Goal: Task Accomplishment & Management: Manage account settings

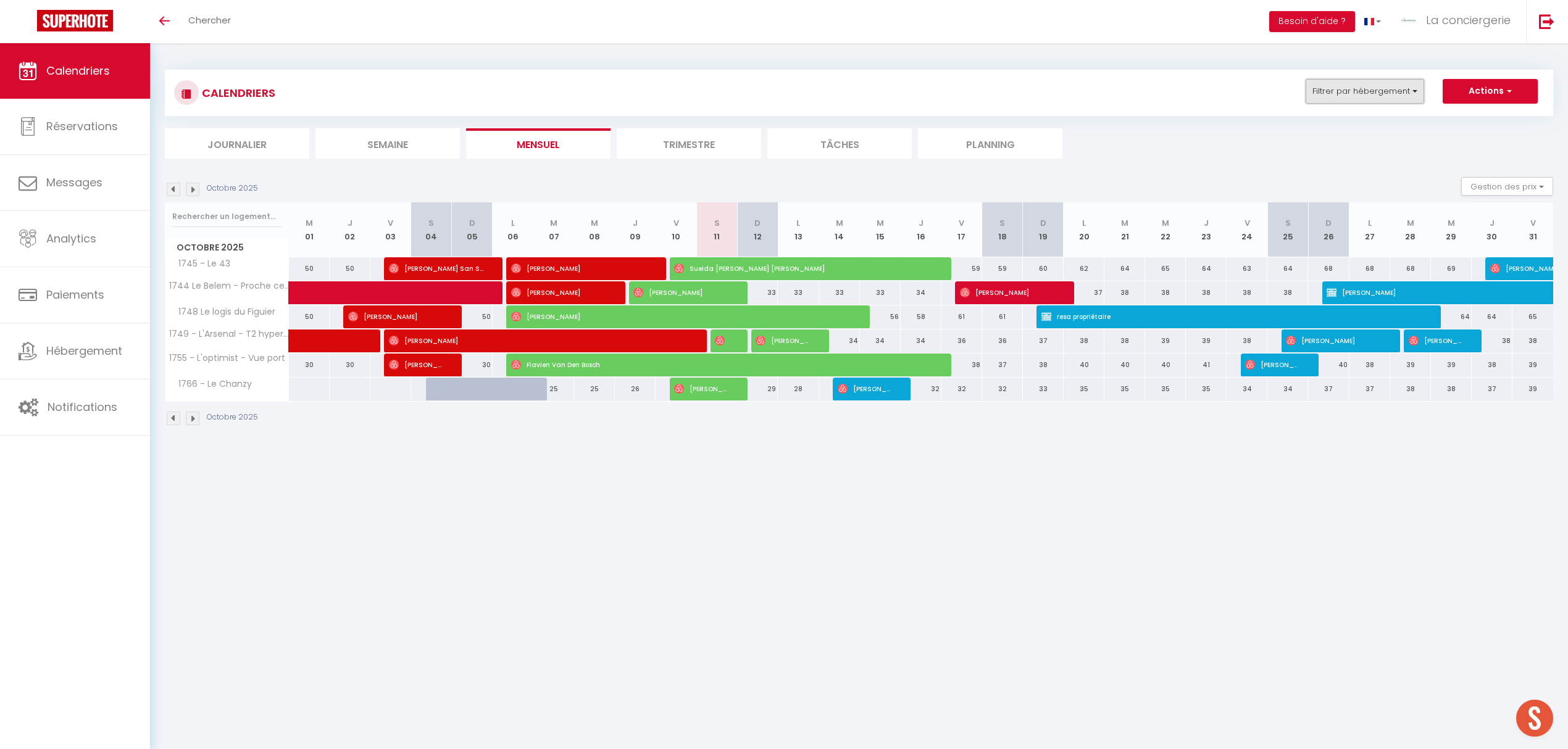
click at [1417, 86] on button "Filtrer par hébergement" at bounding box center [1365, 91] width 118 height 25
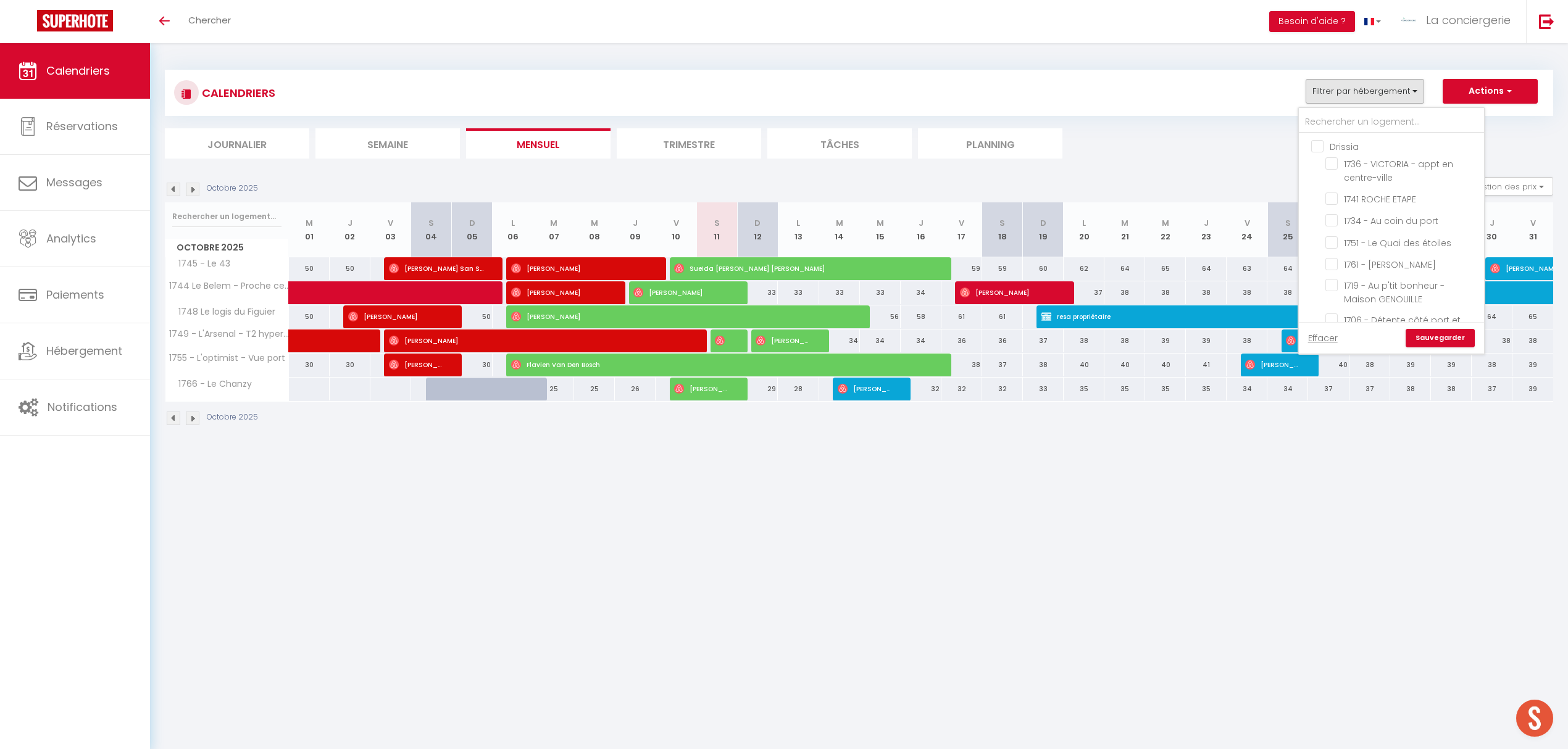
click at [1319, 144] on input "Drissia" at bounding box center [1403, 146] width 185 height 13
checkbox input "true"
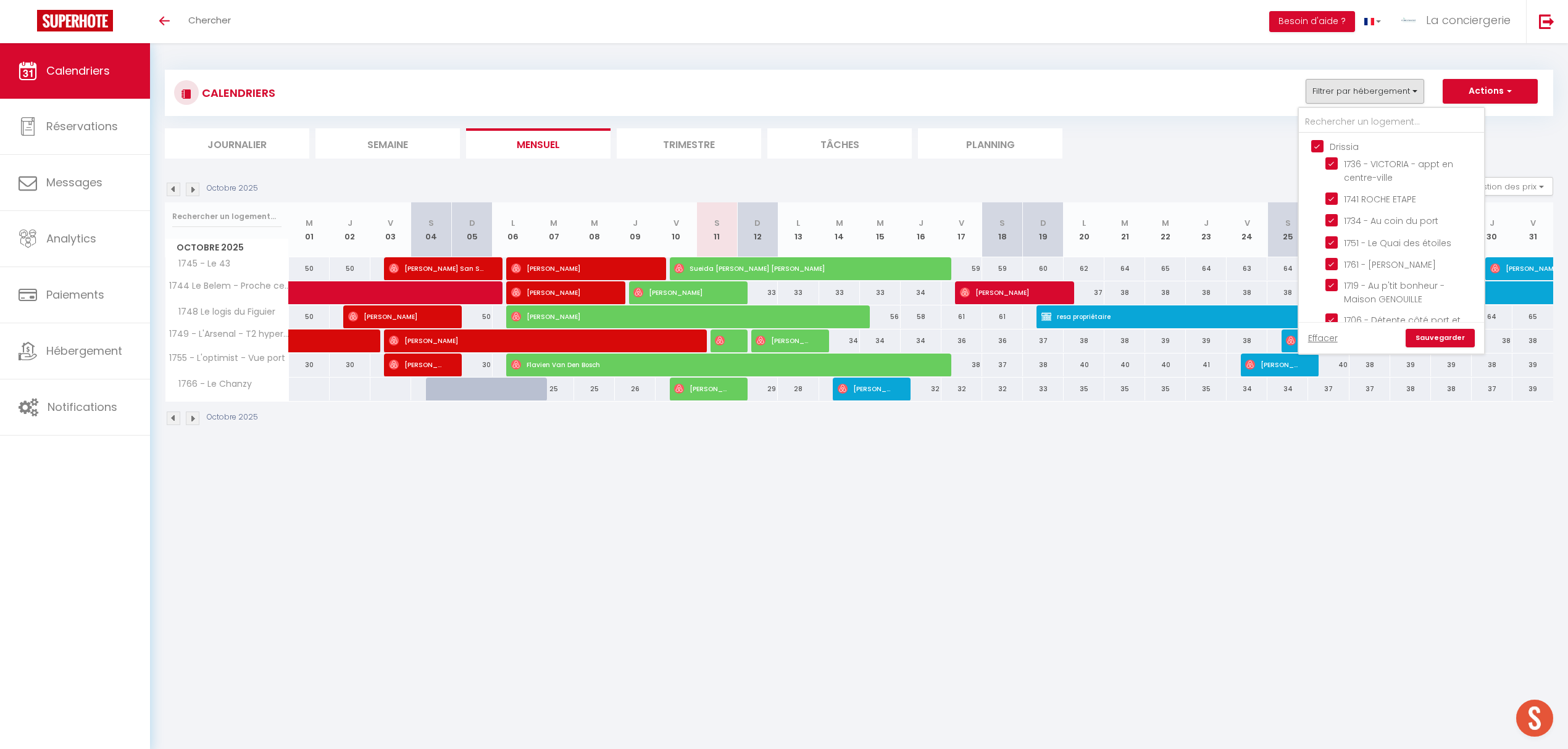
checkbox input "true"
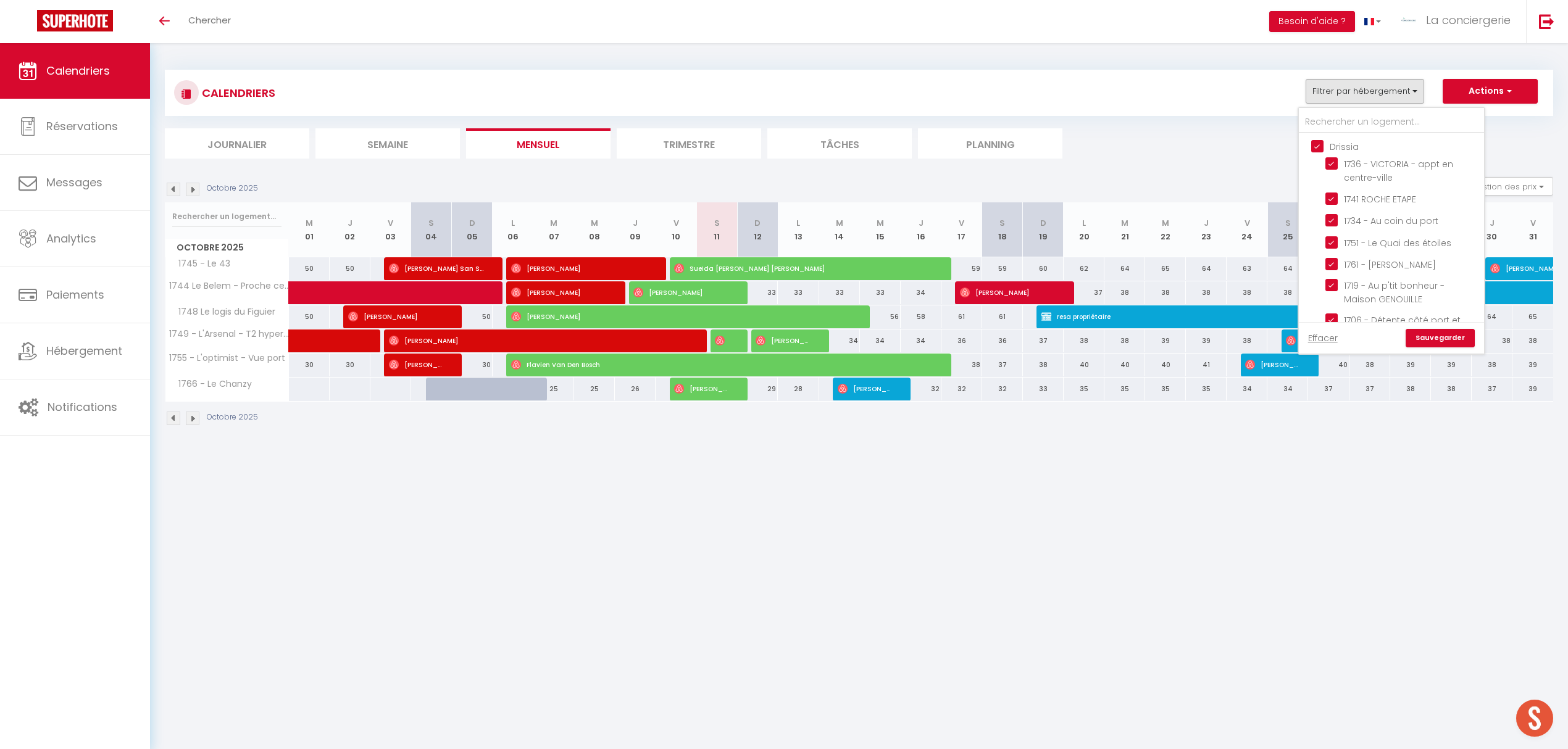
checkbox input "true"
checkbox input "false"
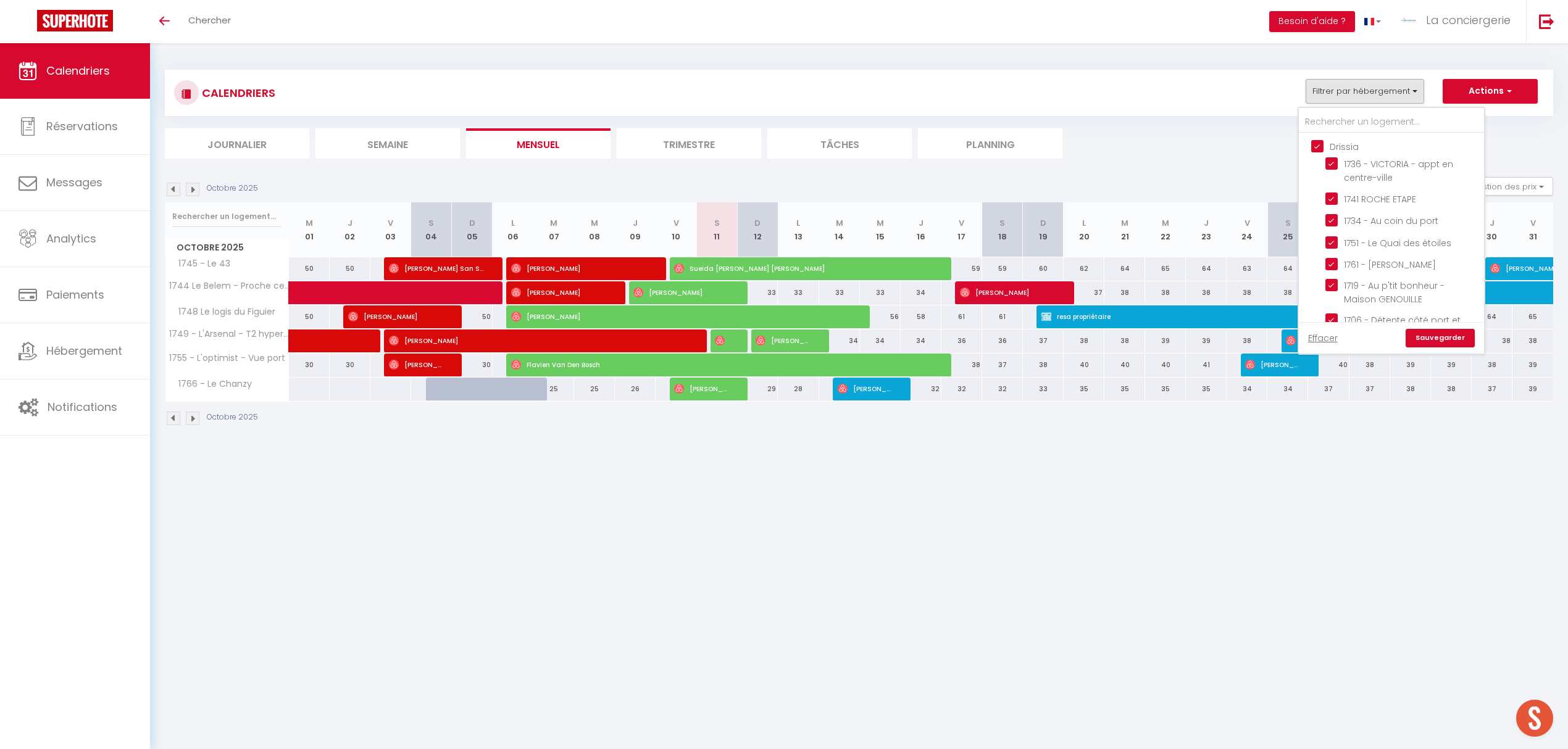
checkbox input "false"
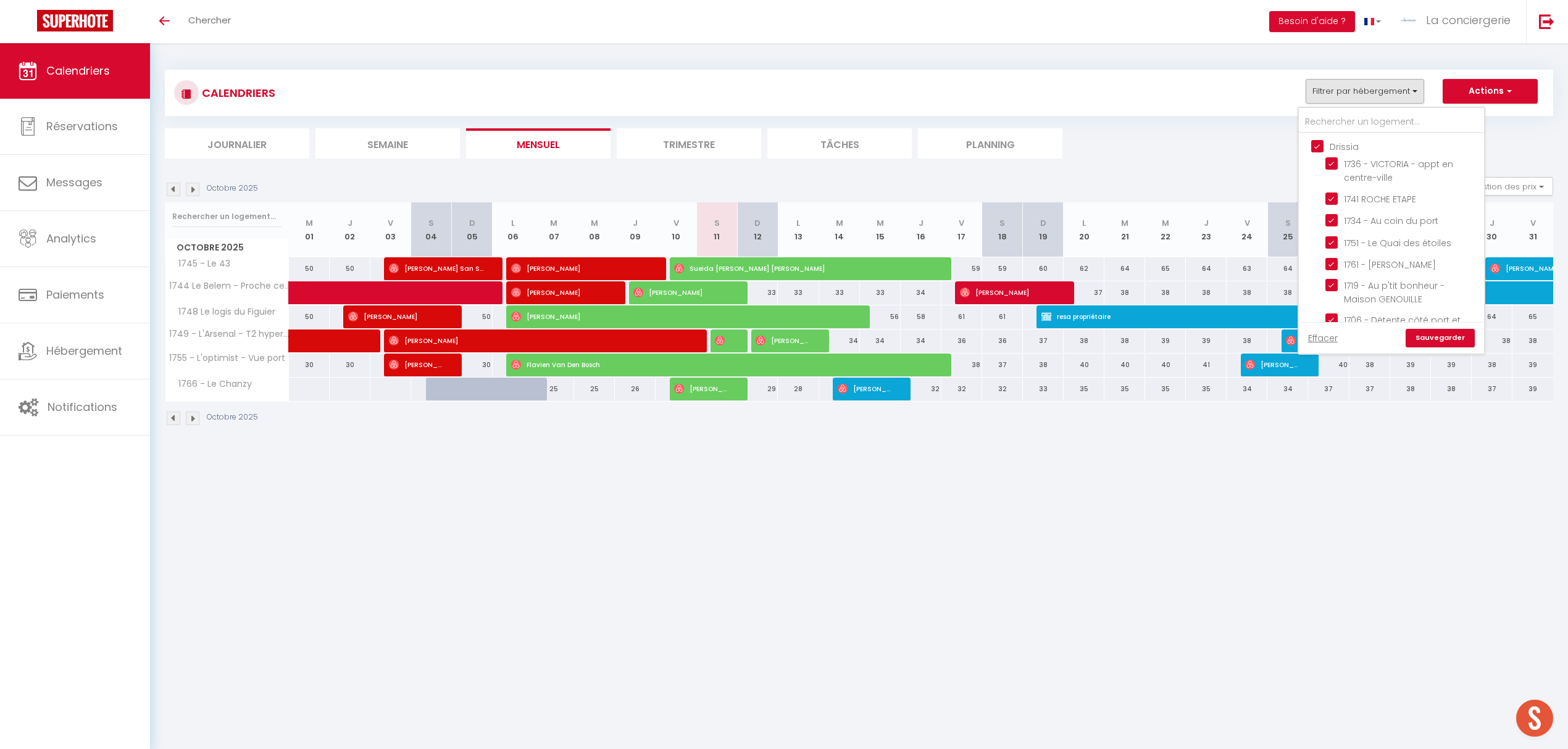
checkbox input "false"
checkbox input "true"
checkbox input "false"
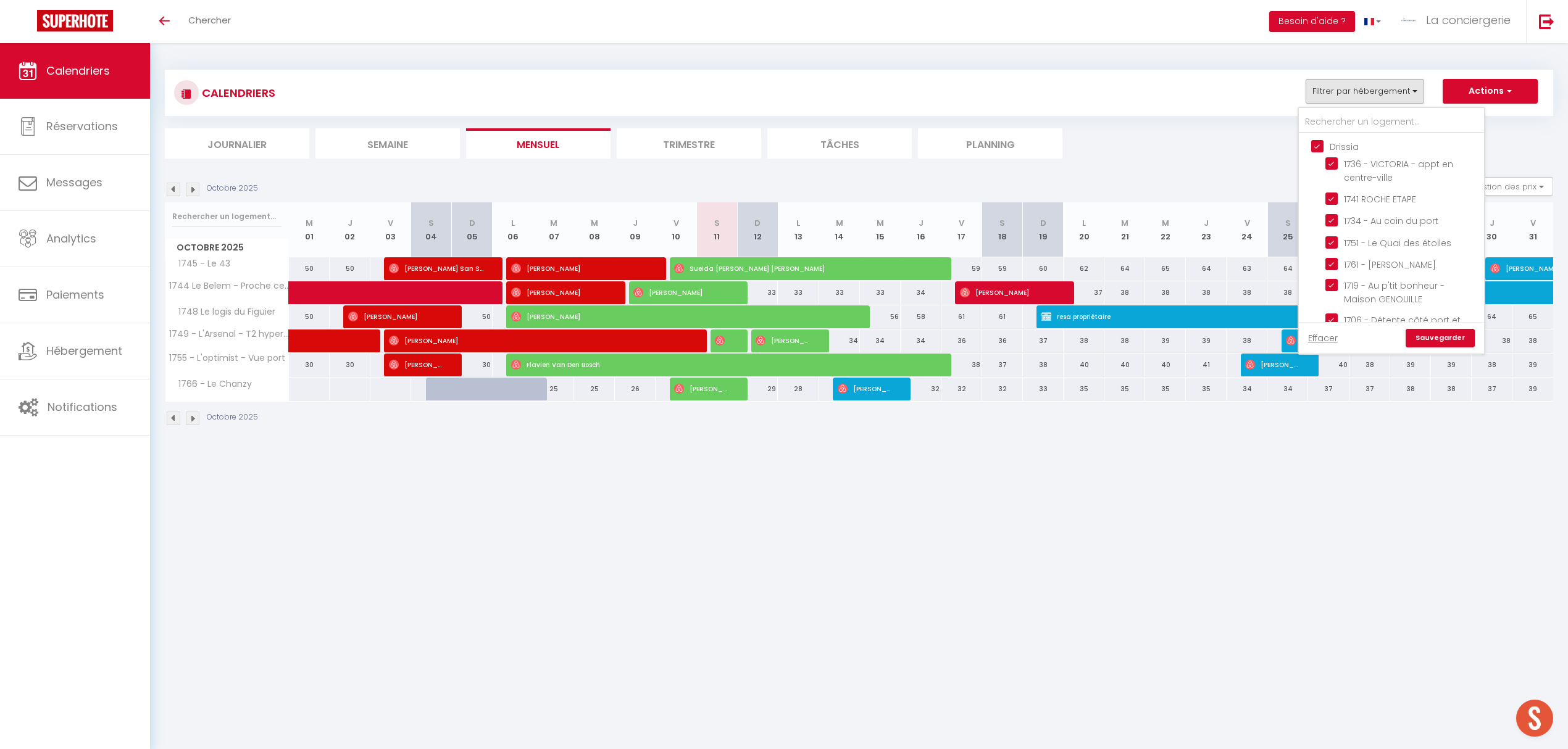
checkbox input "false"
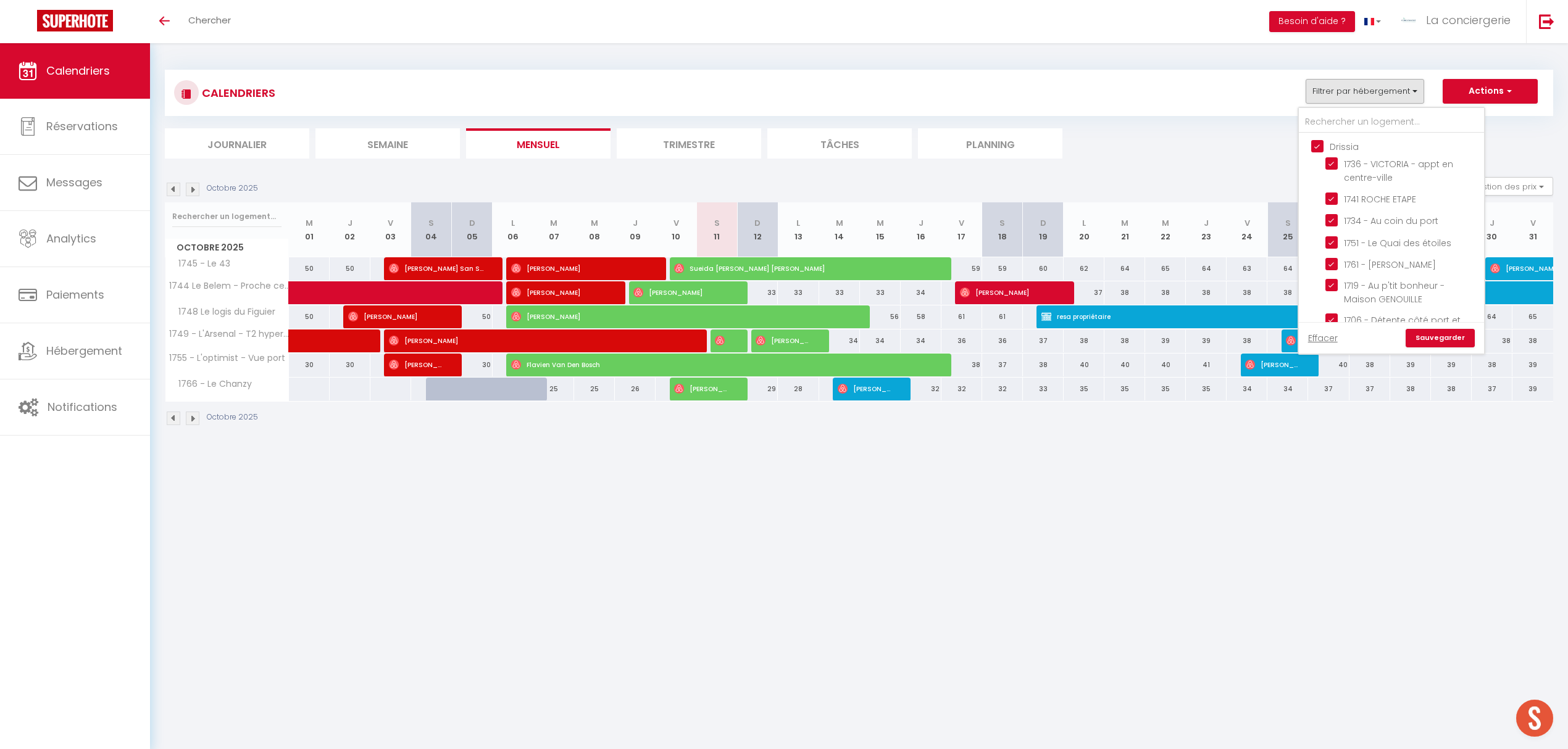
checkbox input "false"
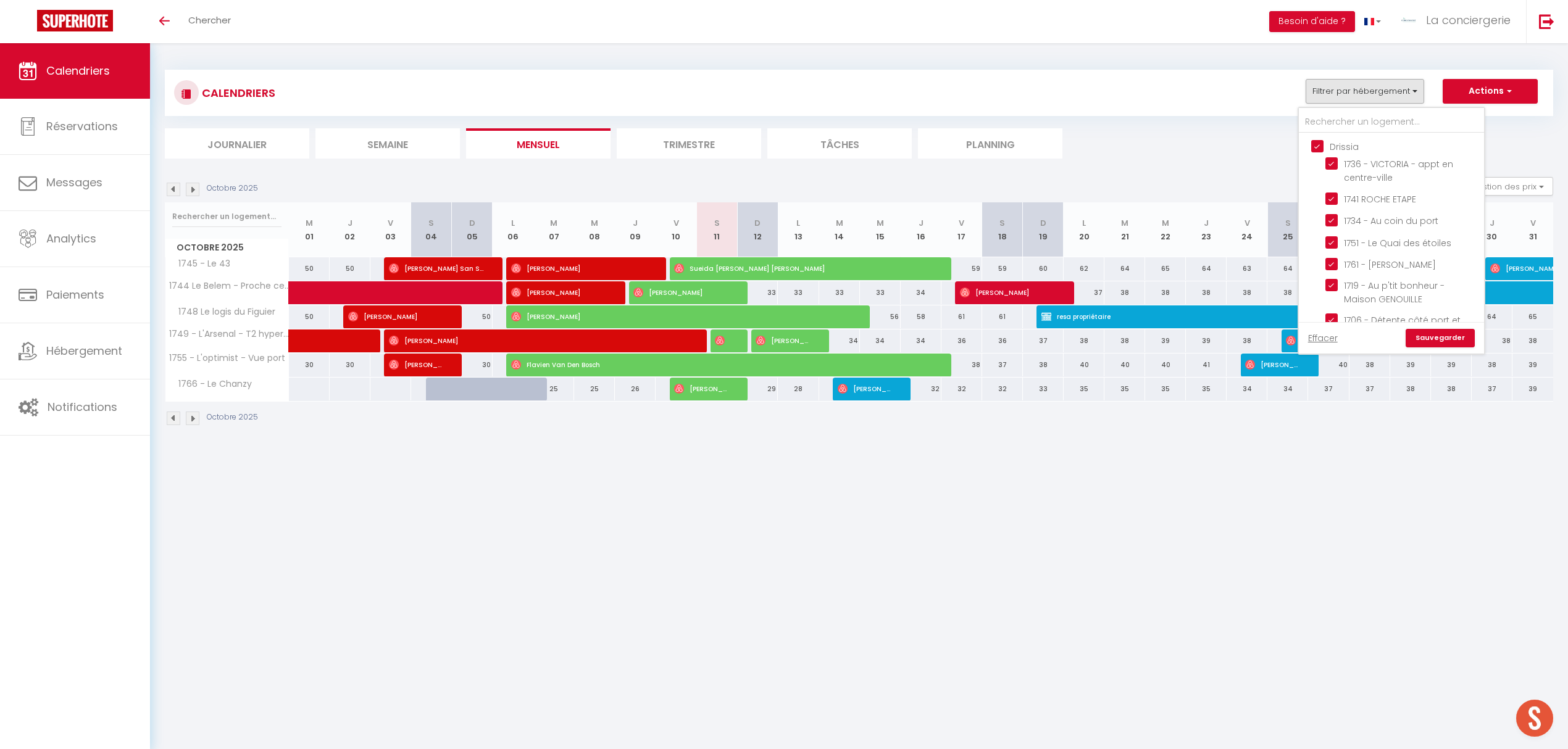
checkbox input "false"
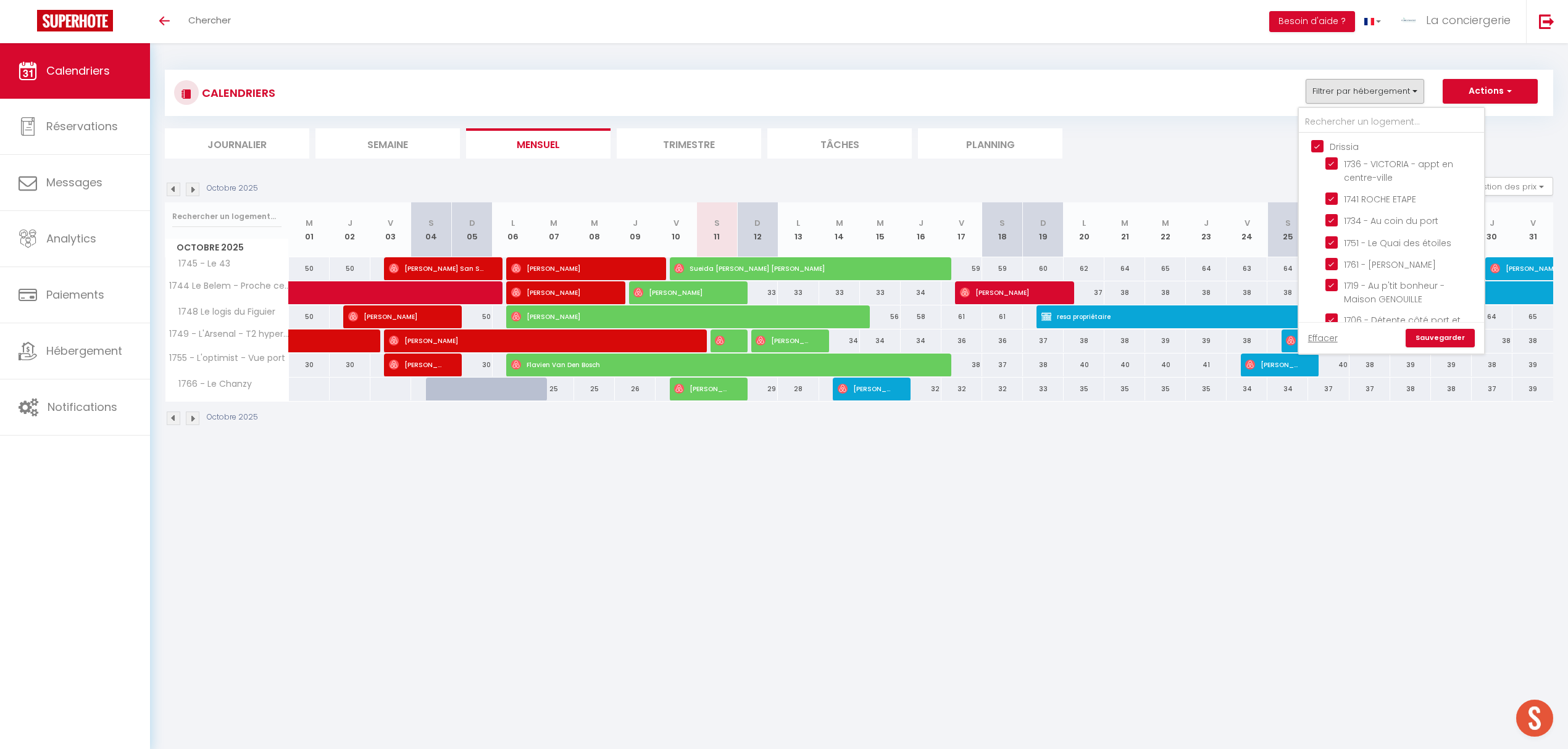
checkbox input "false"
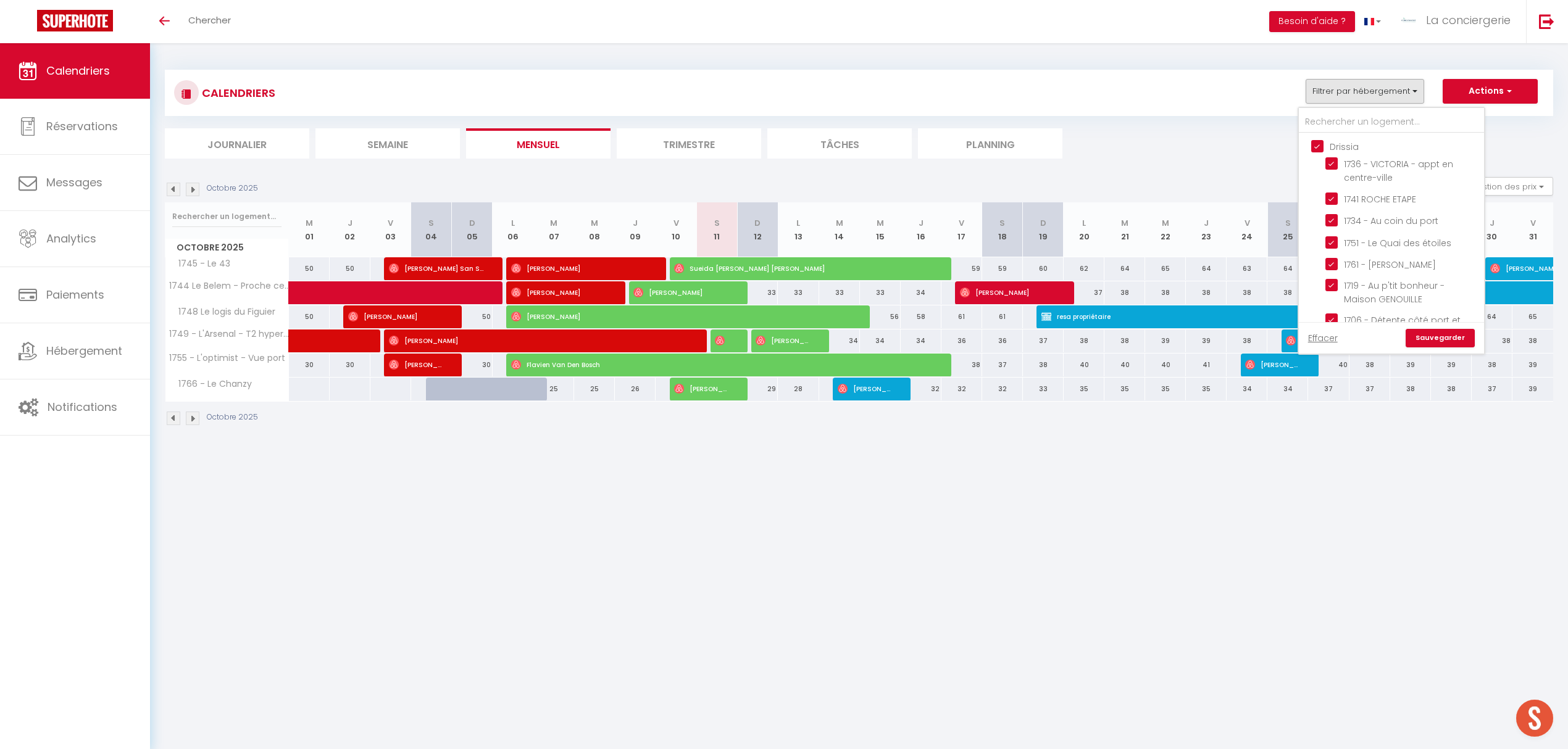
checkbox input "false"
click at [1317, 275] on input "Lucilia" at bounding box center [1403, 276] width 185 height 13
checkbox input "true"
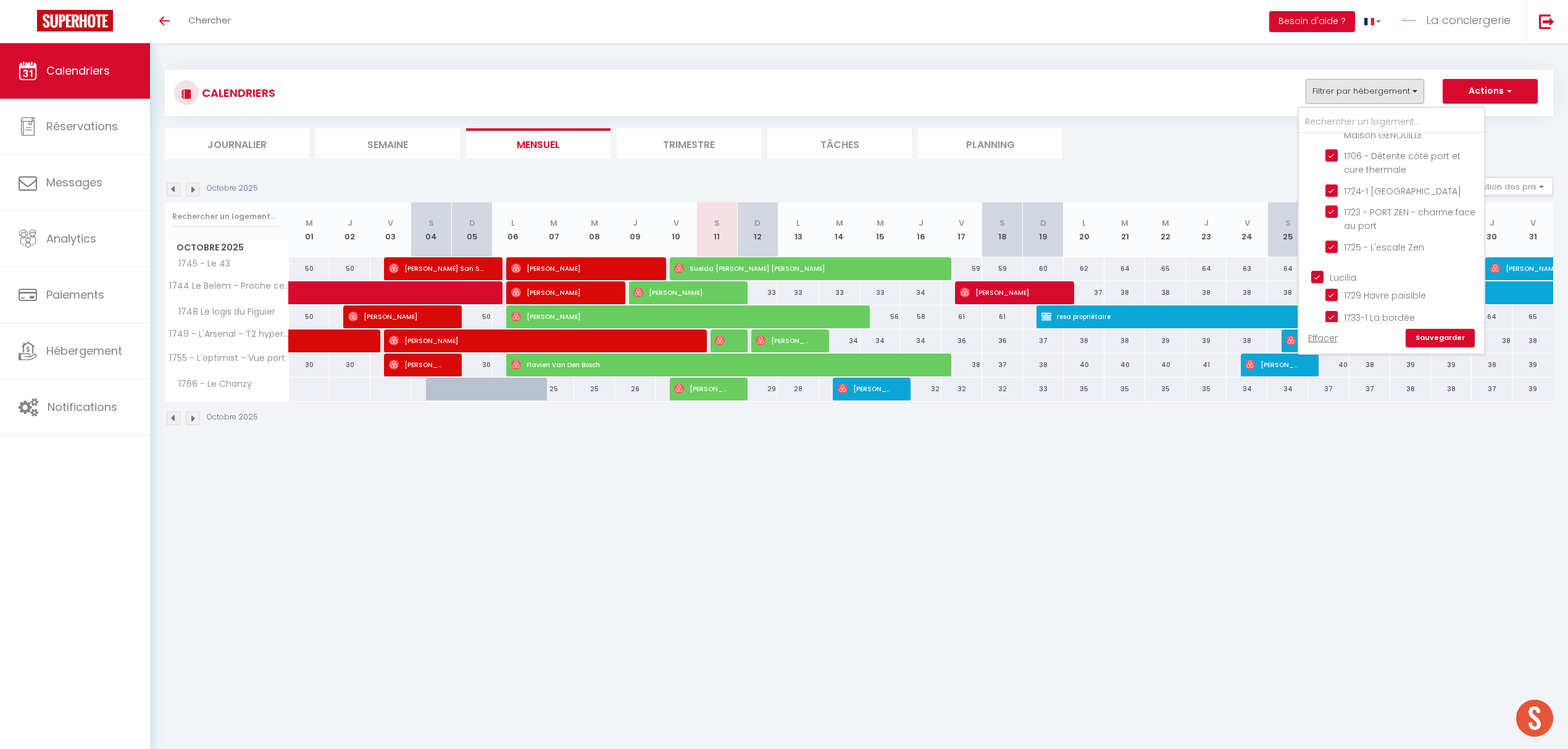
checkbox input "true"
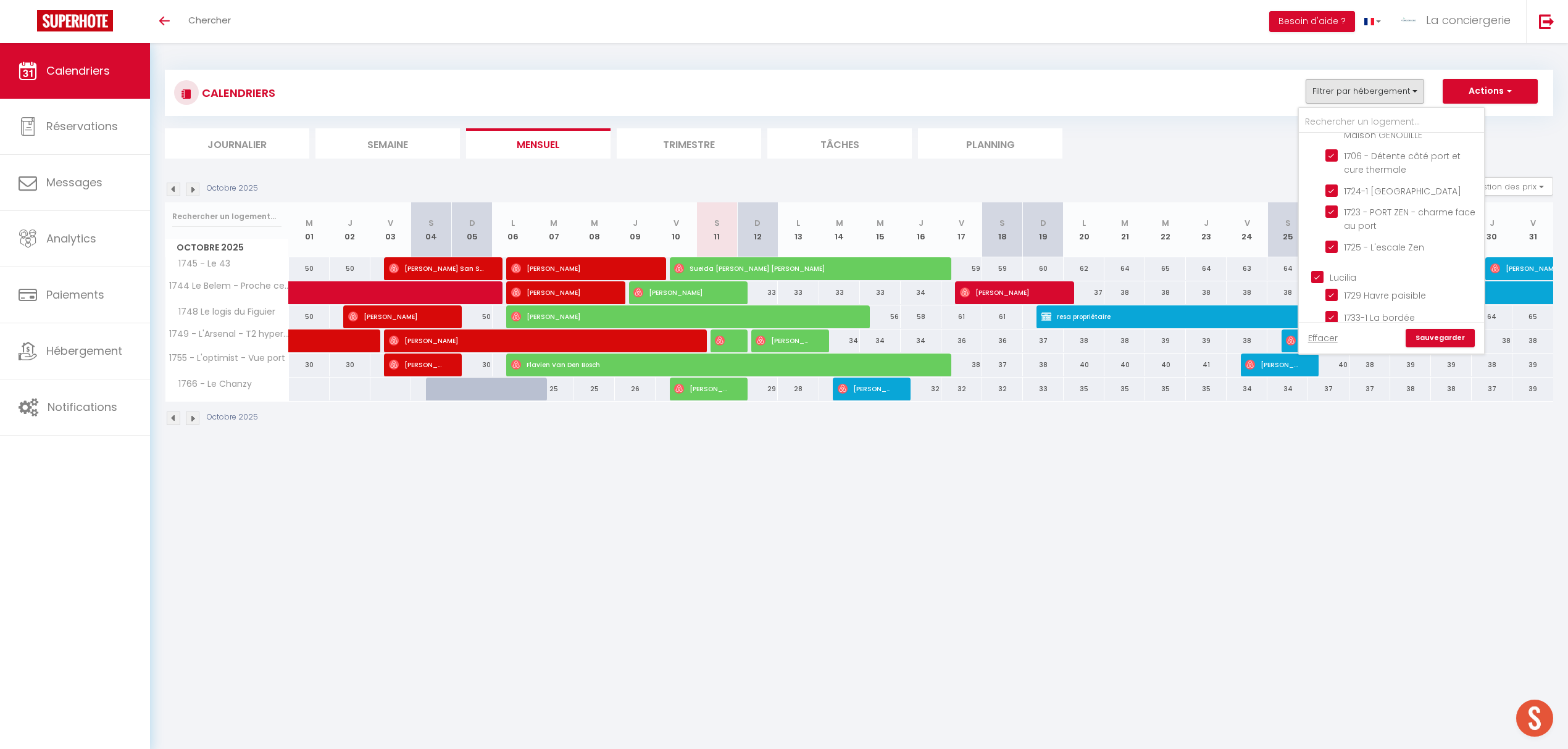
checkbox input "true"
checkbox input "false"
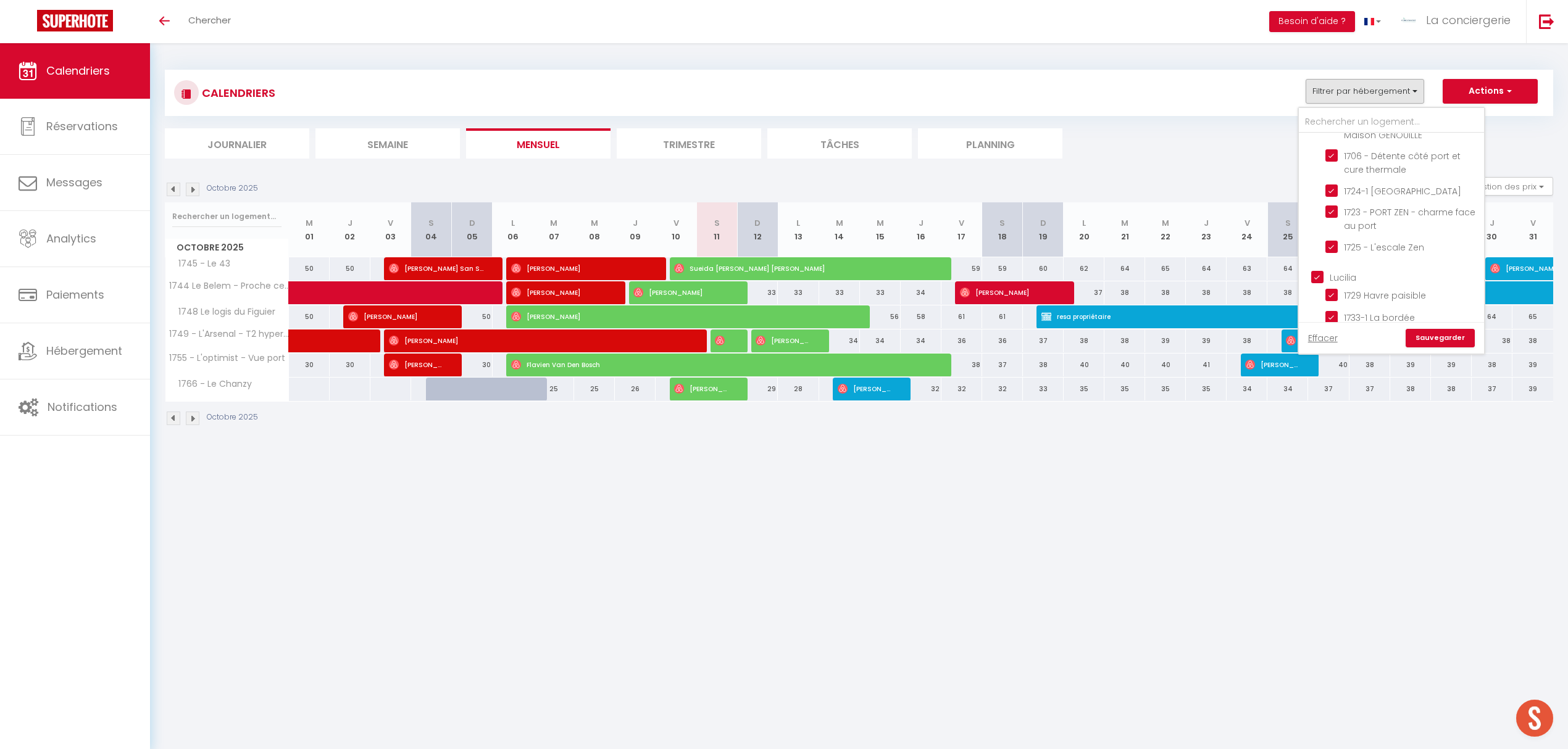
checkbox input "false"
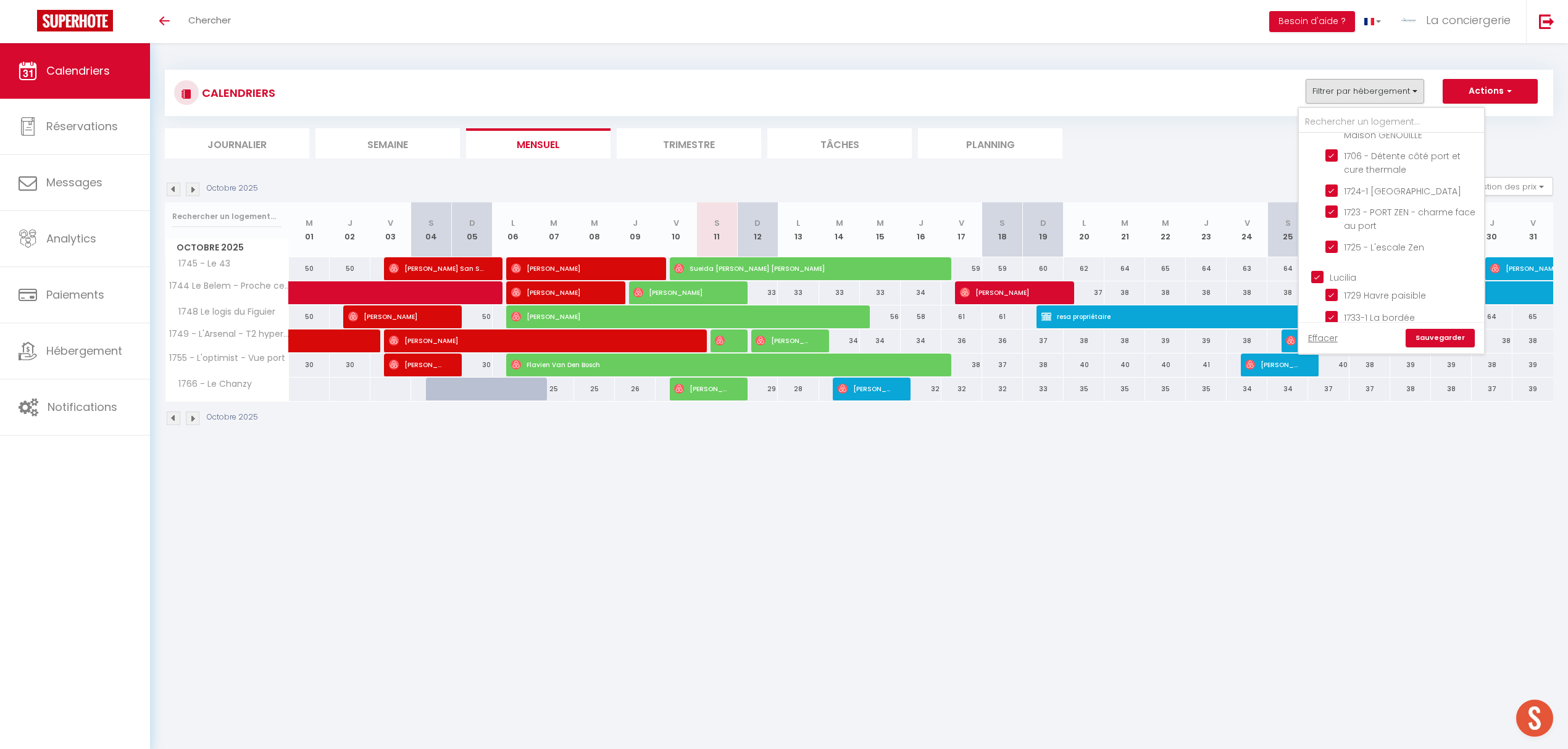
checkbox input "false"
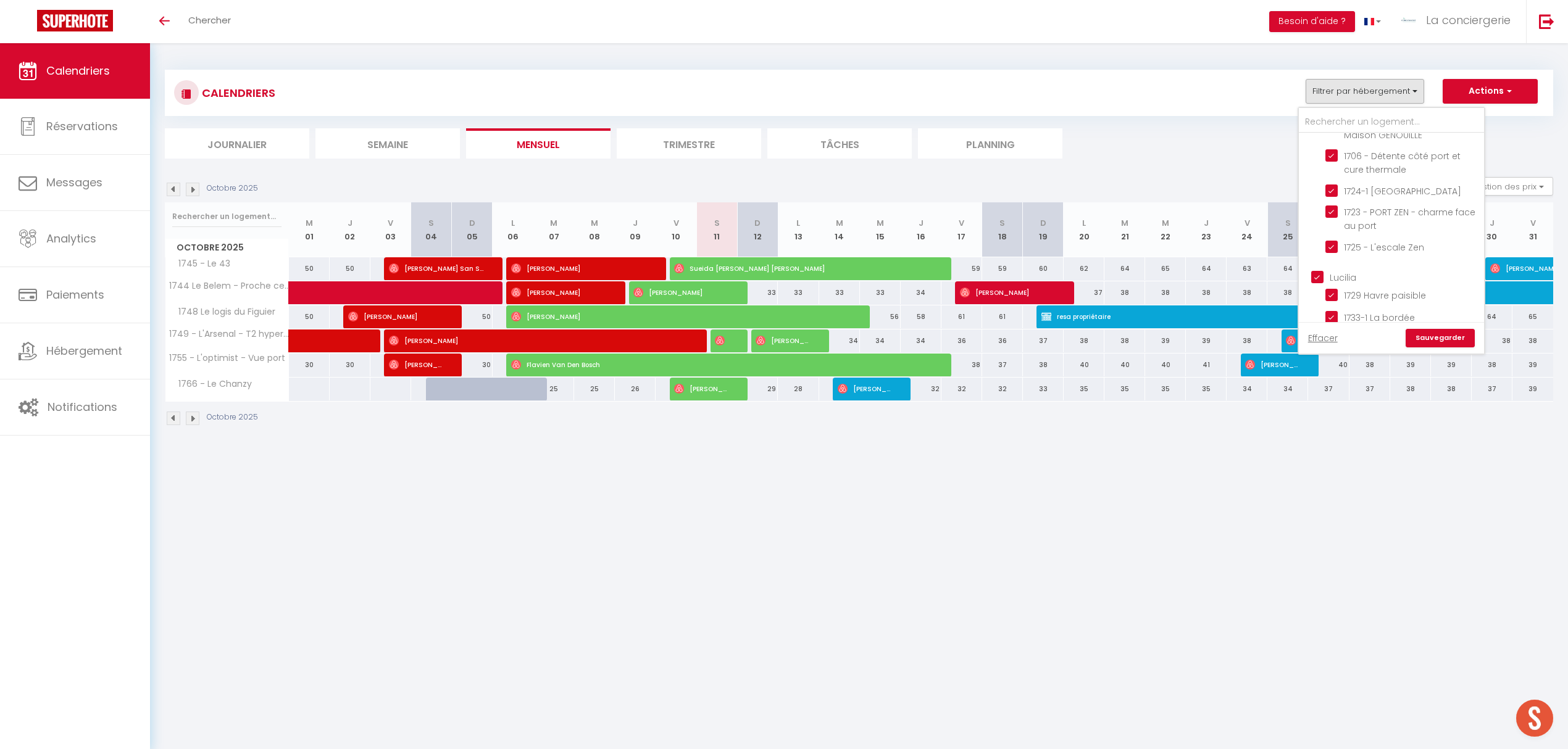
checkbox input "false"
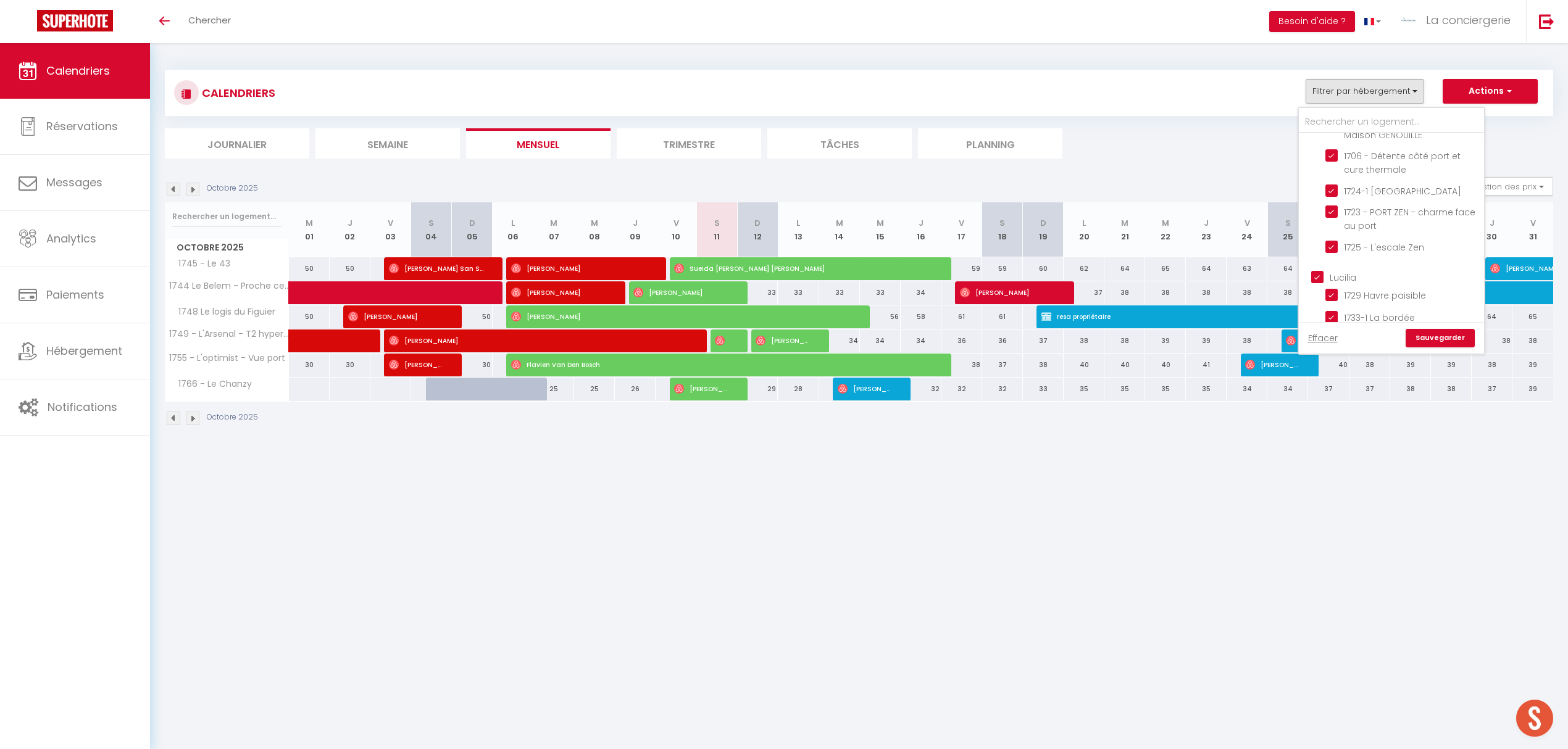
checkbox input "false"
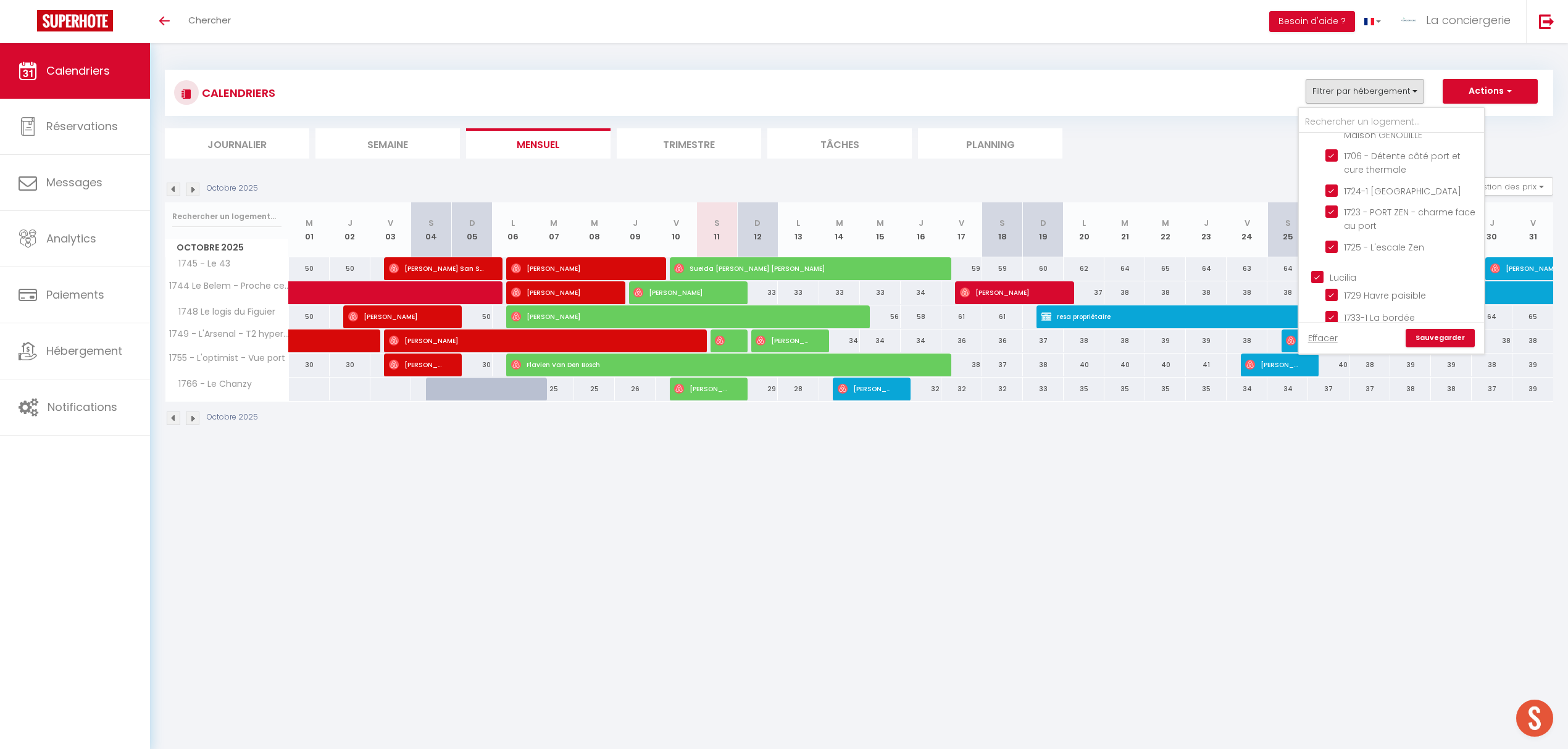
checkbox input "false"
click at [1321, 199] on input "Edwige" at bounding box center [1403, 205] width 185 height 13
checkbox input "true"
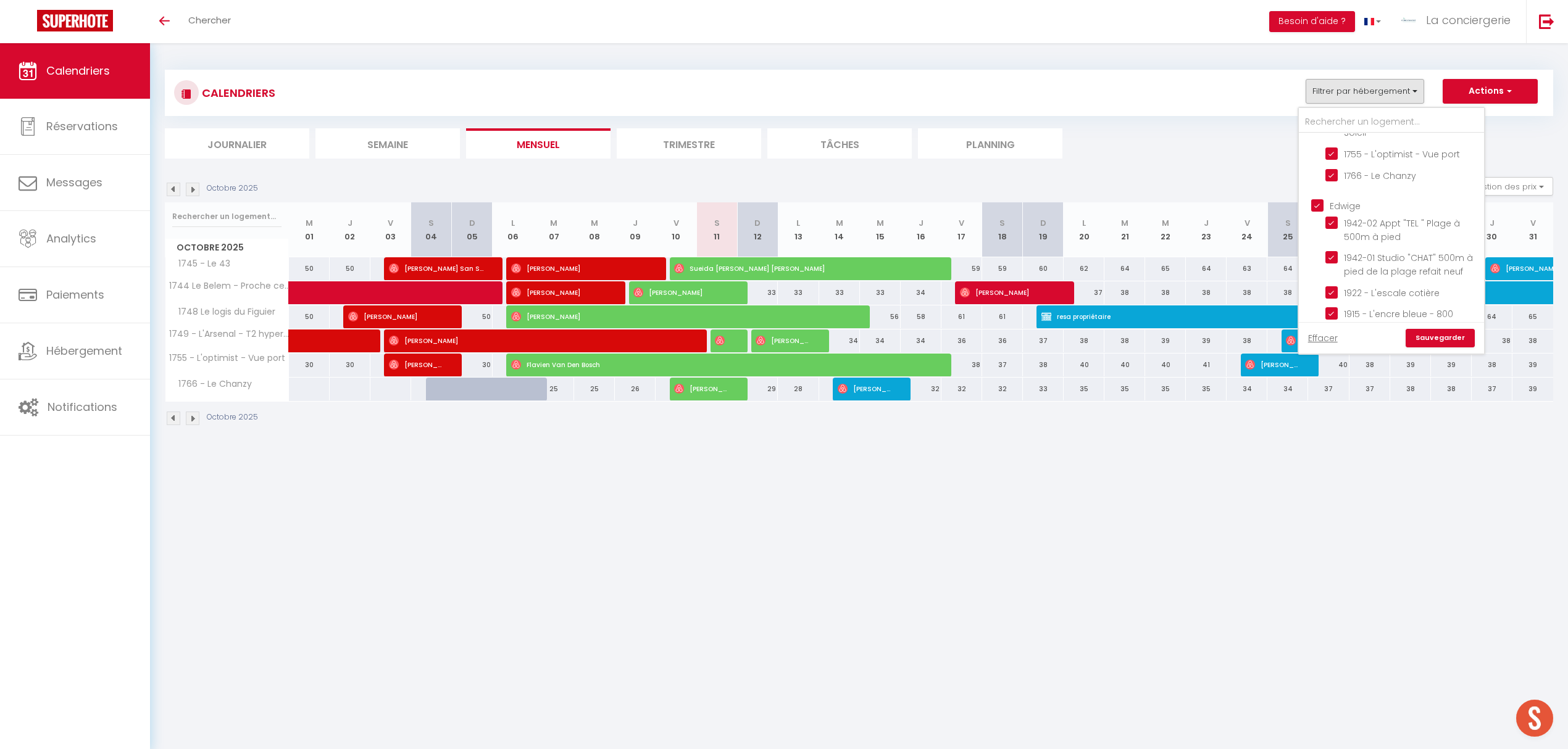
checkbox input "true"
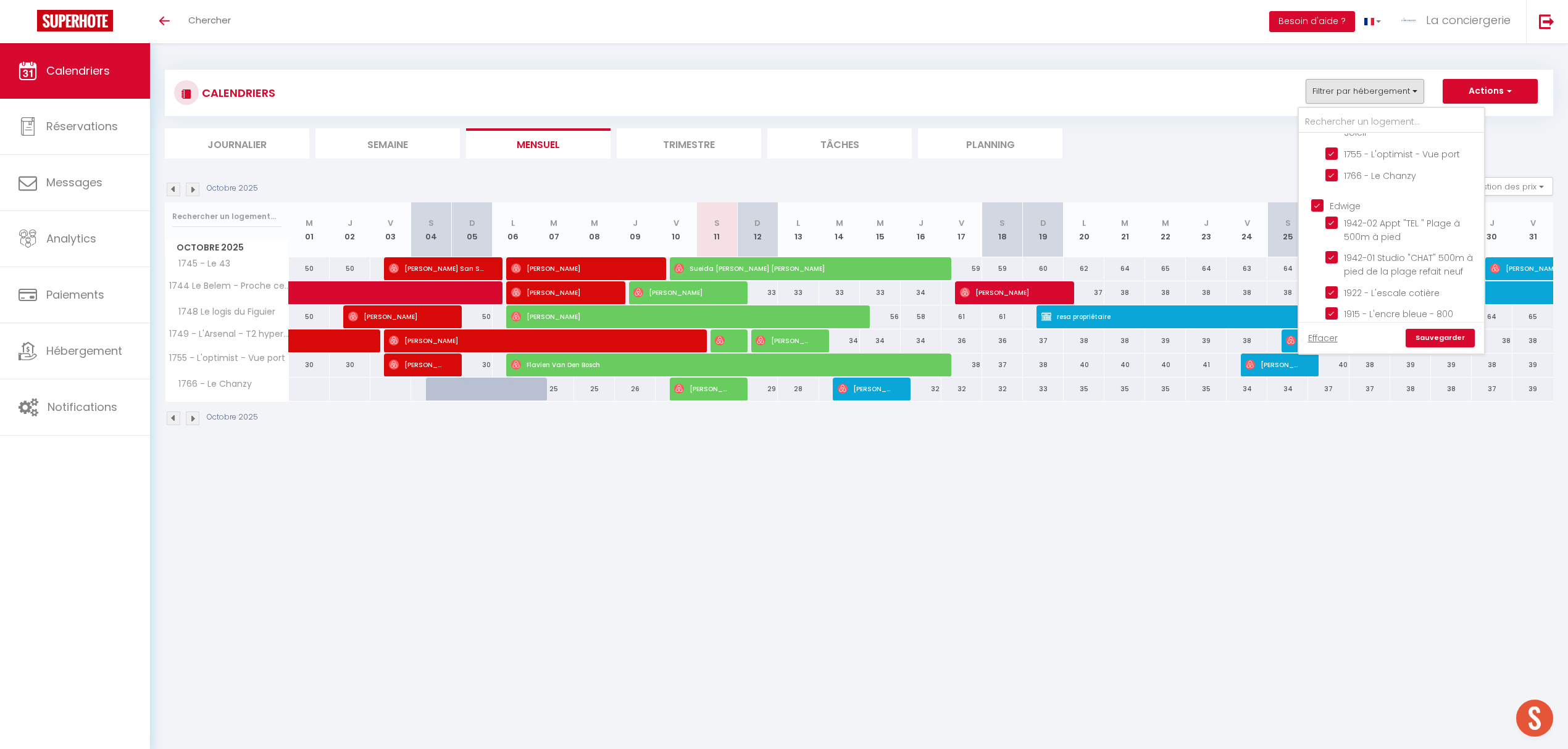
checkbox input "false"
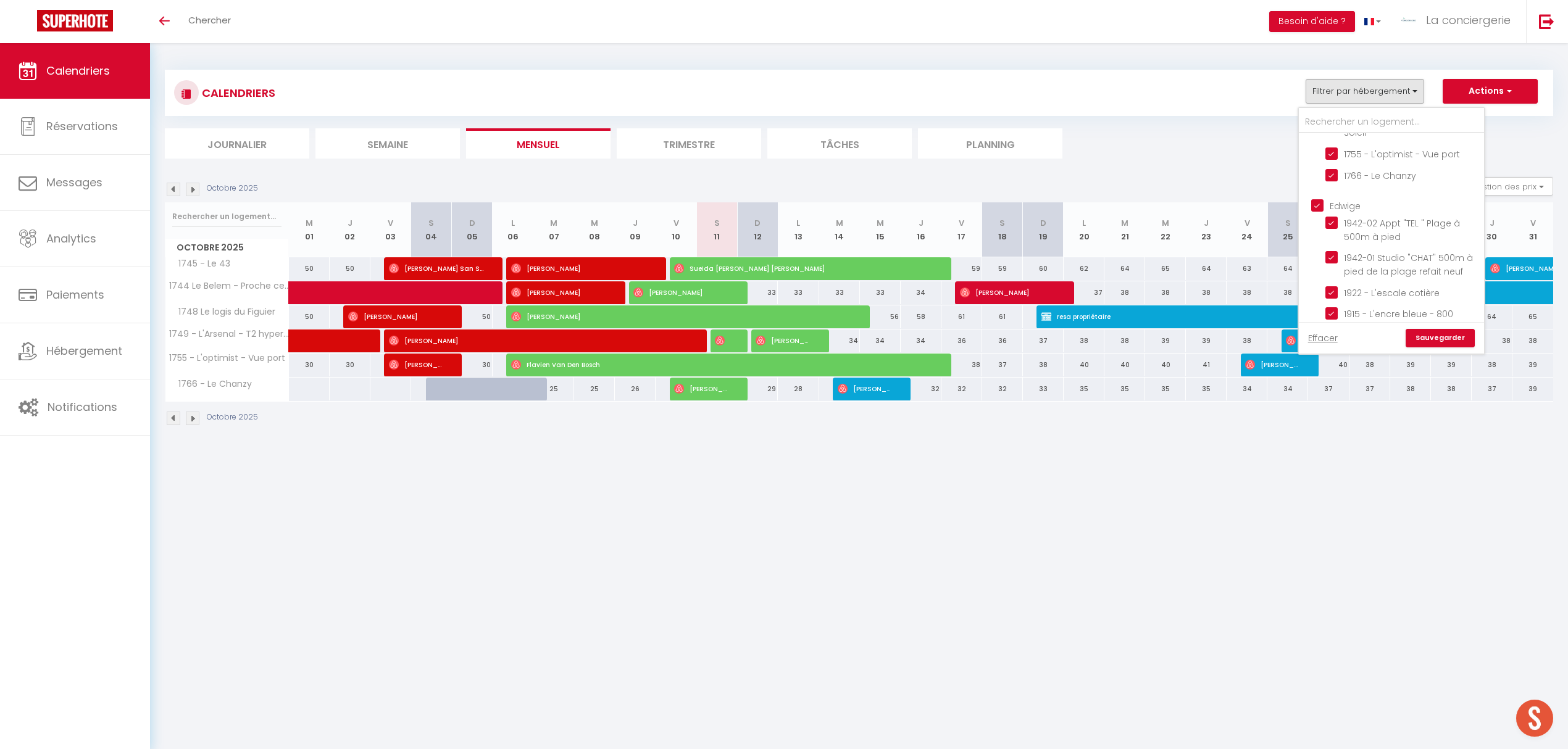
checkbox input "false"
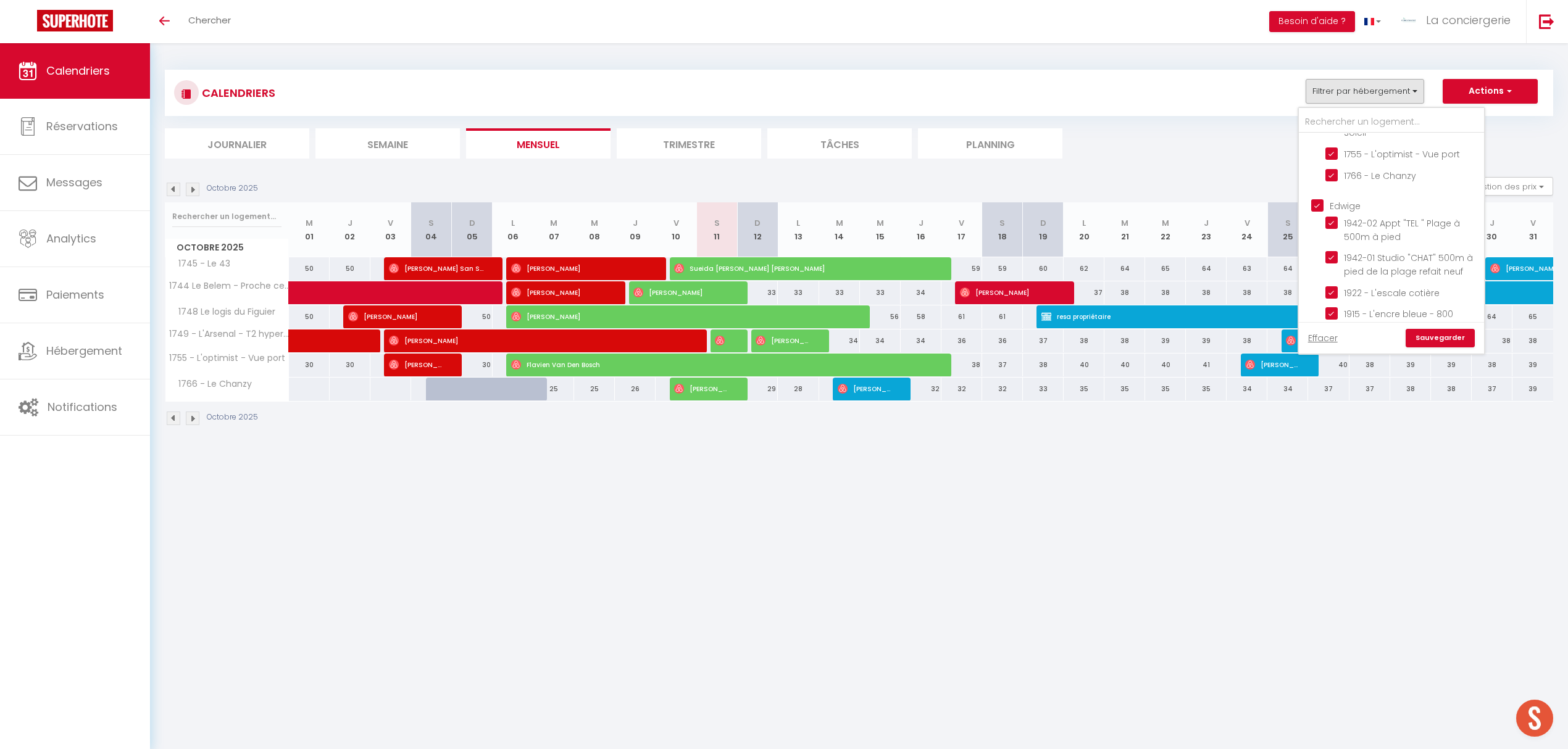
checkbox input "false"
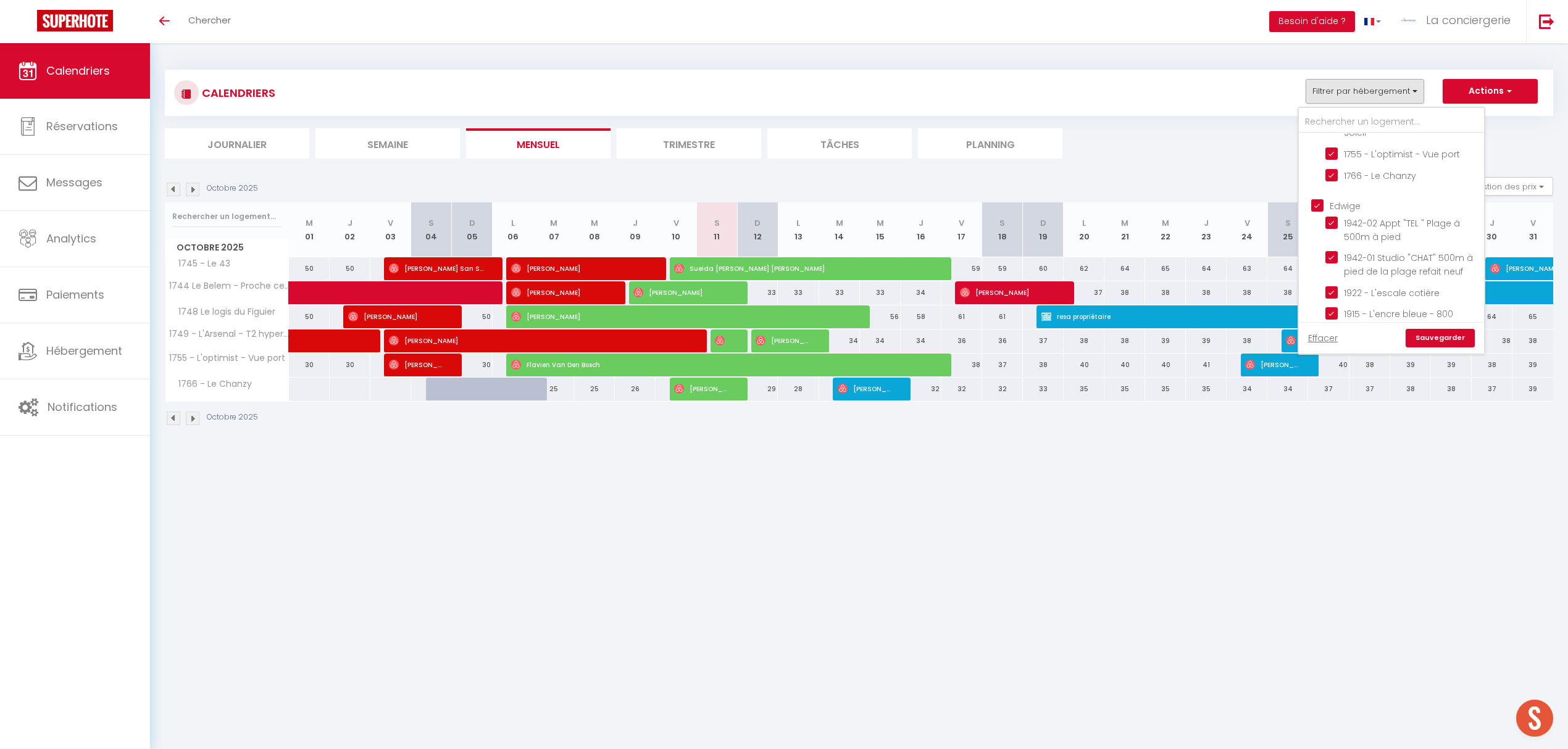
checkbox input "false"
click at [1318, 221] on input "[PERSON_NAME]" at bounding box center [1403, 227] width 185 height 13
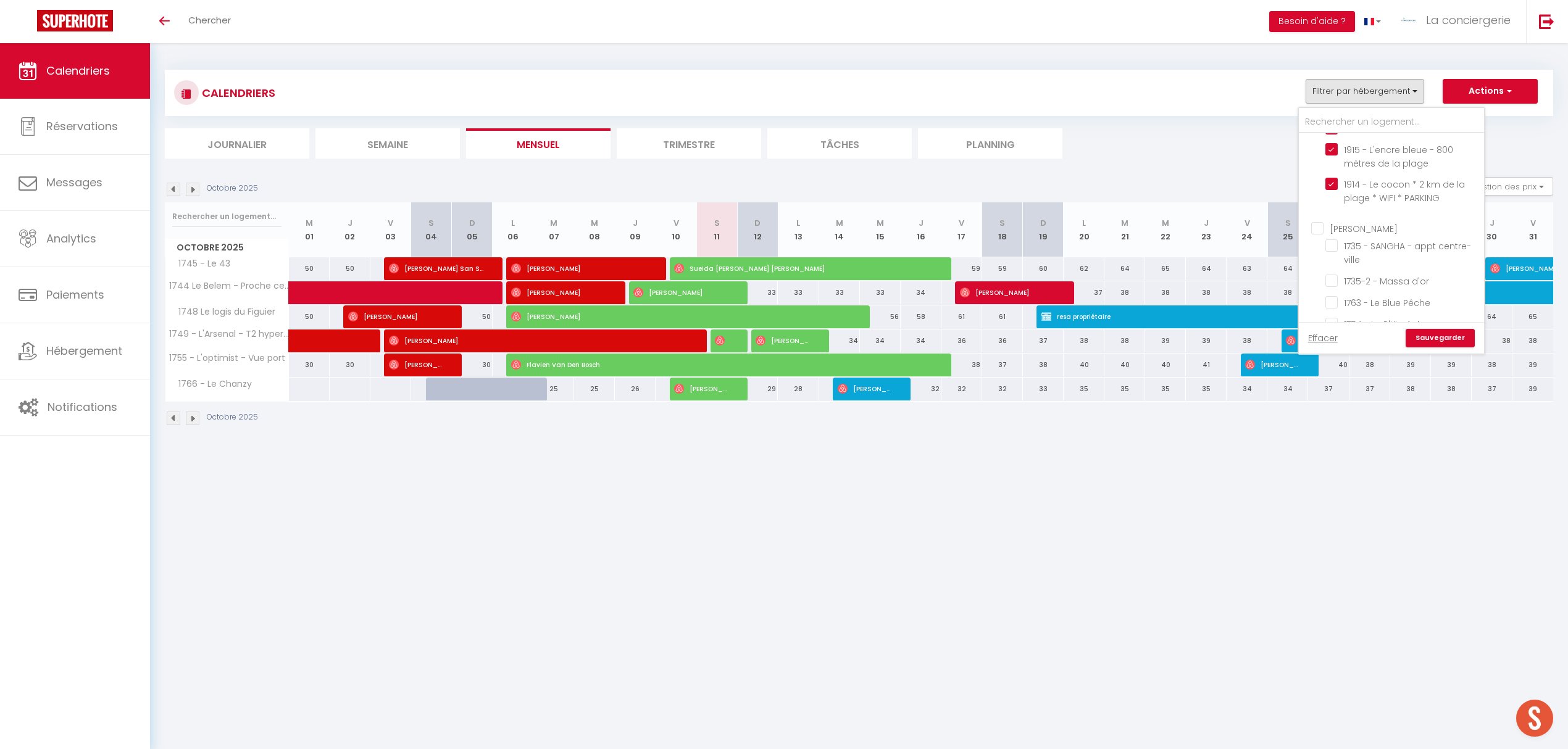
checkbox input "true"
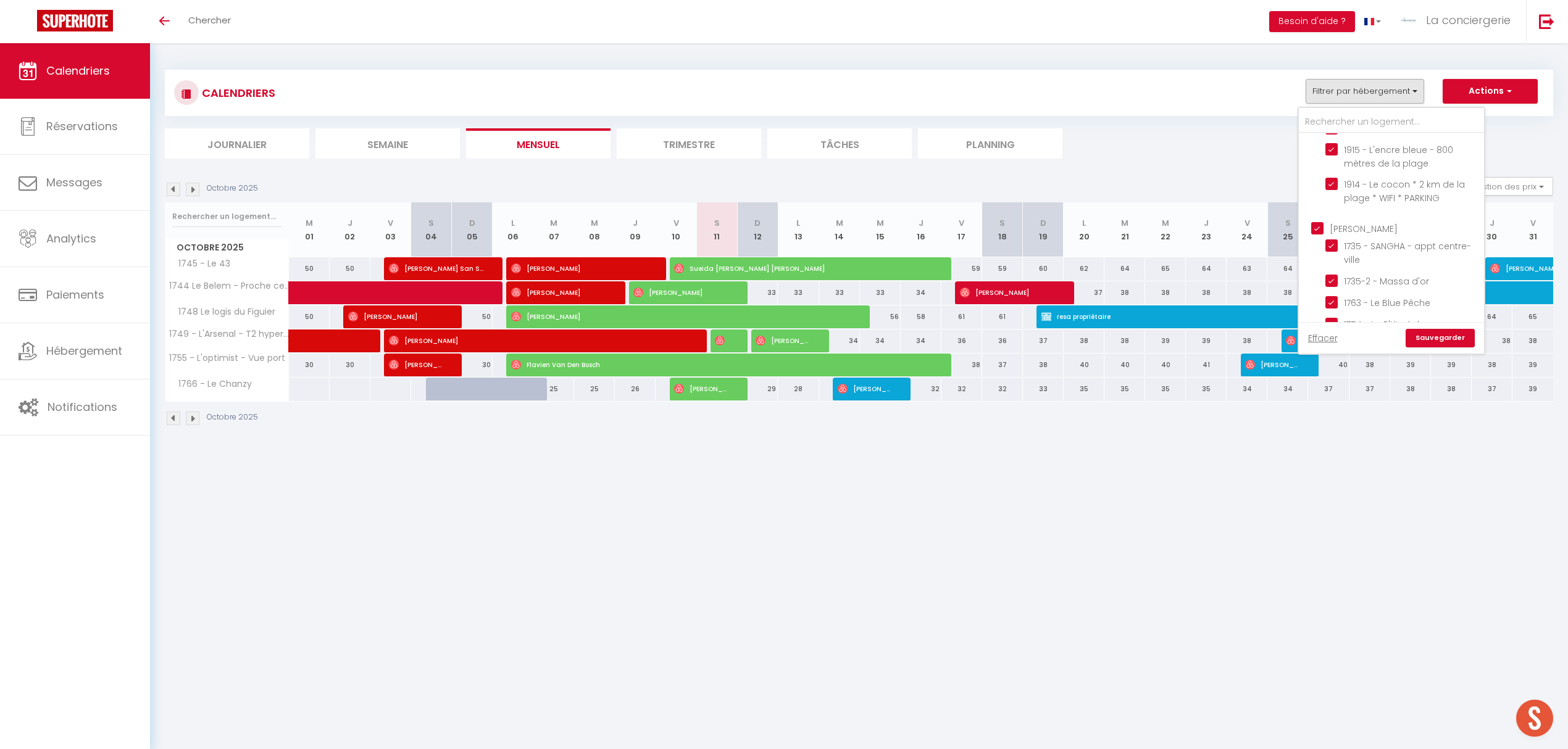
checkbox input "true"
checkbox input "false"
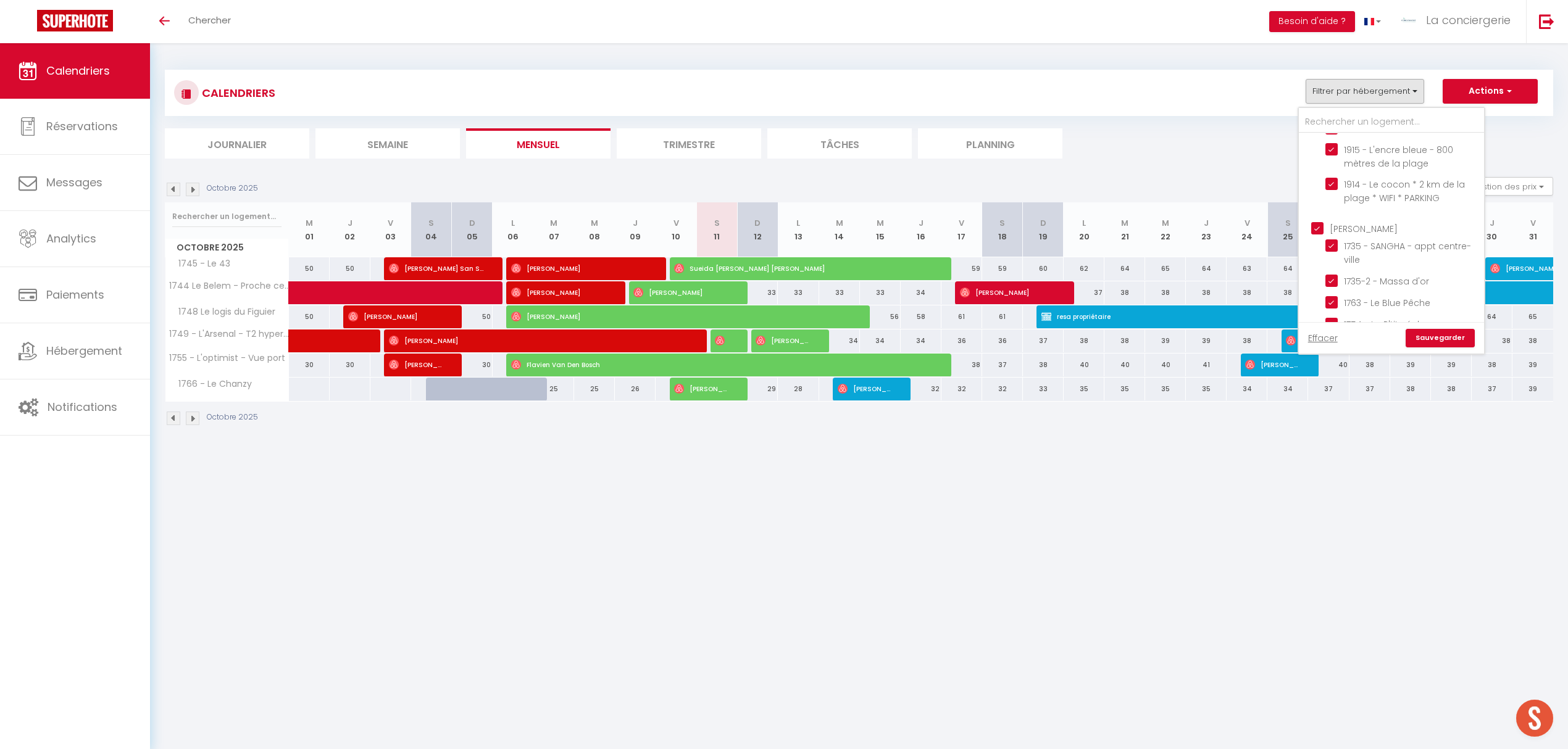
checkbox input "false"
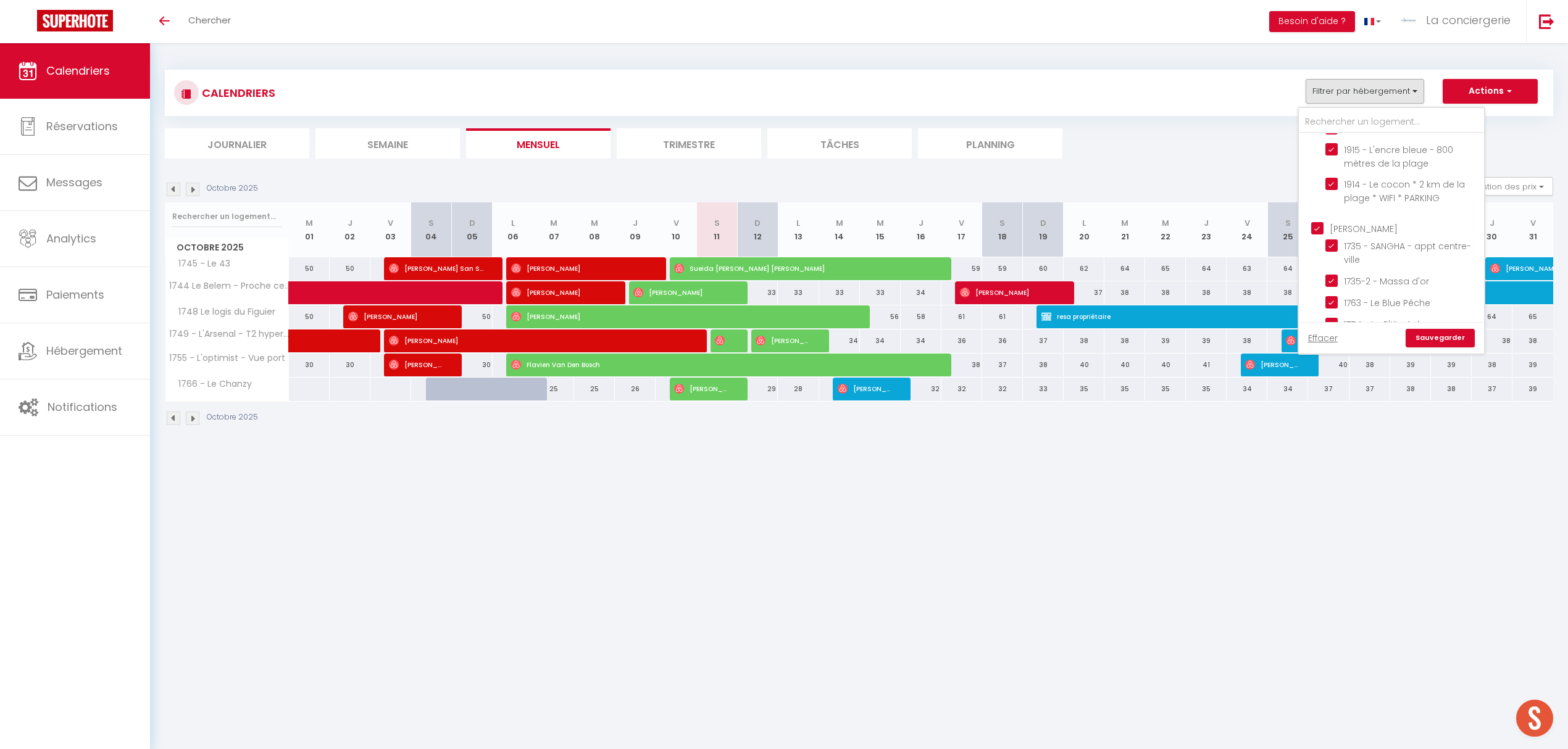
checkbox input "false"
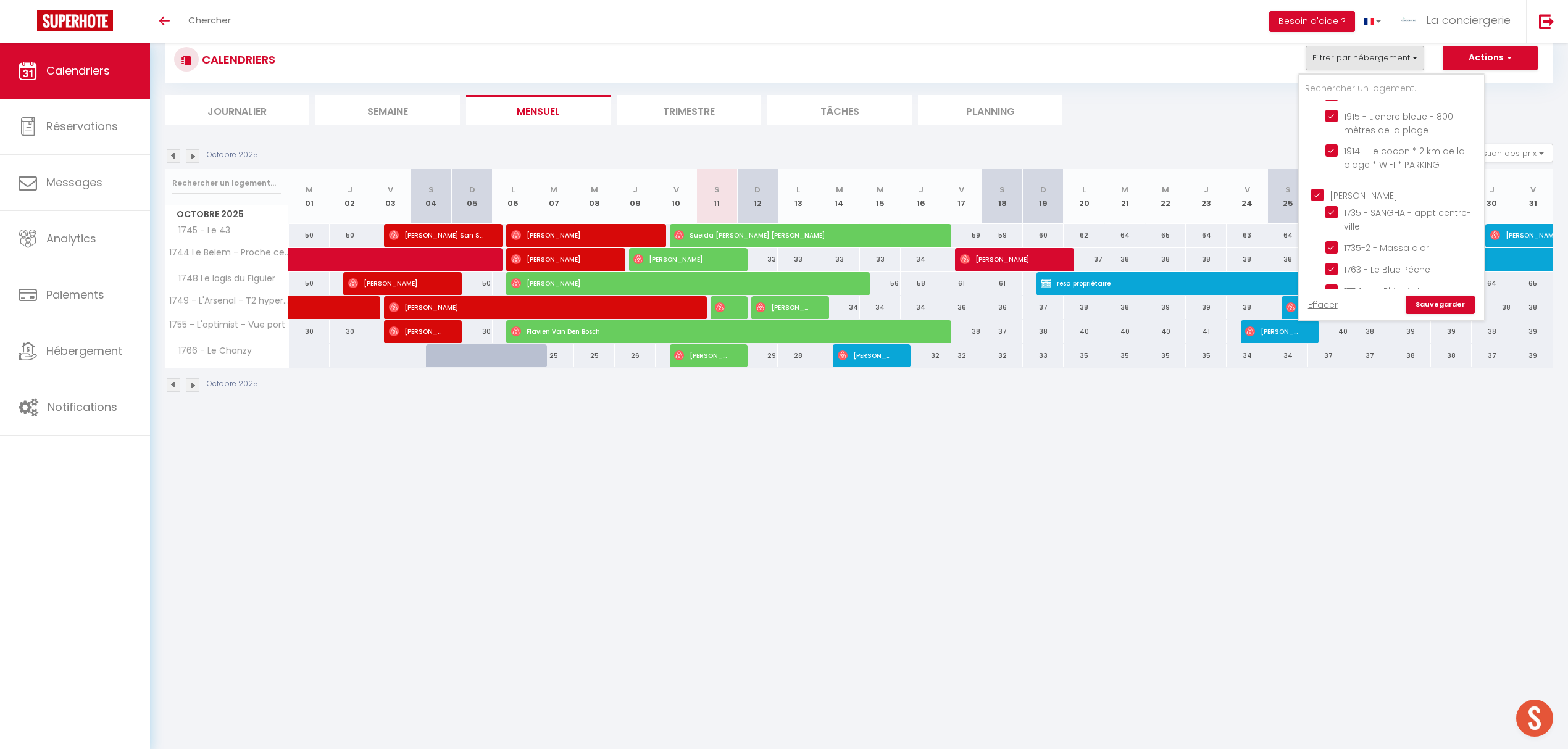
scroll to position [43, 0]
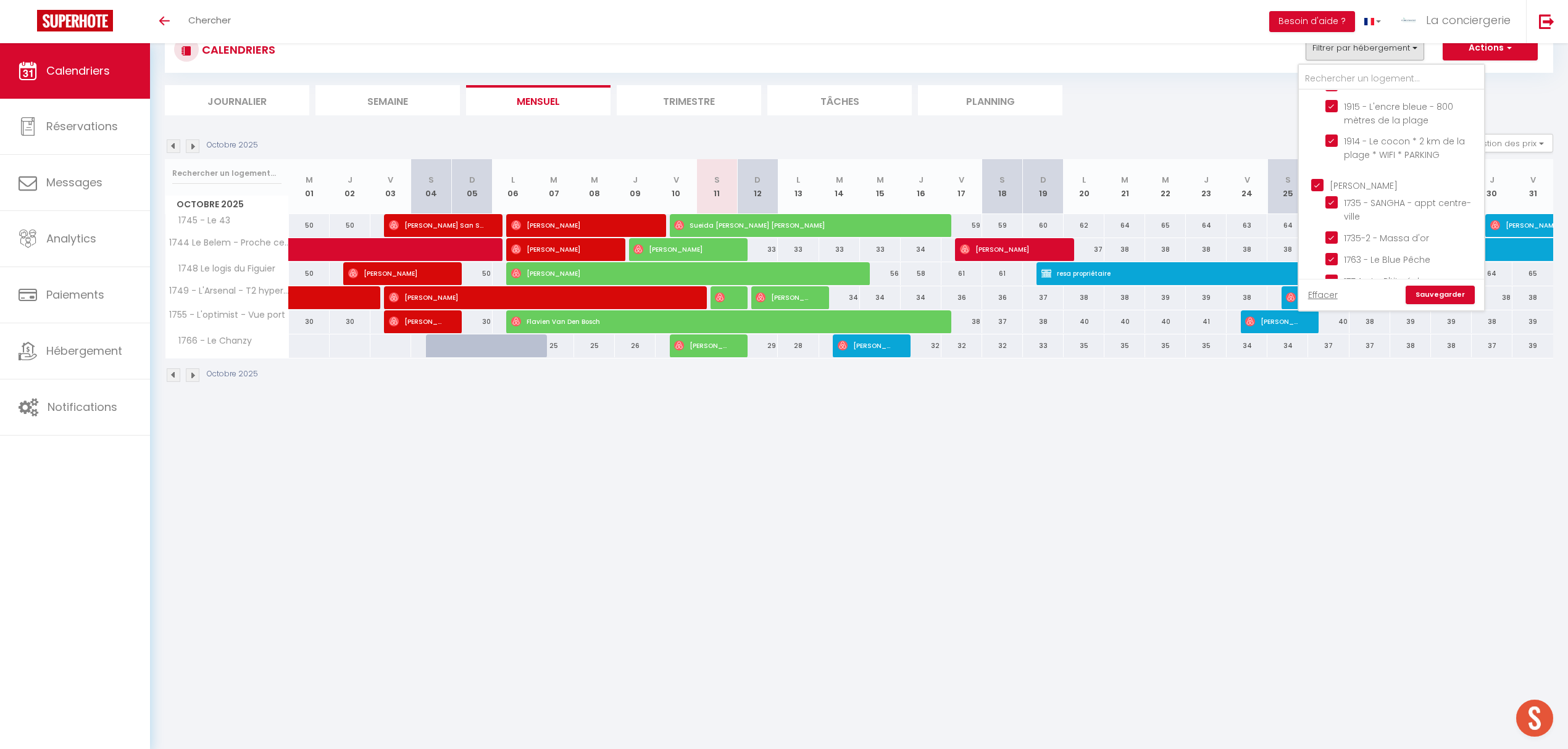
click at [1425, 295] on link "Sauvegarder" at bounding box center [1440, 295] width 69 height 19
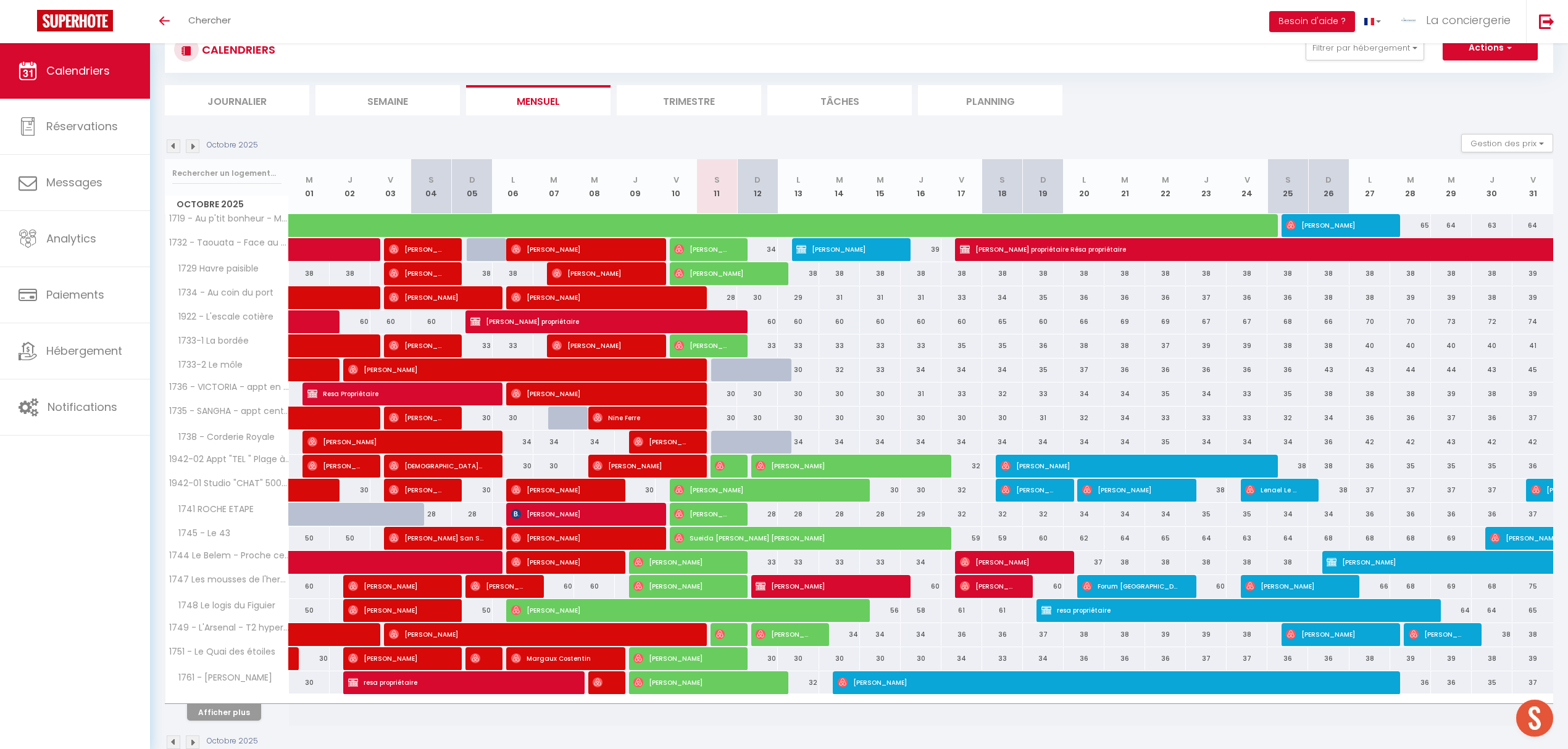
click at [986, 99] on li "Planning" at bounding box center [990, 101] width 145 height 30
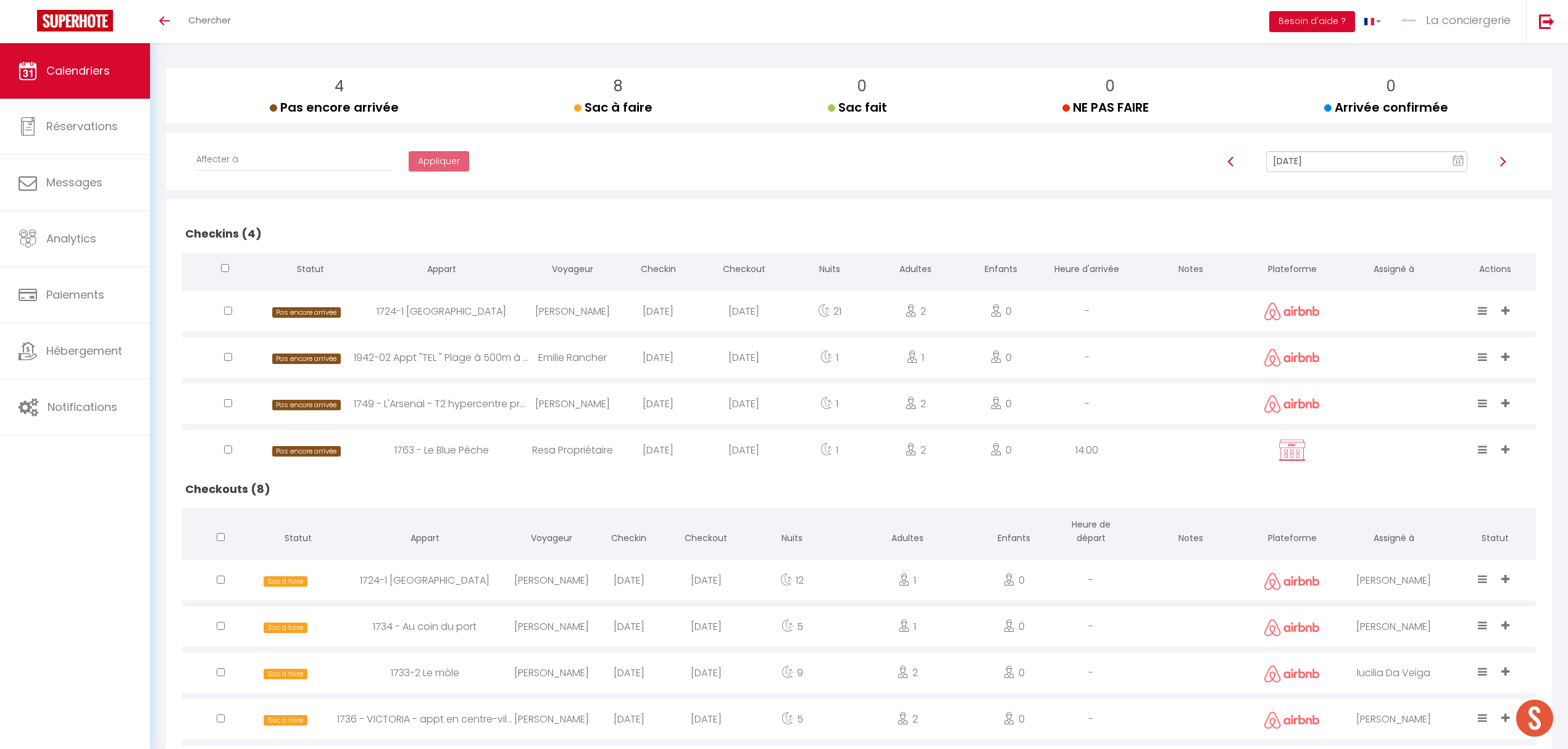
scroll to position [172, 0]
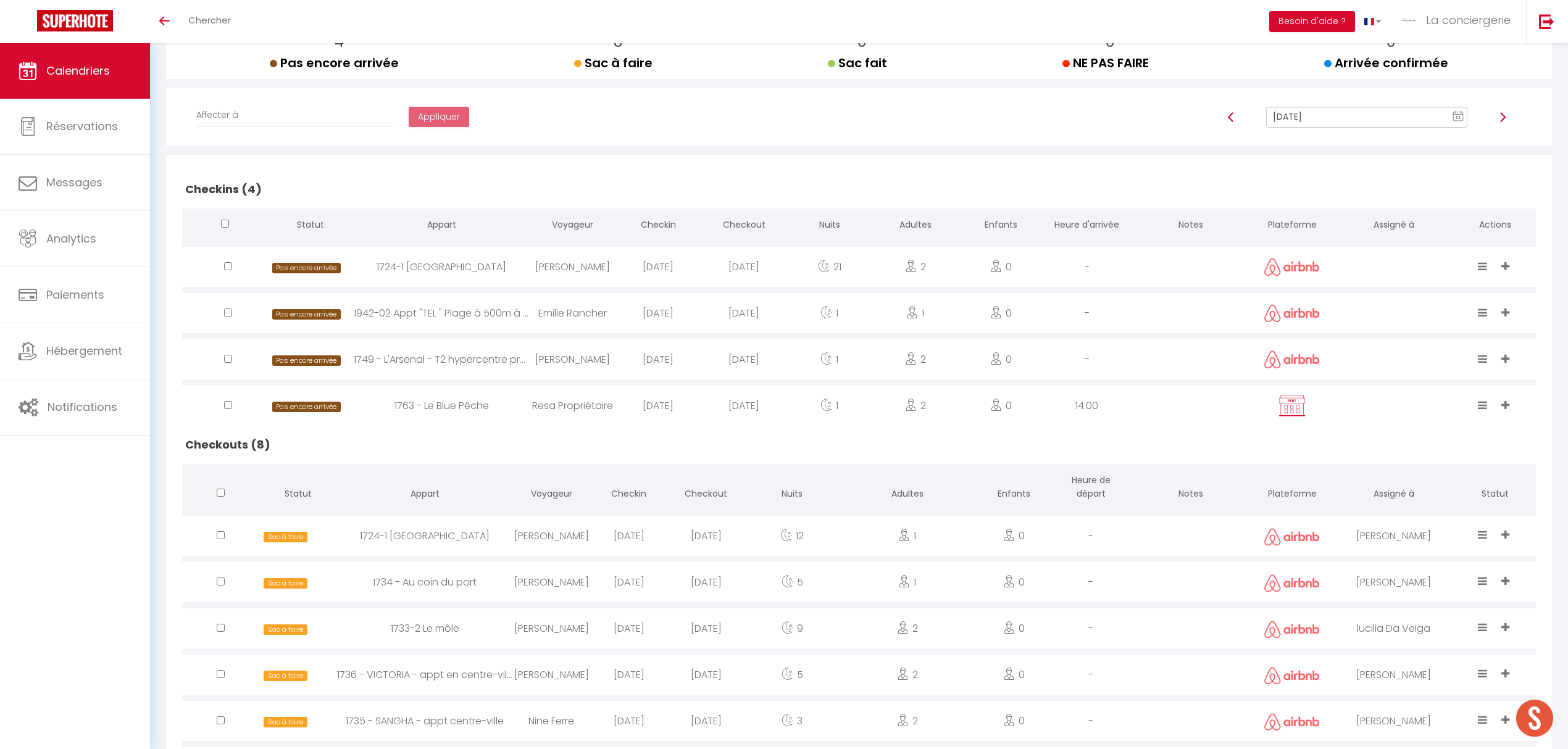
click at [1501, 114] on img at bounding box center [1502, 118] width 10 height 10
type input "[DATE]"
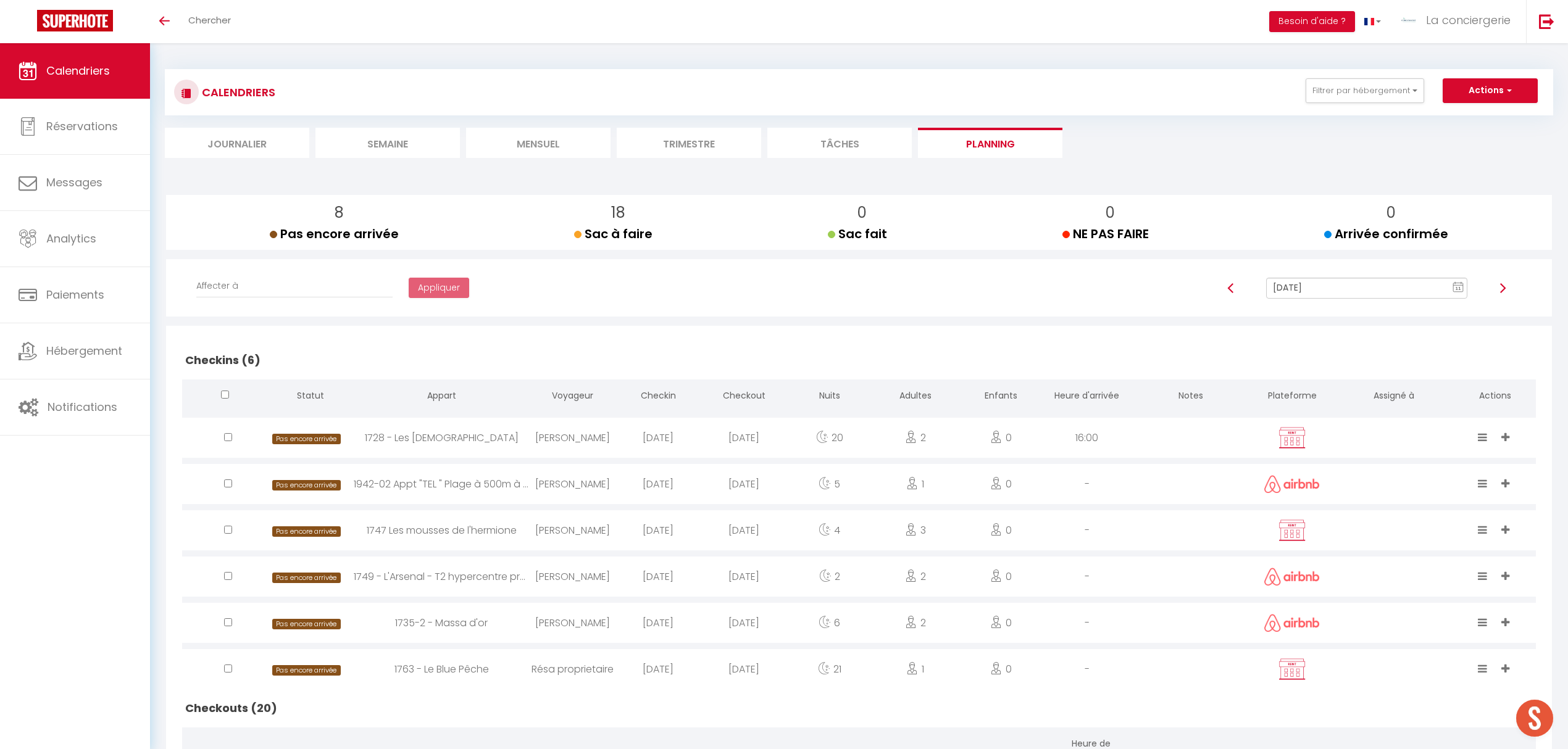
scroll to position [0, 0]
click at [1415, 87] on button "Filtrer par hébergement" at bounding box center [1365, 91] width 118 height 25
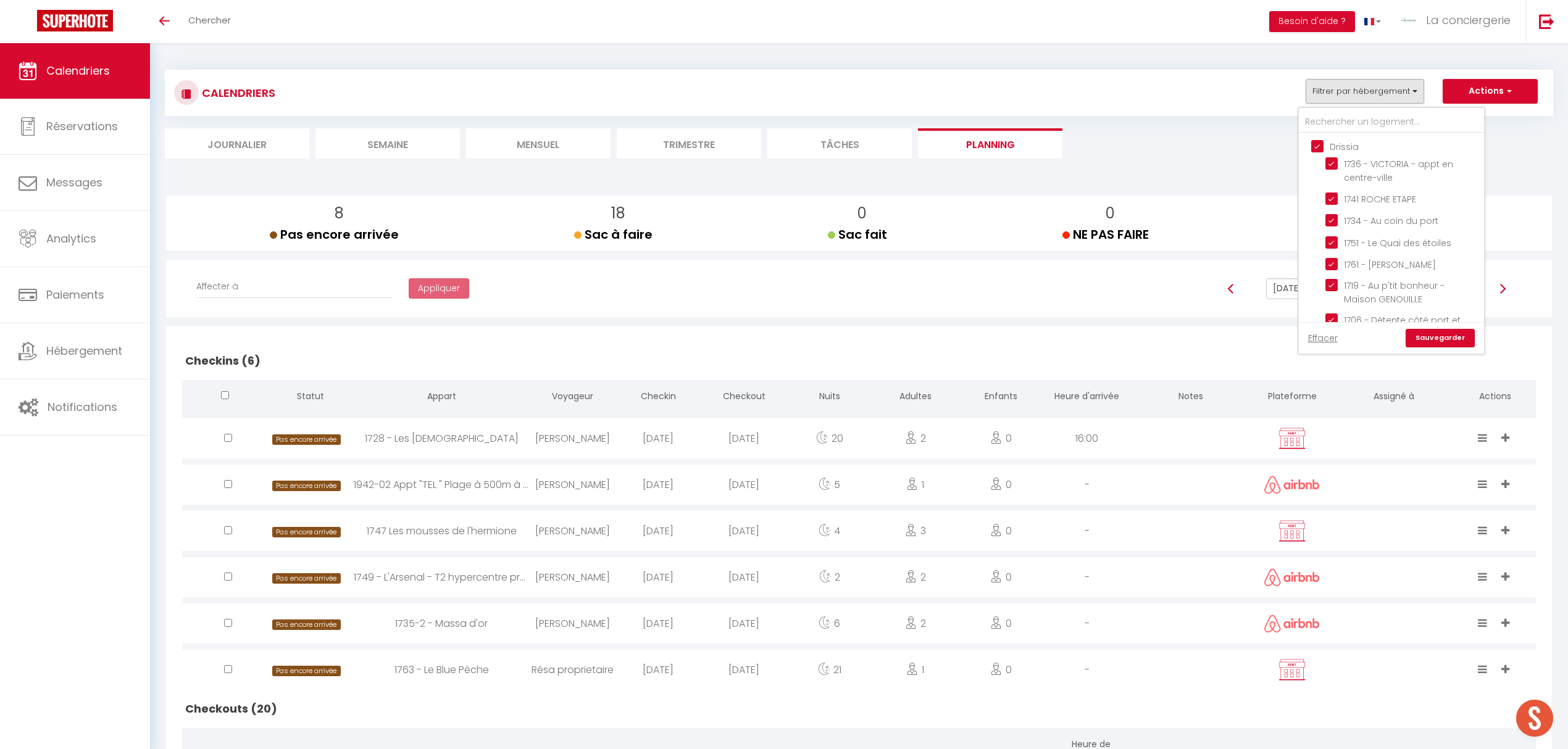
click at [1318, 144] on input "Drissia" at bounding box center [1403, 146] width 185 height 13
checkbox input "false"
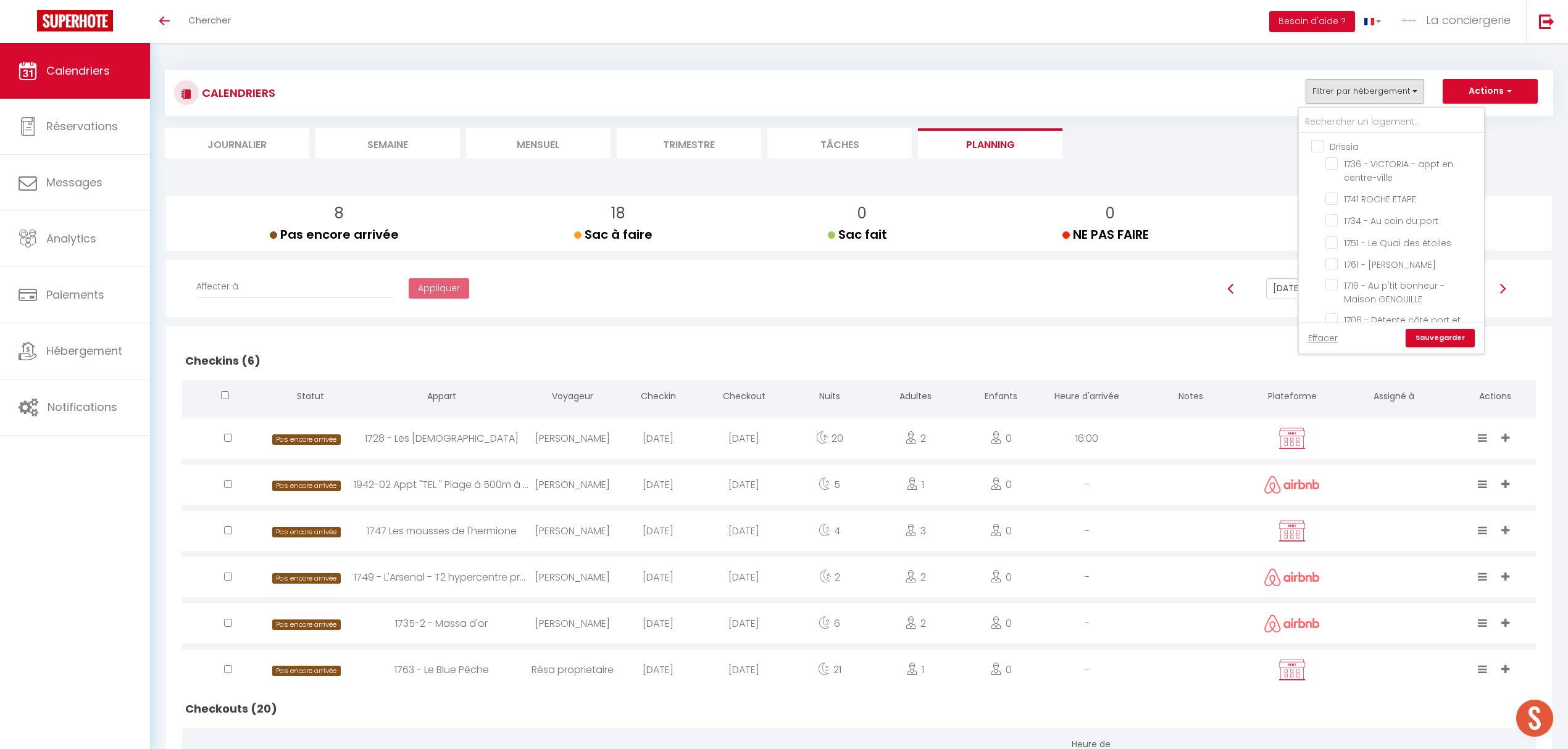
checkbox input "false"
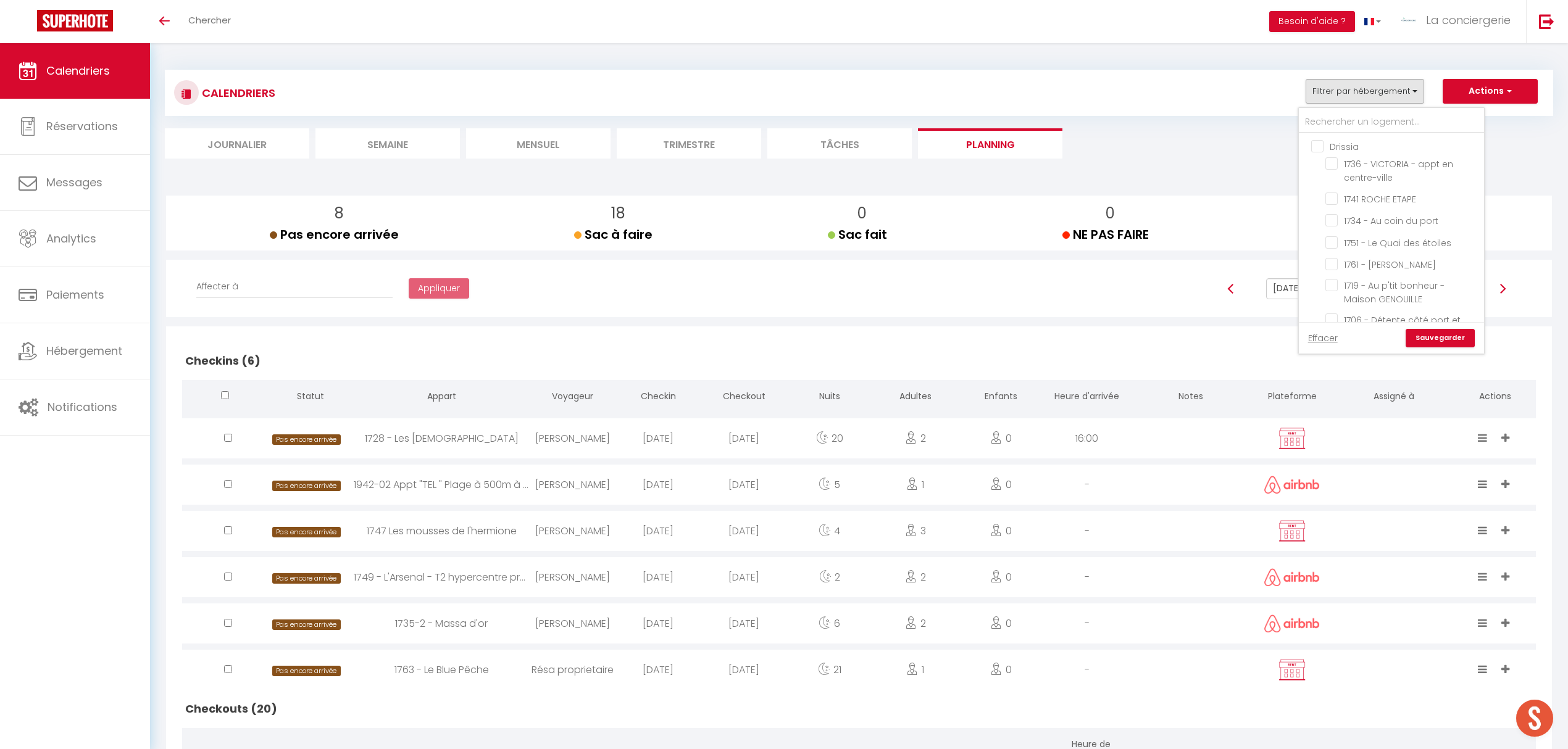
checkbox input "false"
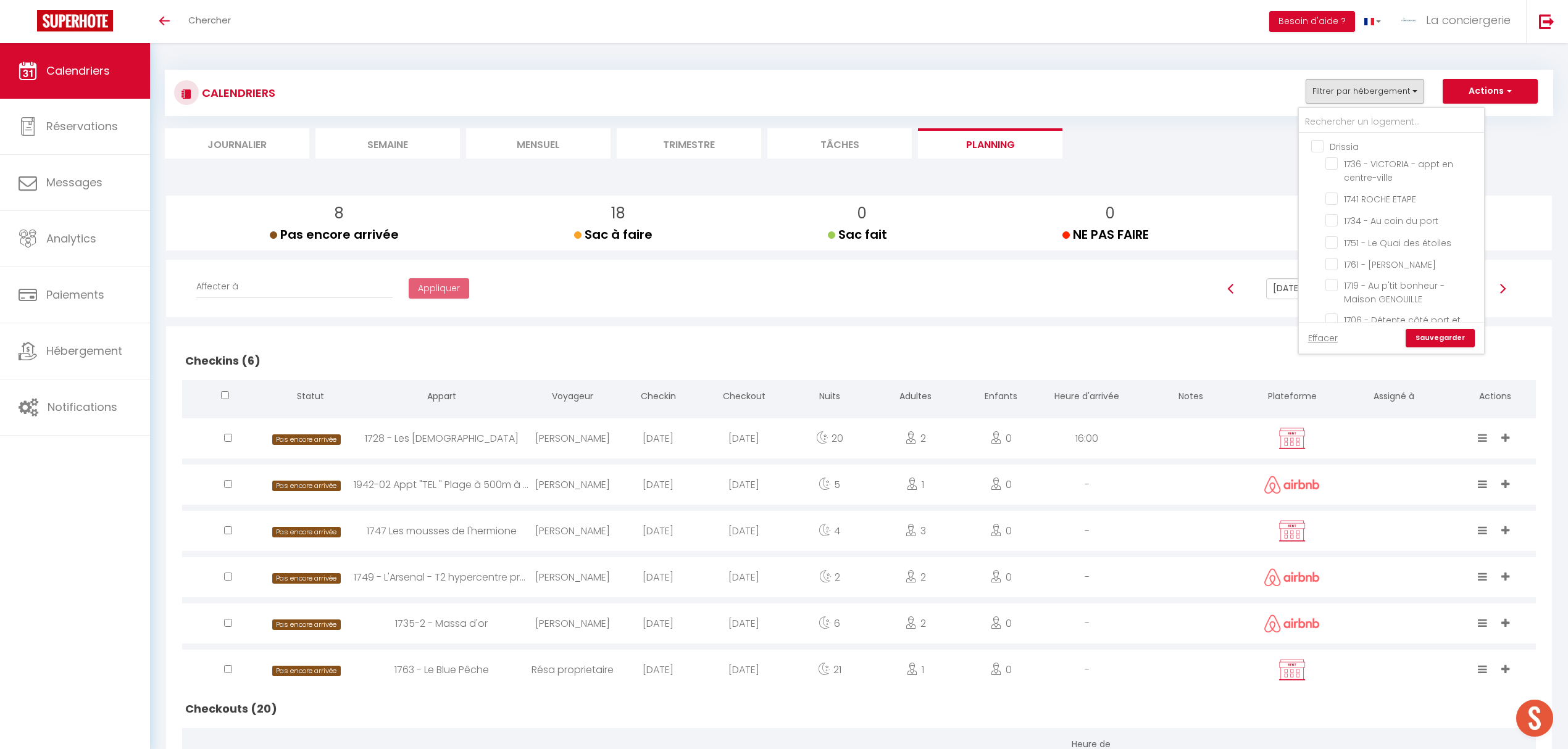
checkbox input "false"
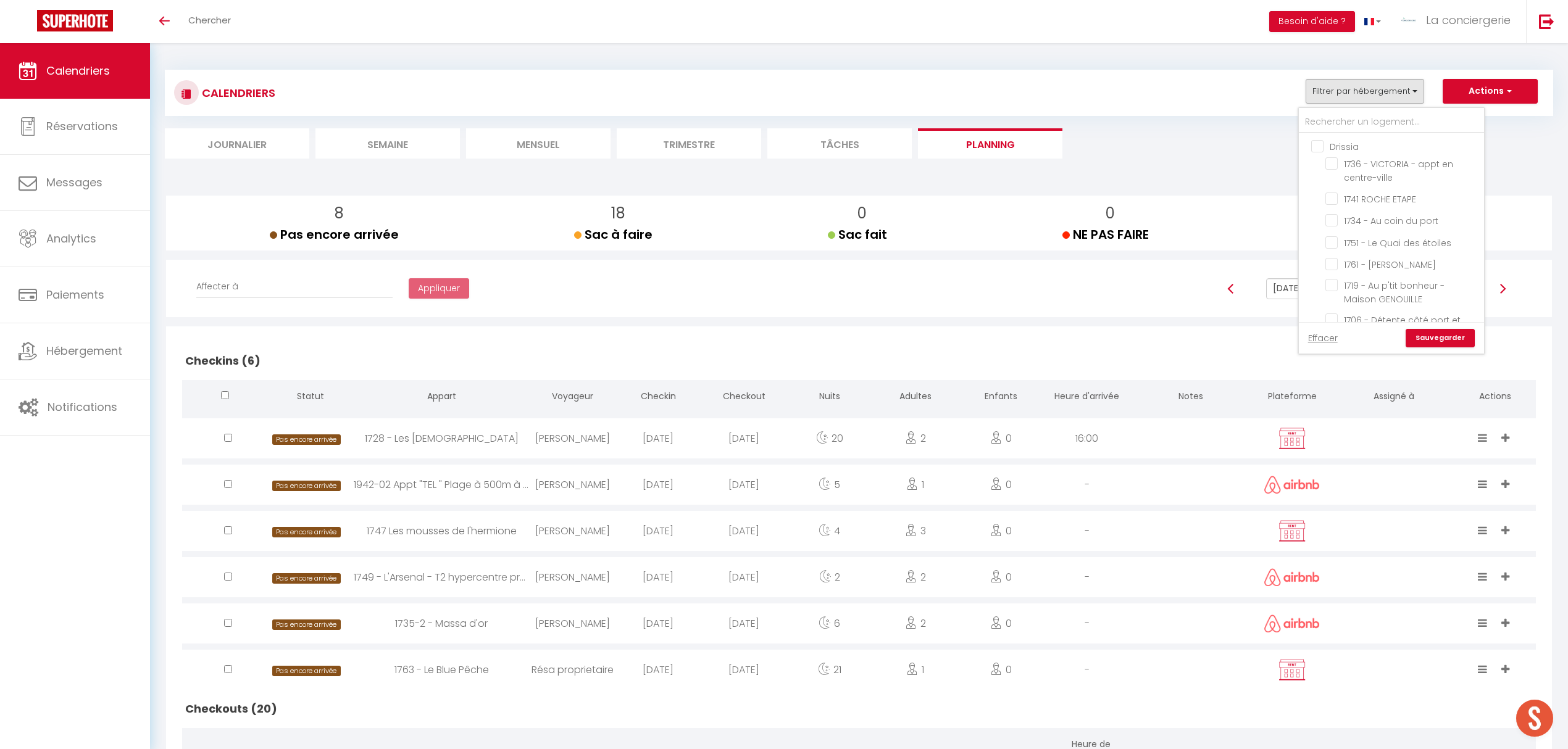
checkbox input "false"
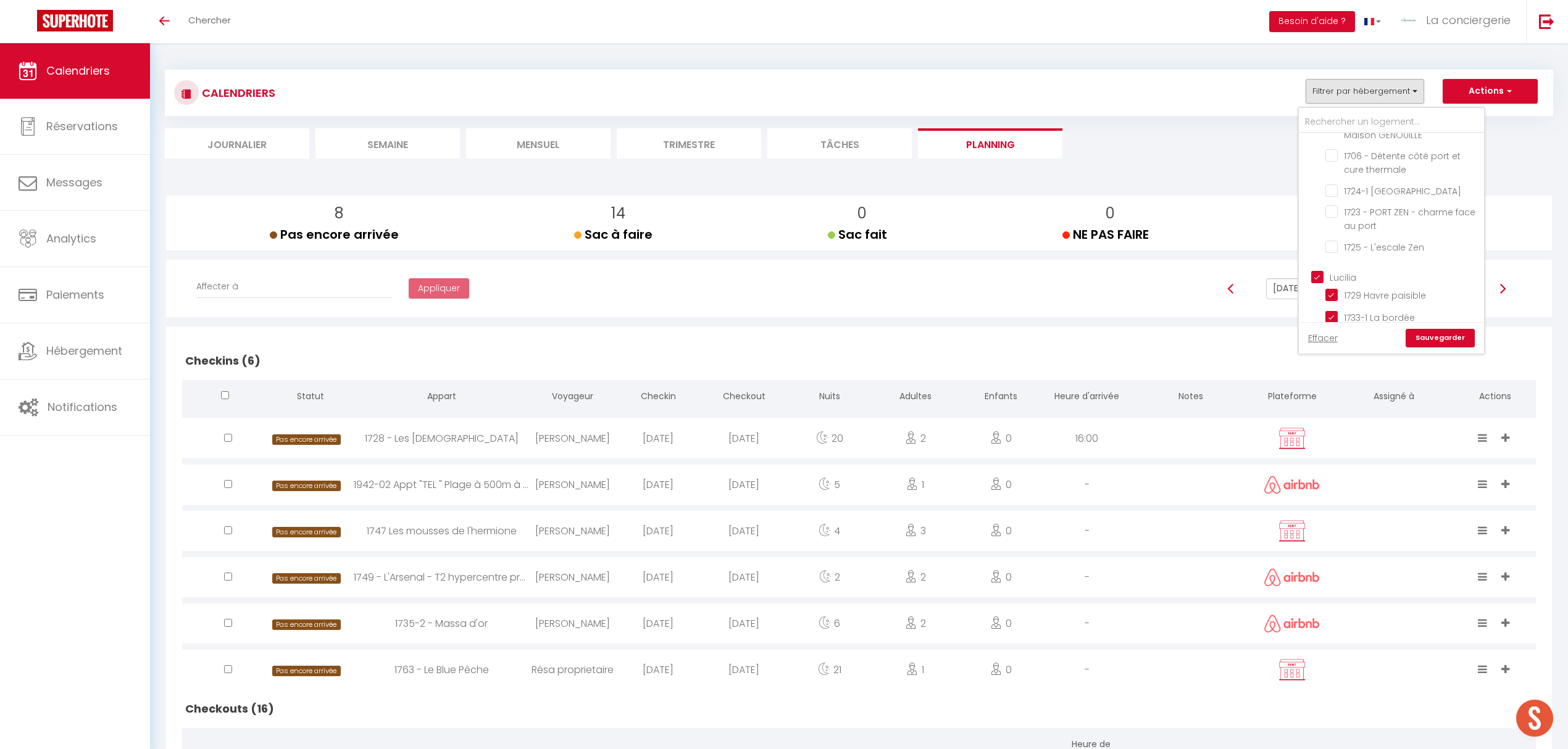
click at [1321, 270] on input "Lucilia" at bounding box center [1403, 276] width 185 height 13
checkbox input "false"
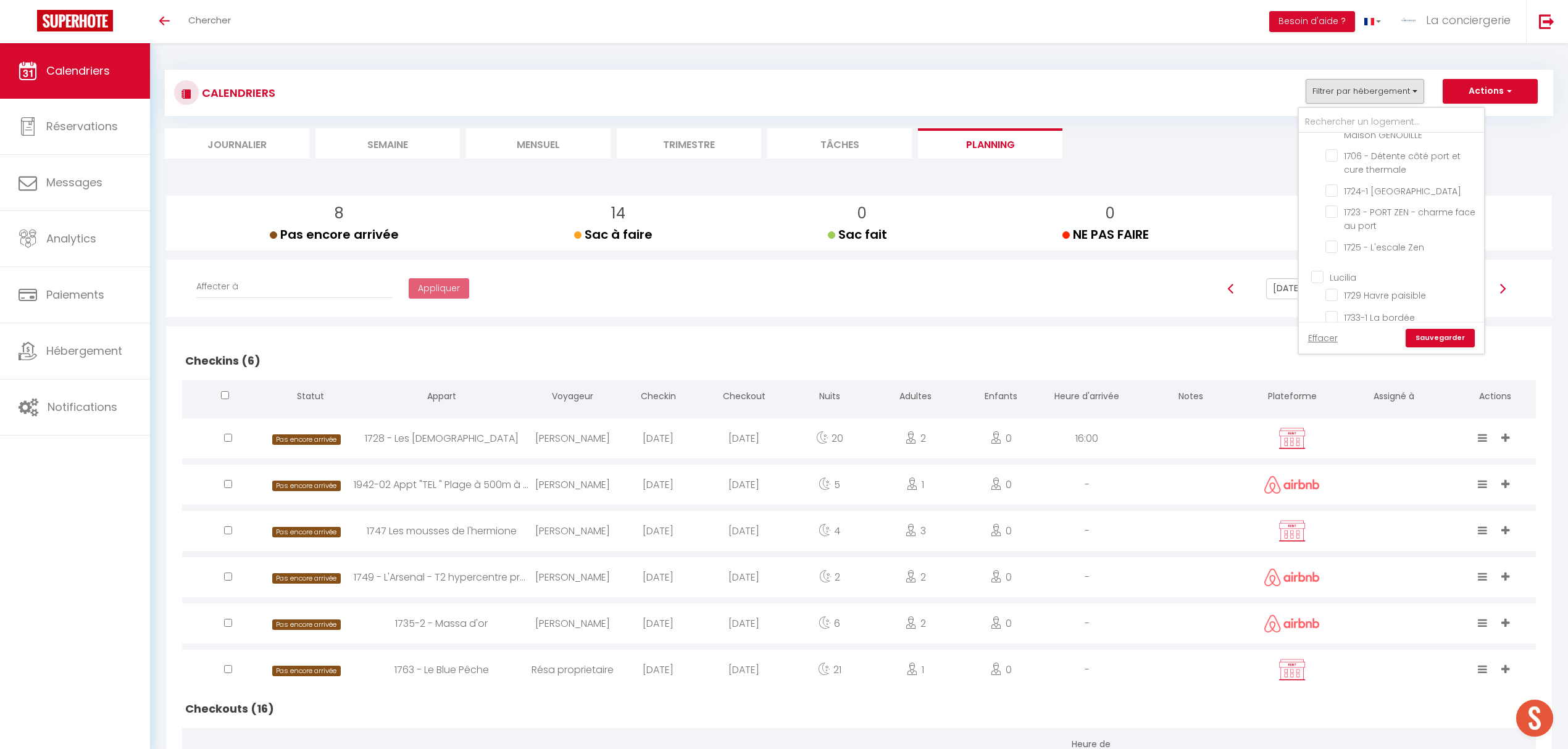
checkbox input "false"
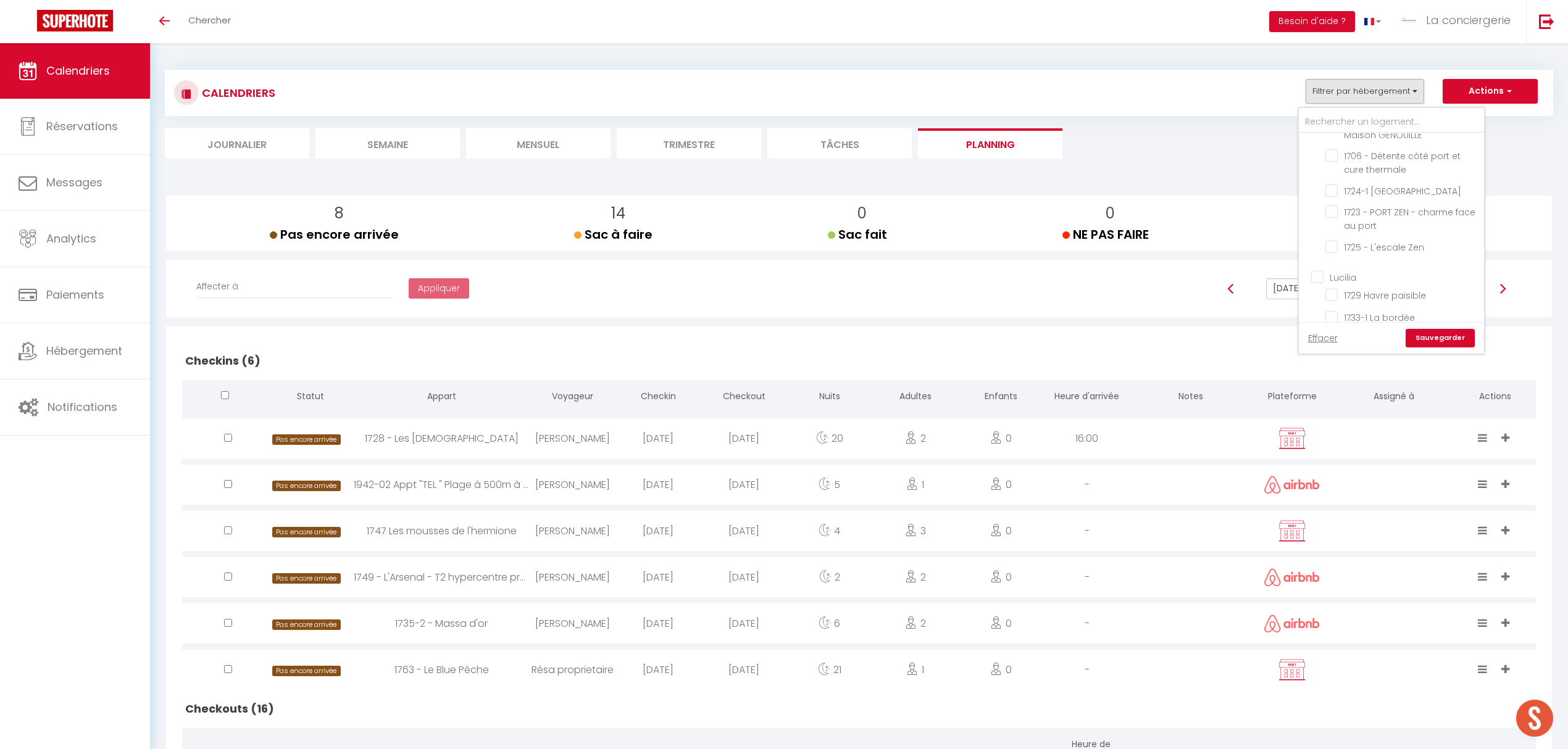
checkbox input "false"
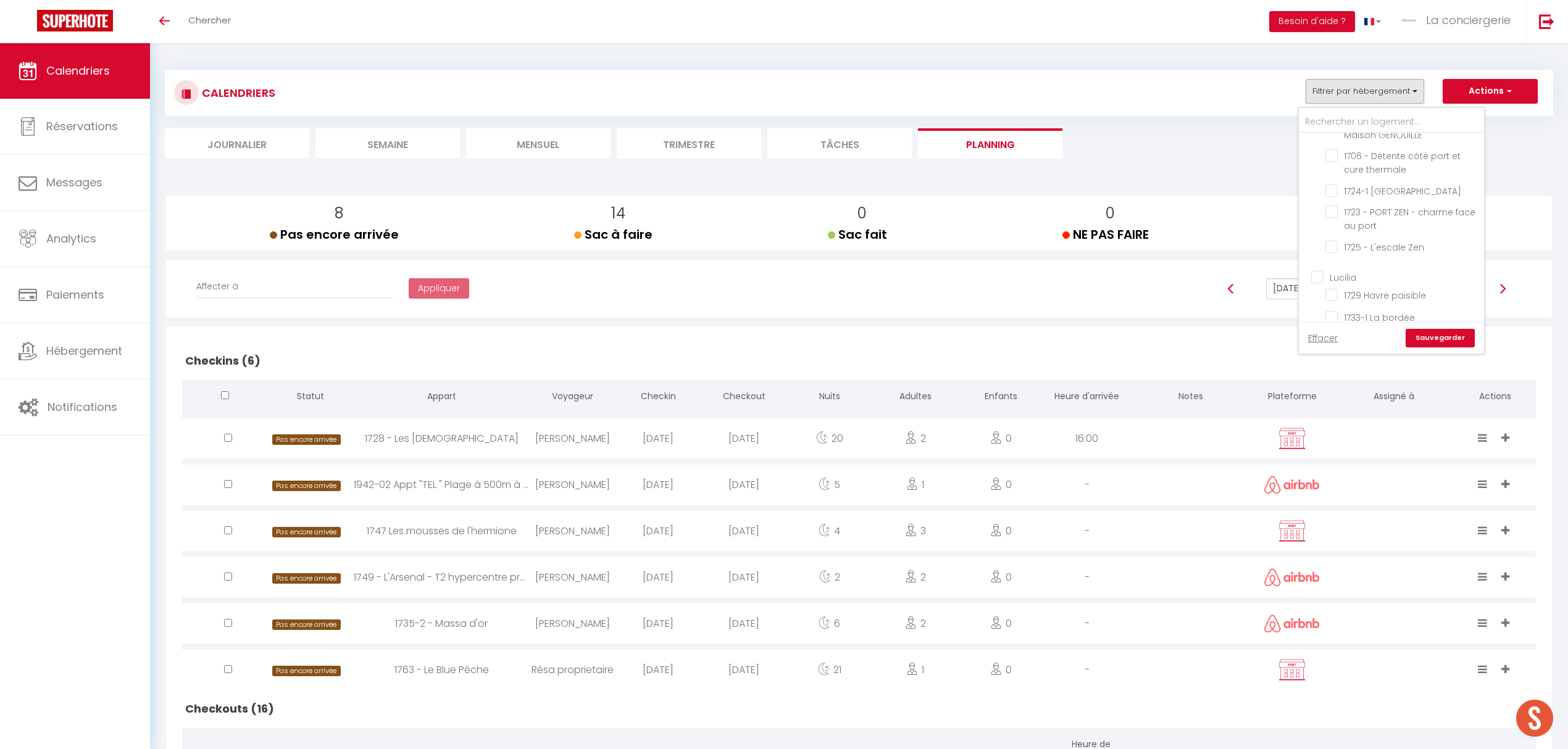
checkbox input "false"
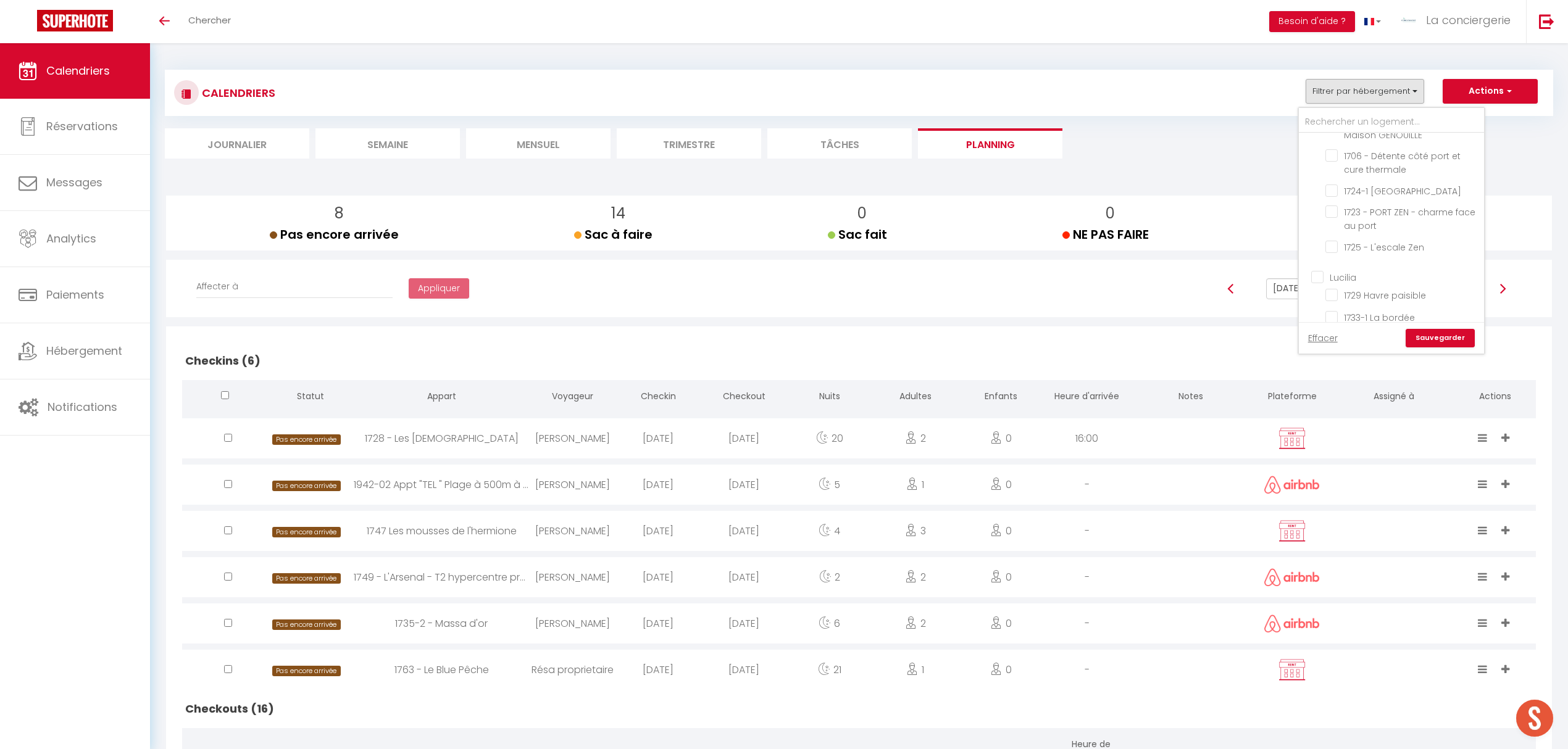
checkbox input "false"
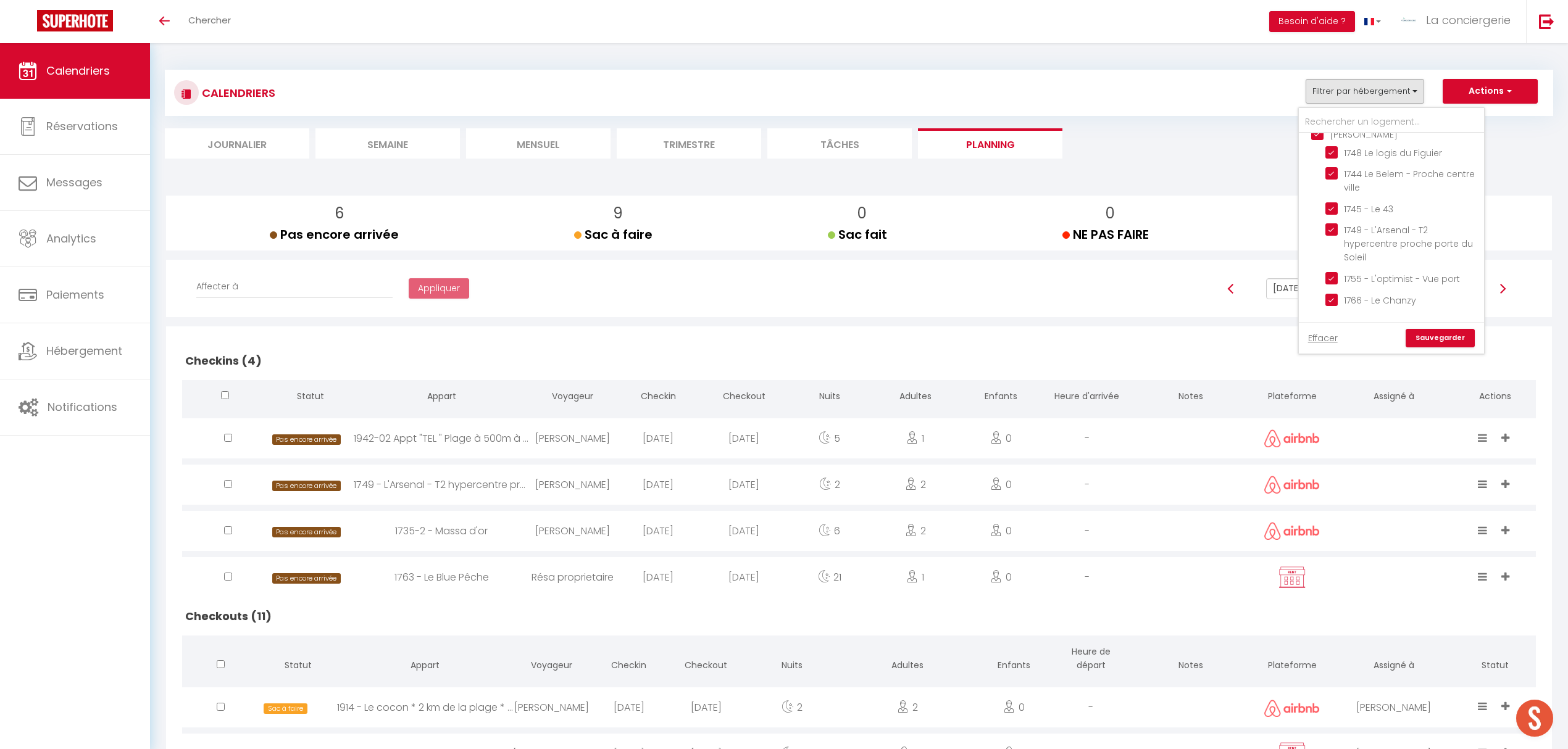
scroll to position [658, 0]
click at [1316, 282] on input "Edwige" at bounding box center [1403, 288] width 185 height 13
checkbox input "false"
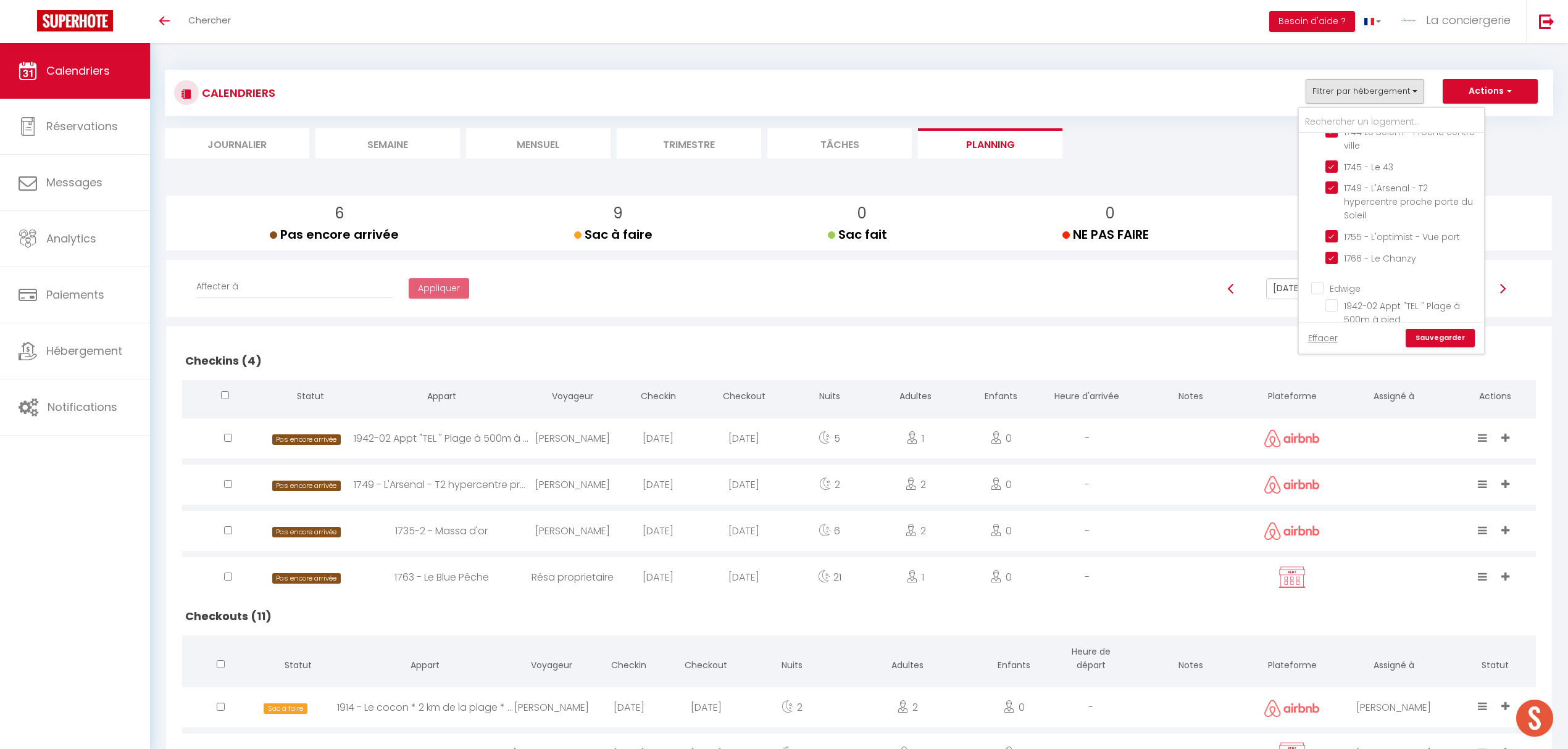
checkbox input "false"
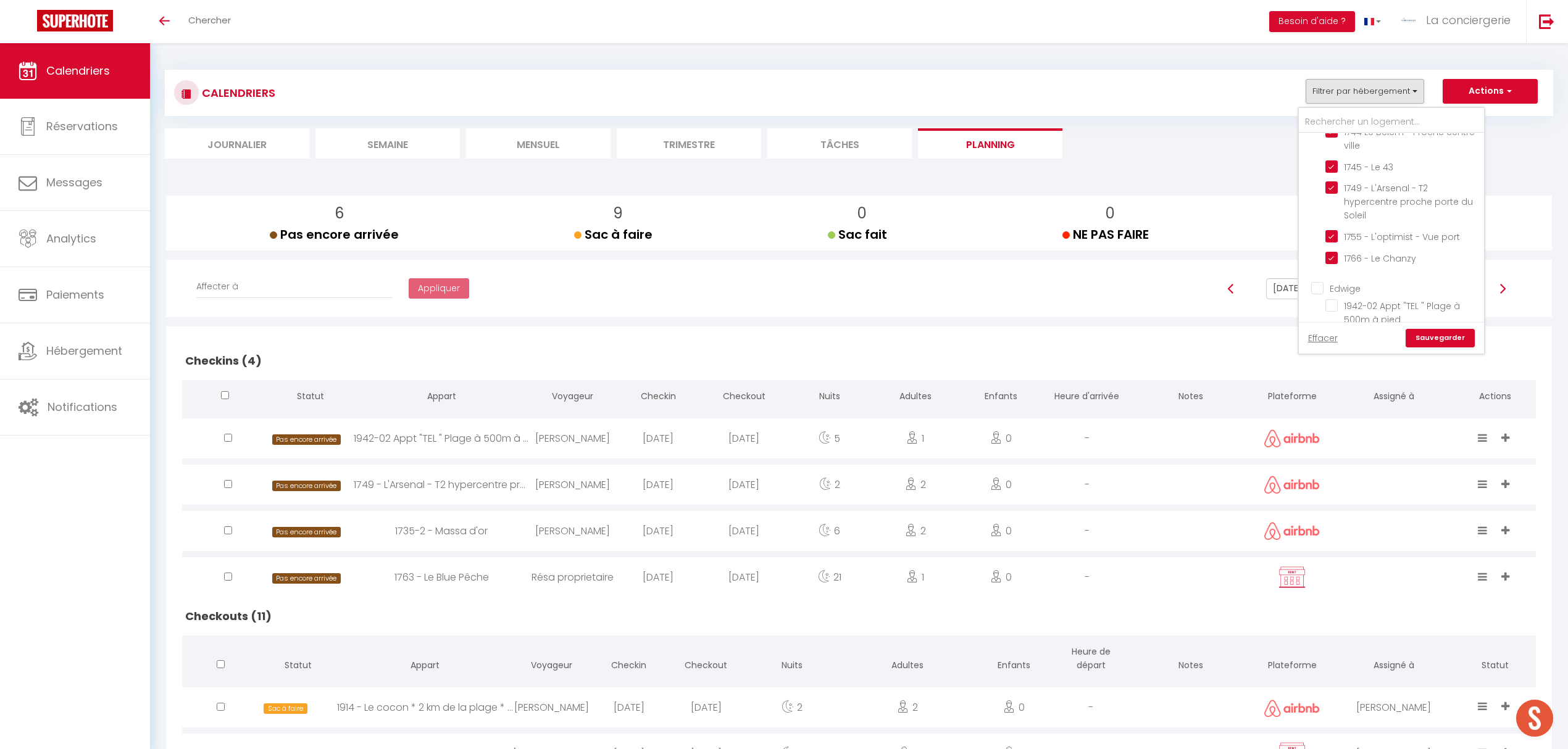
checkbox input "false"
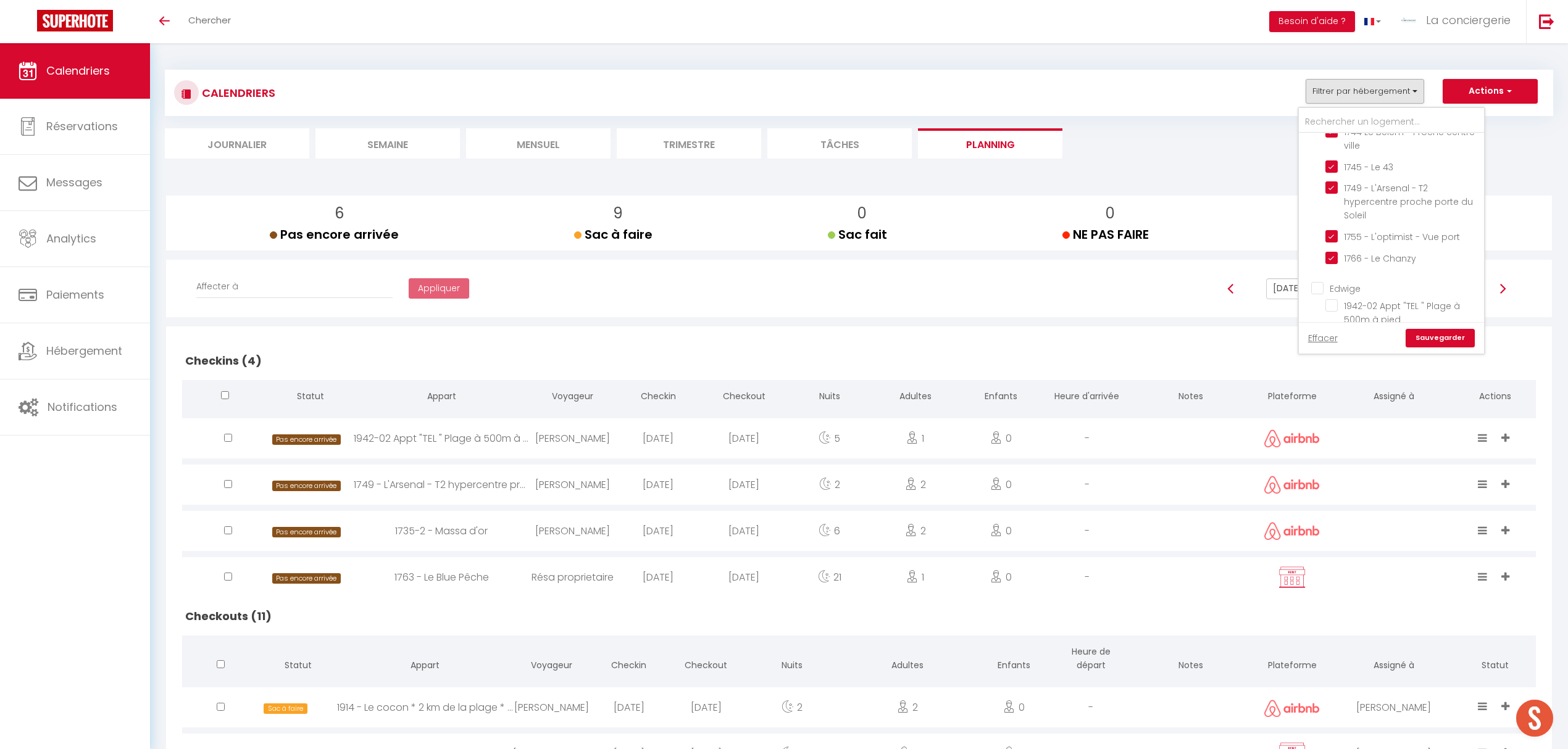
checkbox input "false"
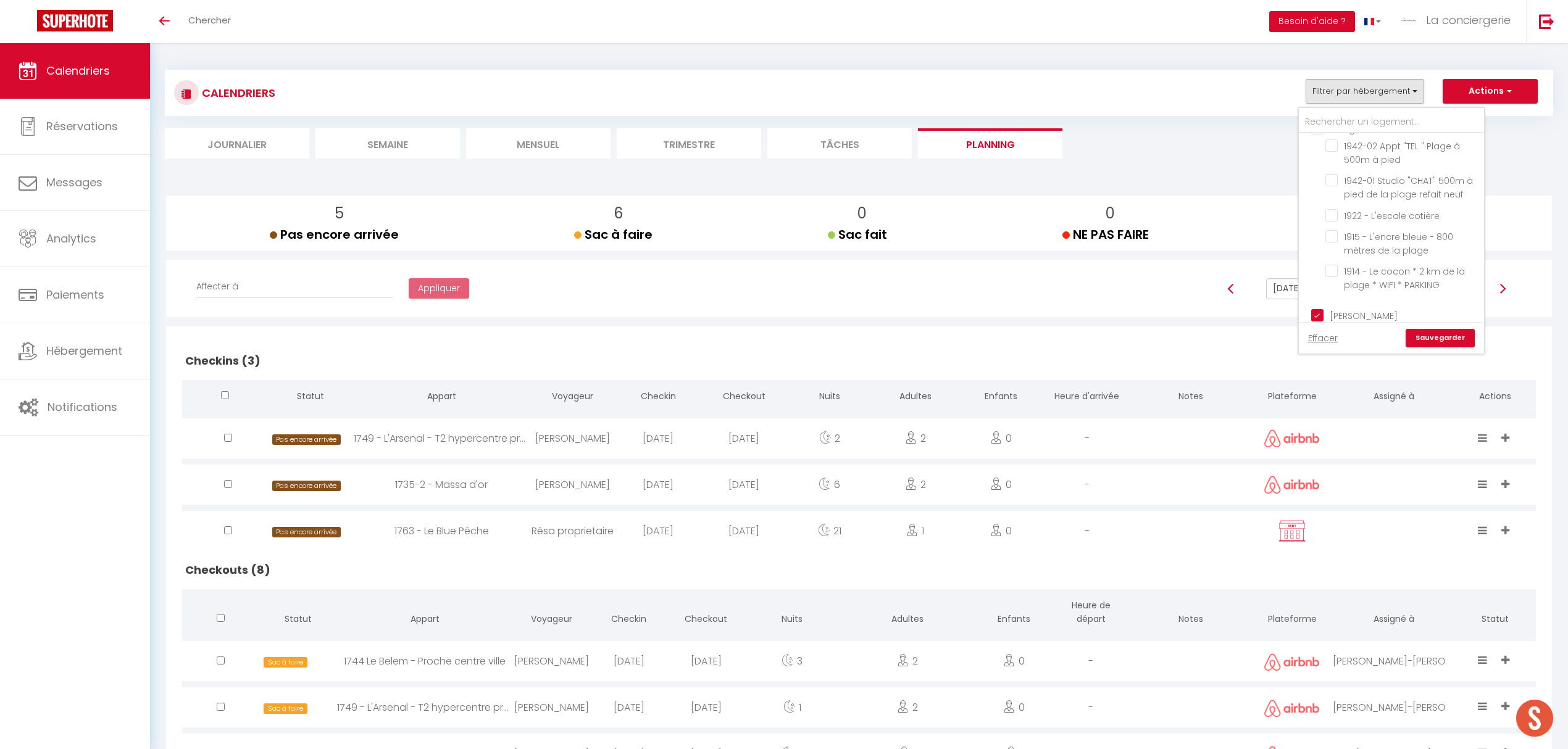
scroll to position [905, 0]
click at [1322, 221] on input "[PERSON_NAME]" at bounding box center [1403, 227] width 185 height 13
checkbox input "false"
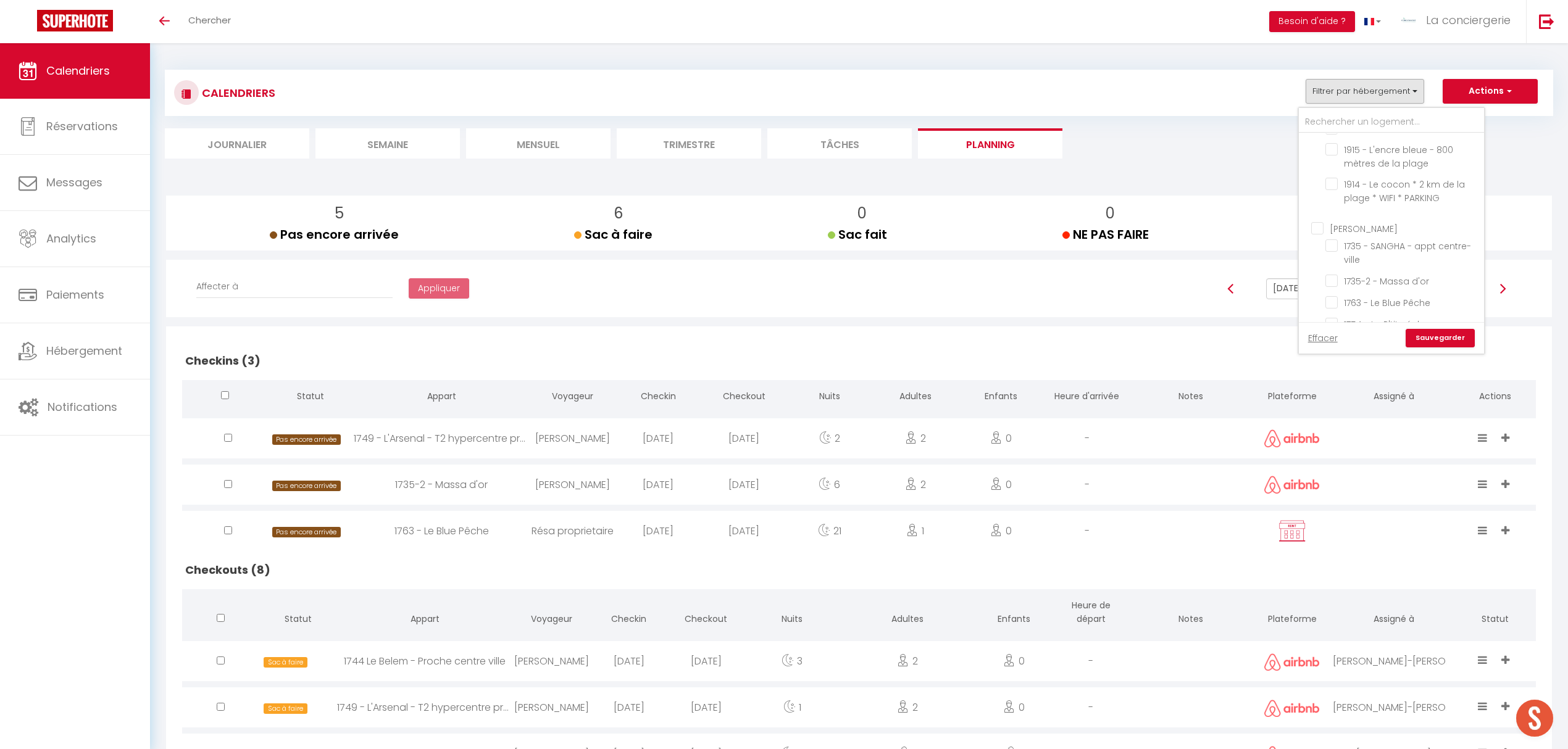
checkbox input "false"
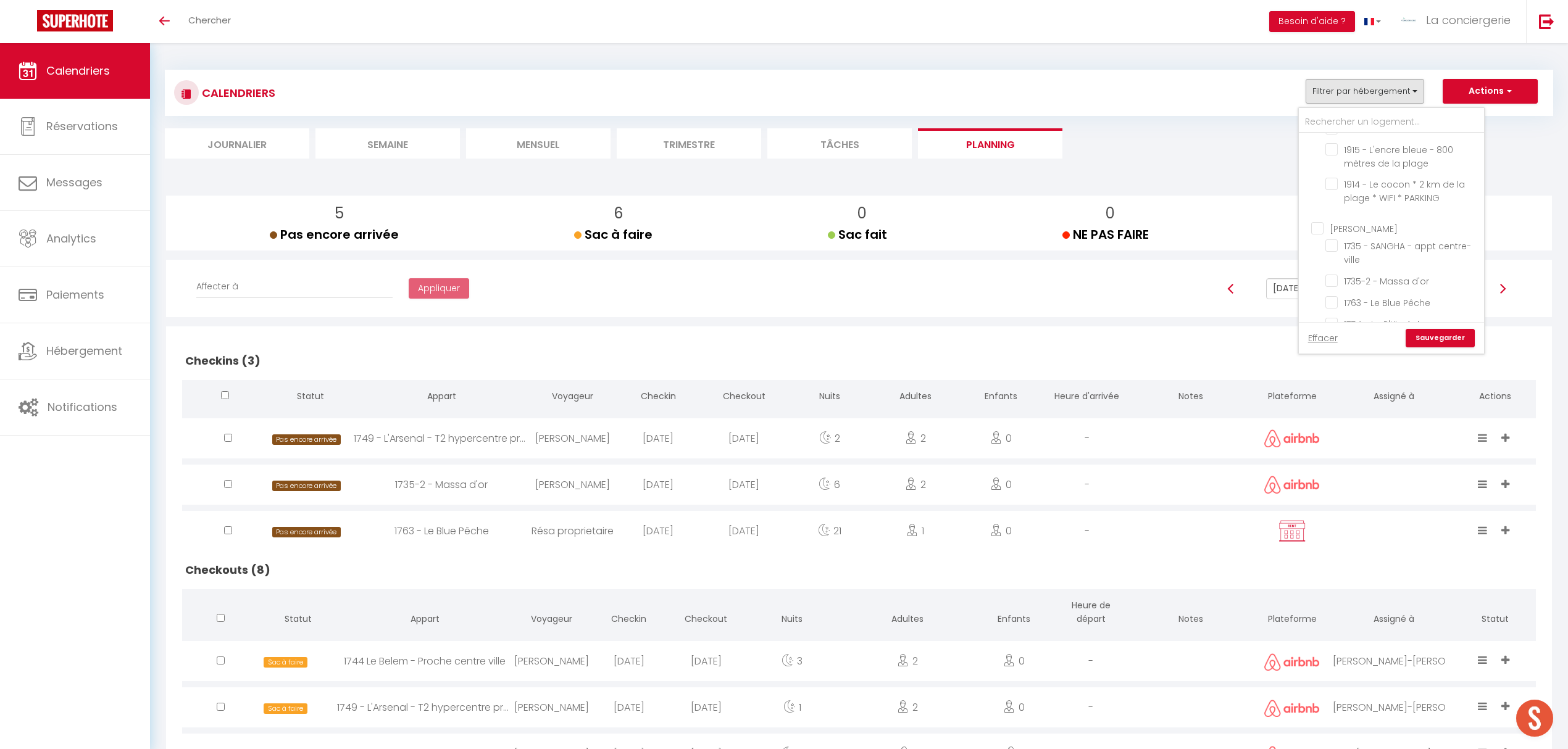
checkbox input "false"
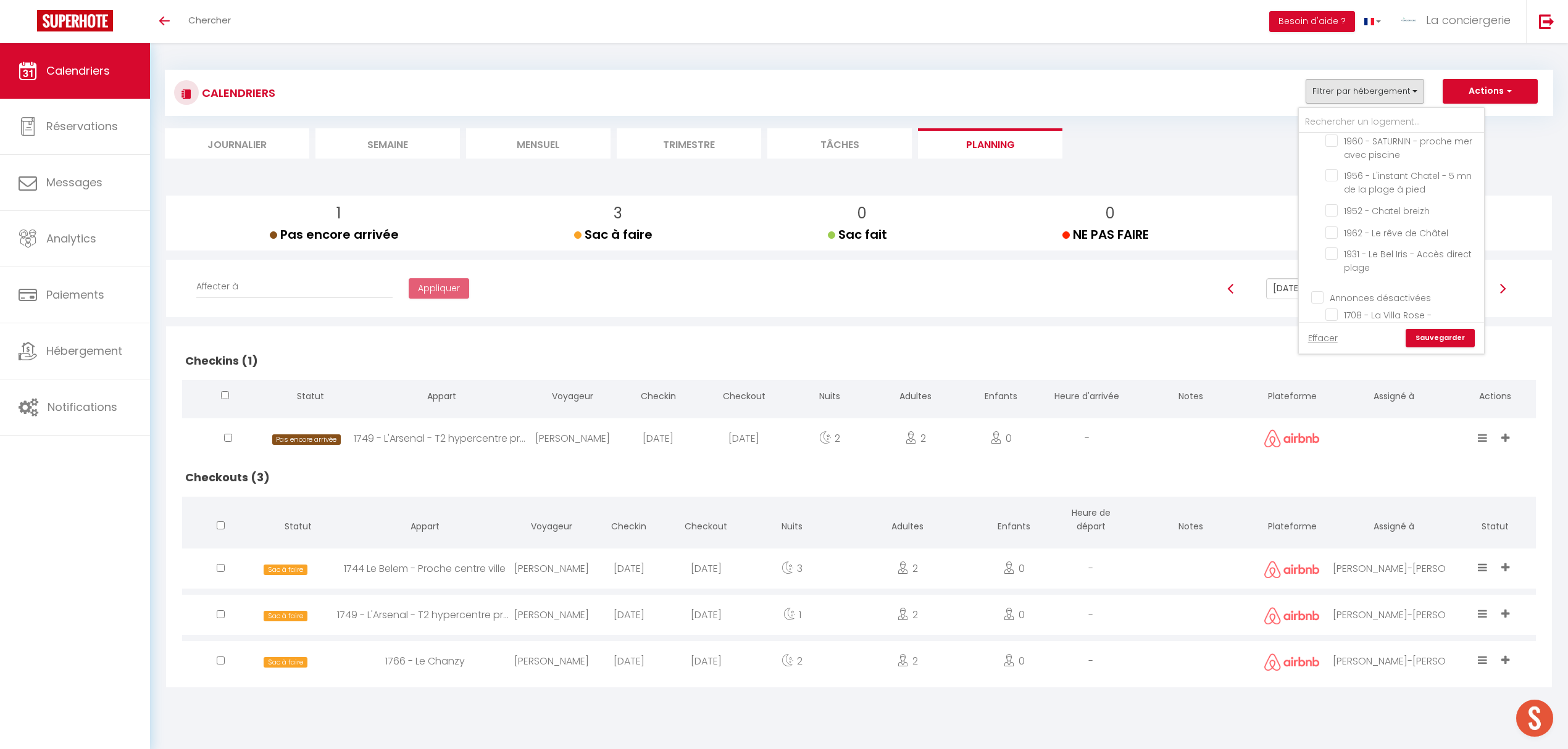
scroll to position [1404, 0]
click at [1433, 336] on link "Sauvegarder" at bounding box center [1440, 339] width 69 height 19
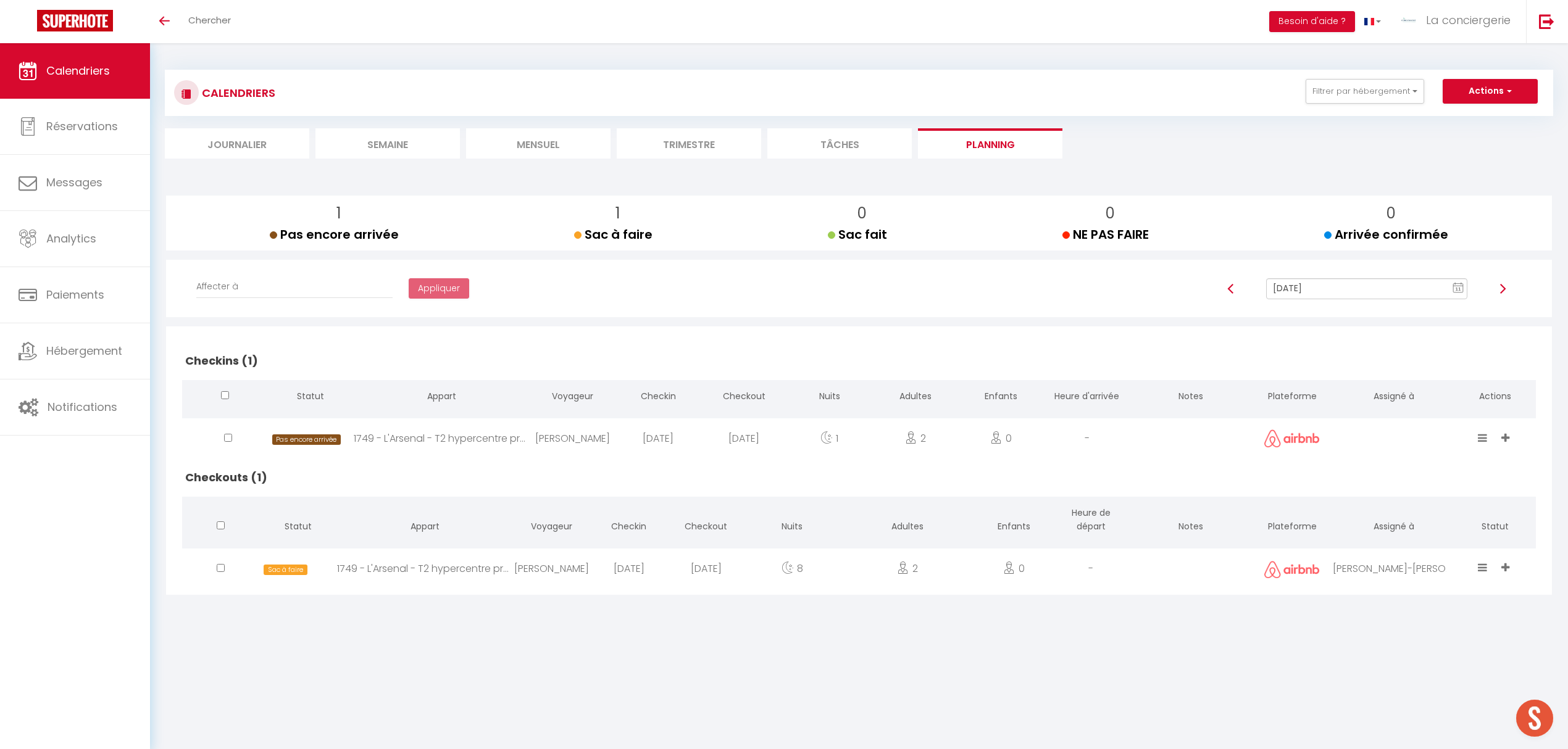
click at [1501, 287] on img at bounding box center [1502, 289] width 10 height 10
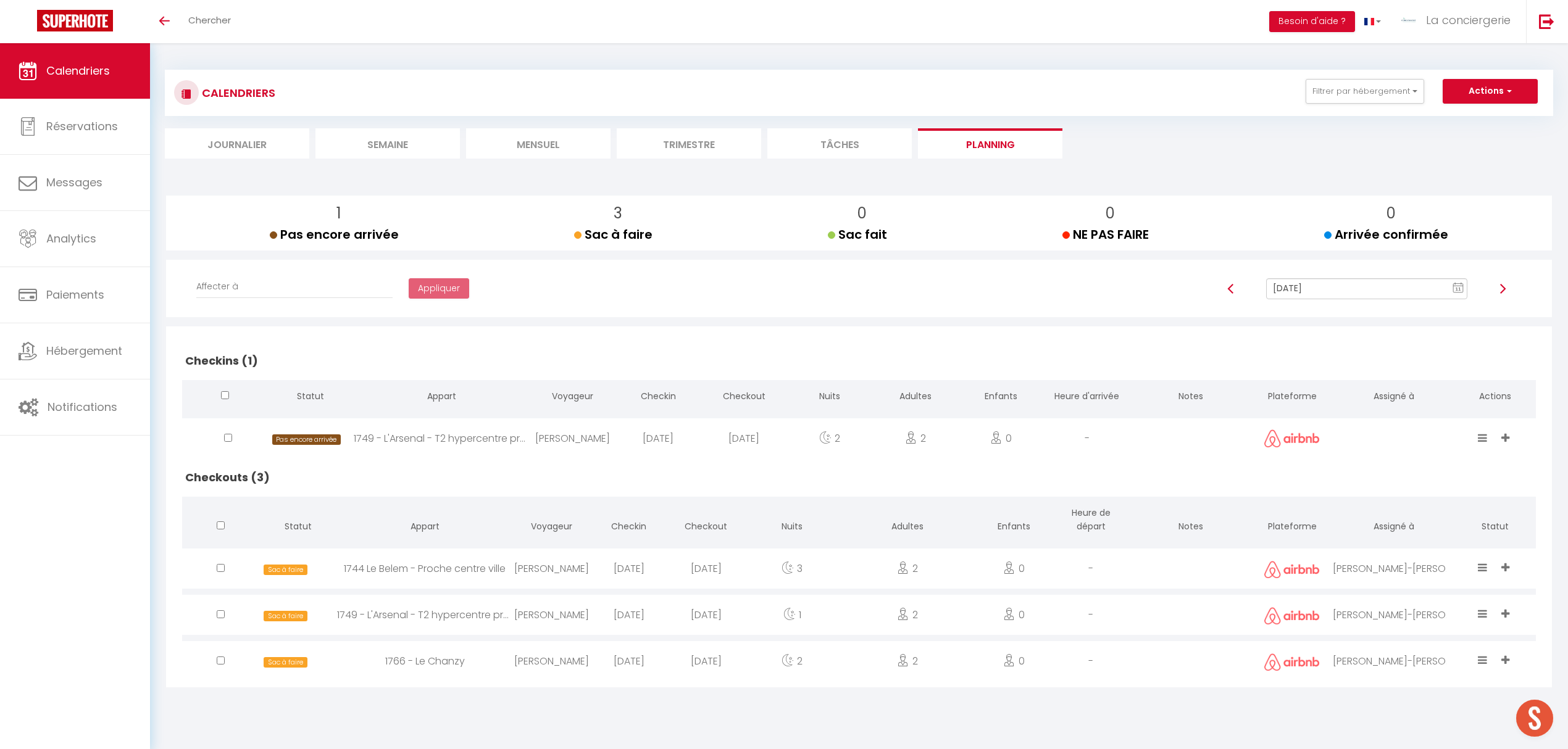
click at [1504, 288] on img at bounding box center [1502, 289] width 10 height 10
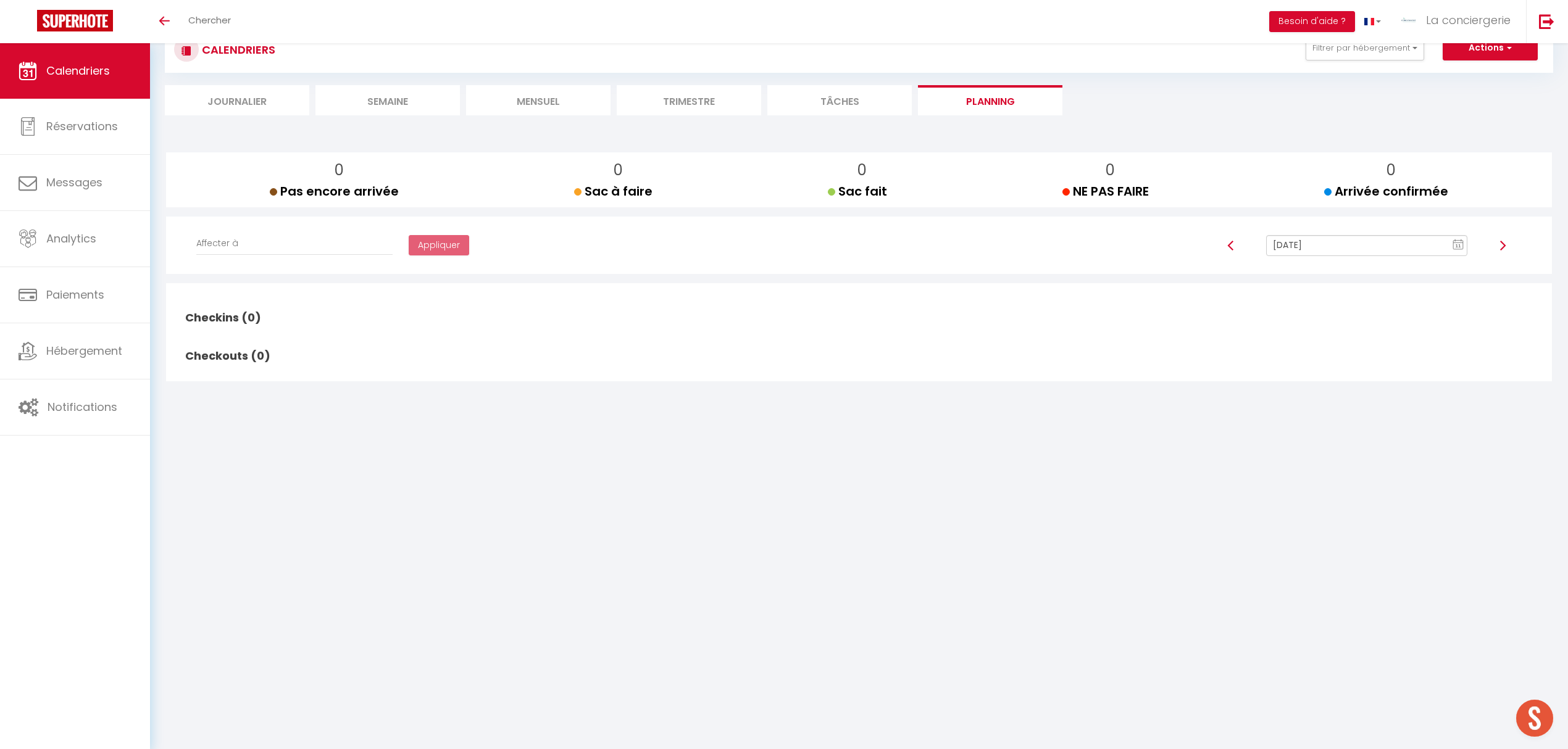
scroll to position [0, 0]
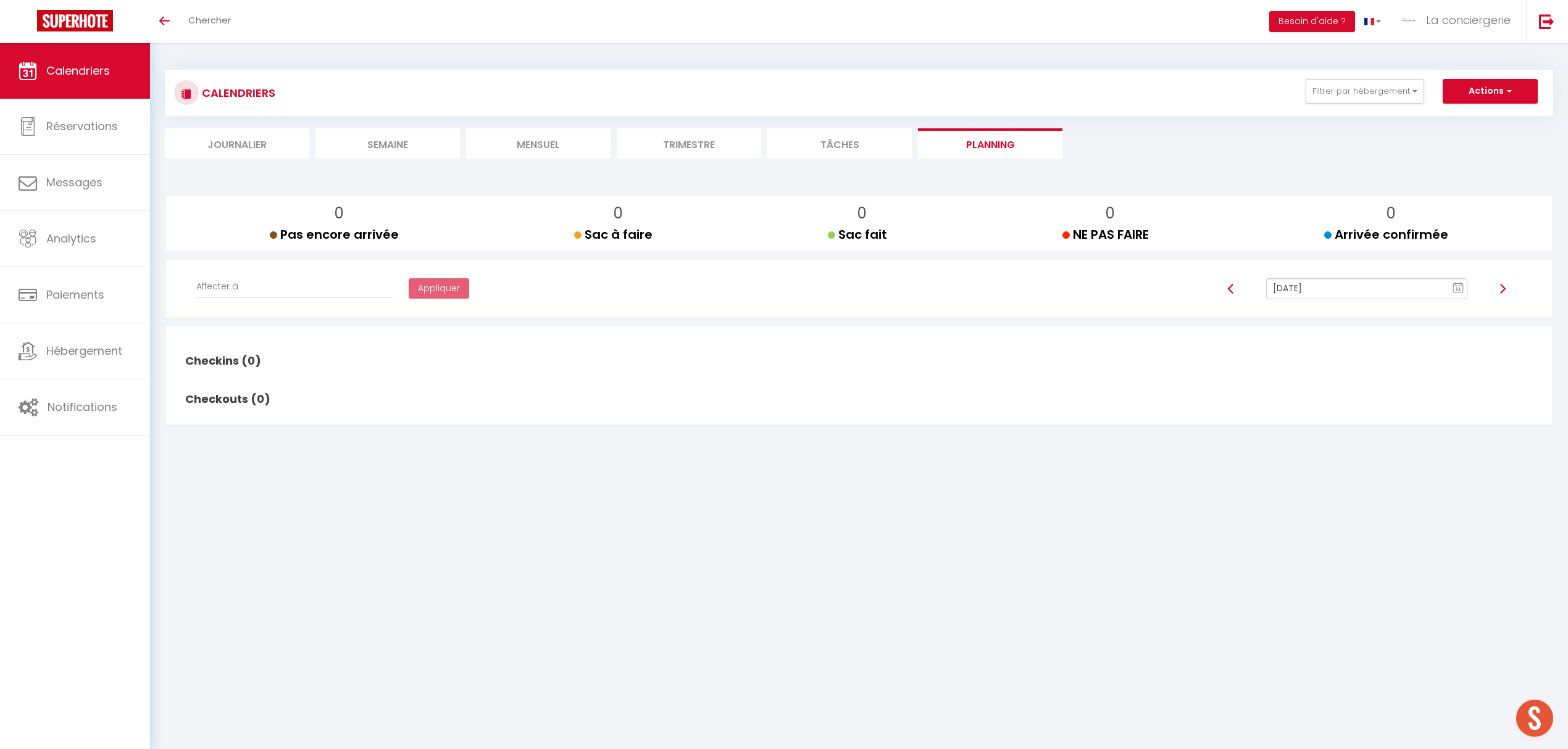
click at [1228, 289] on img at bounding box center [1230, 289] width 10 height 10
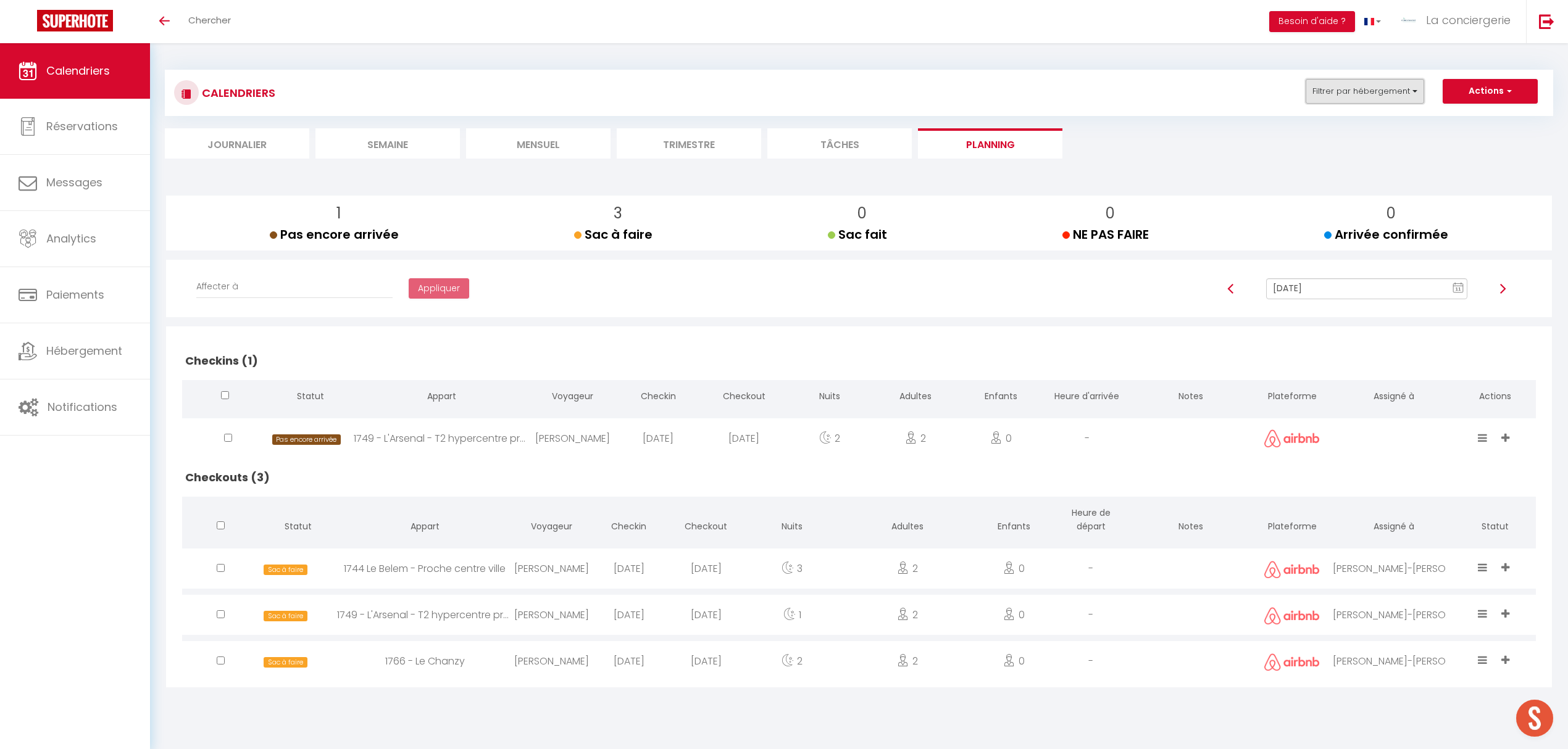
click at [1417, 90] on button "Filtrer par hébergement" at bounding box center [1365, 91] width 118 height 25
click at [1317, 147] on input "Drissia" at bounding box center [1403, 146] width 185 height 13
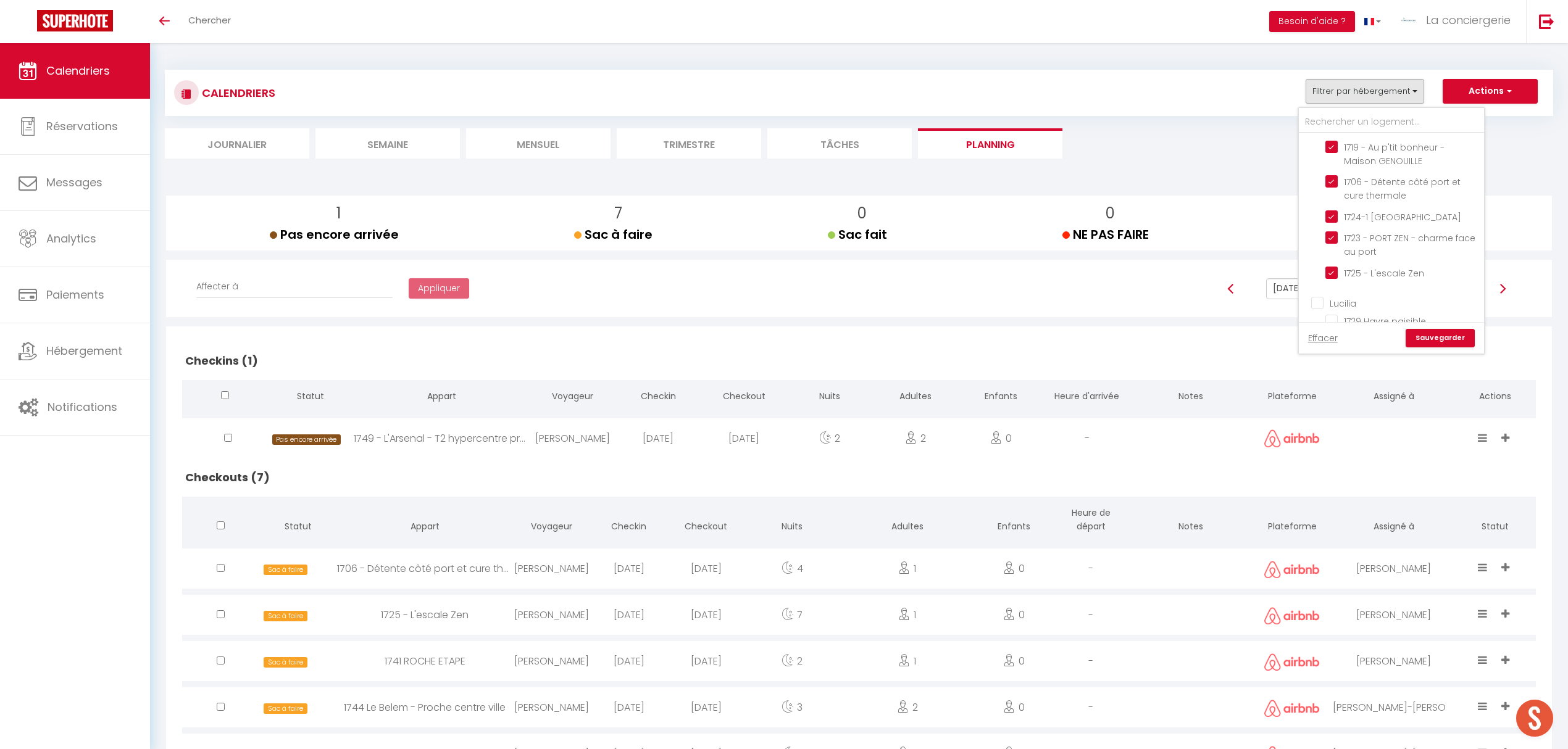
scroll to position [164, 0]
click at [1316, 273] on input "Lucilia" at bounding box center [1403, 276] width 185 height 13
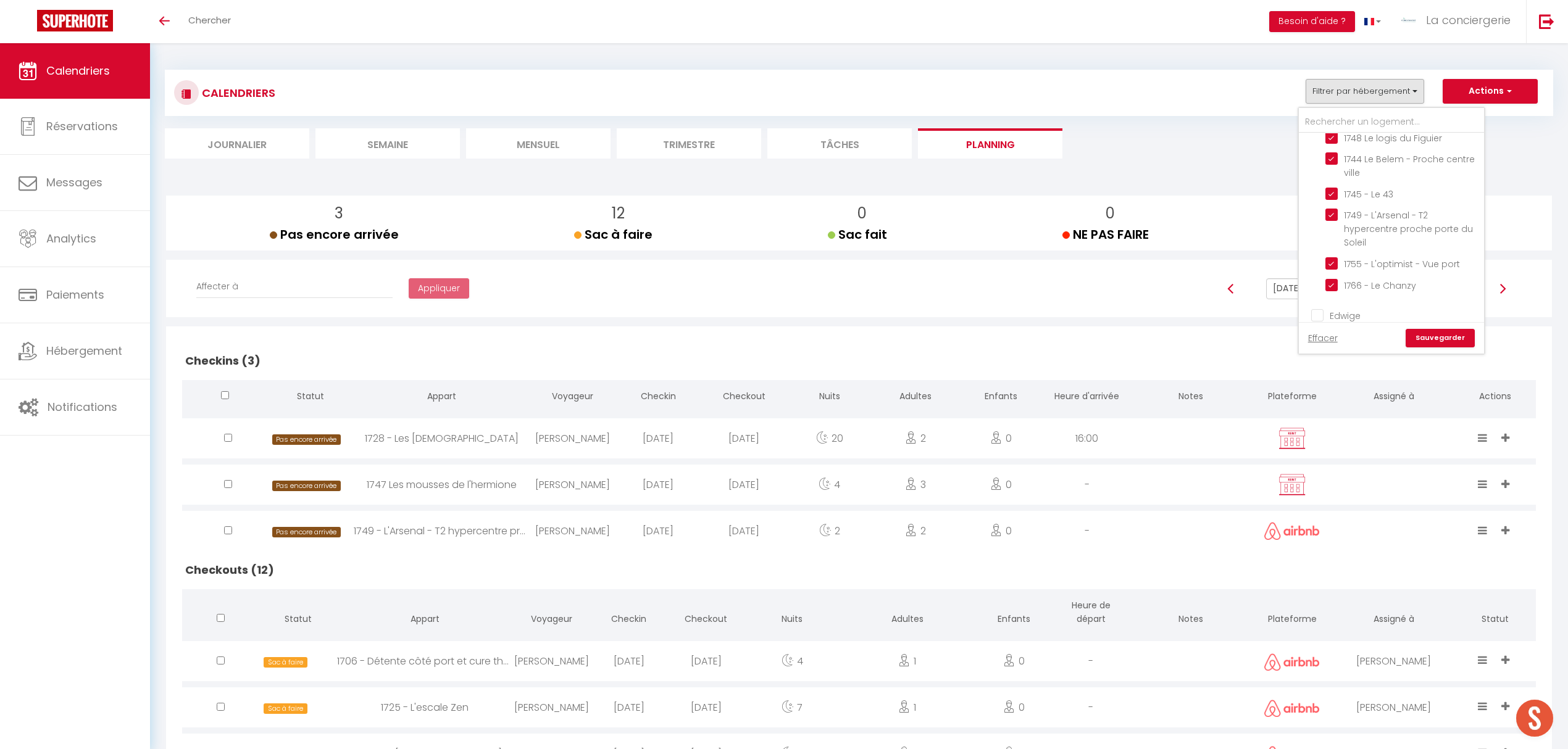
scroll to position [658, 0]
click at [1314, 282] on input "Edwige" at bounding box center [1403, 288] width 185 height 13
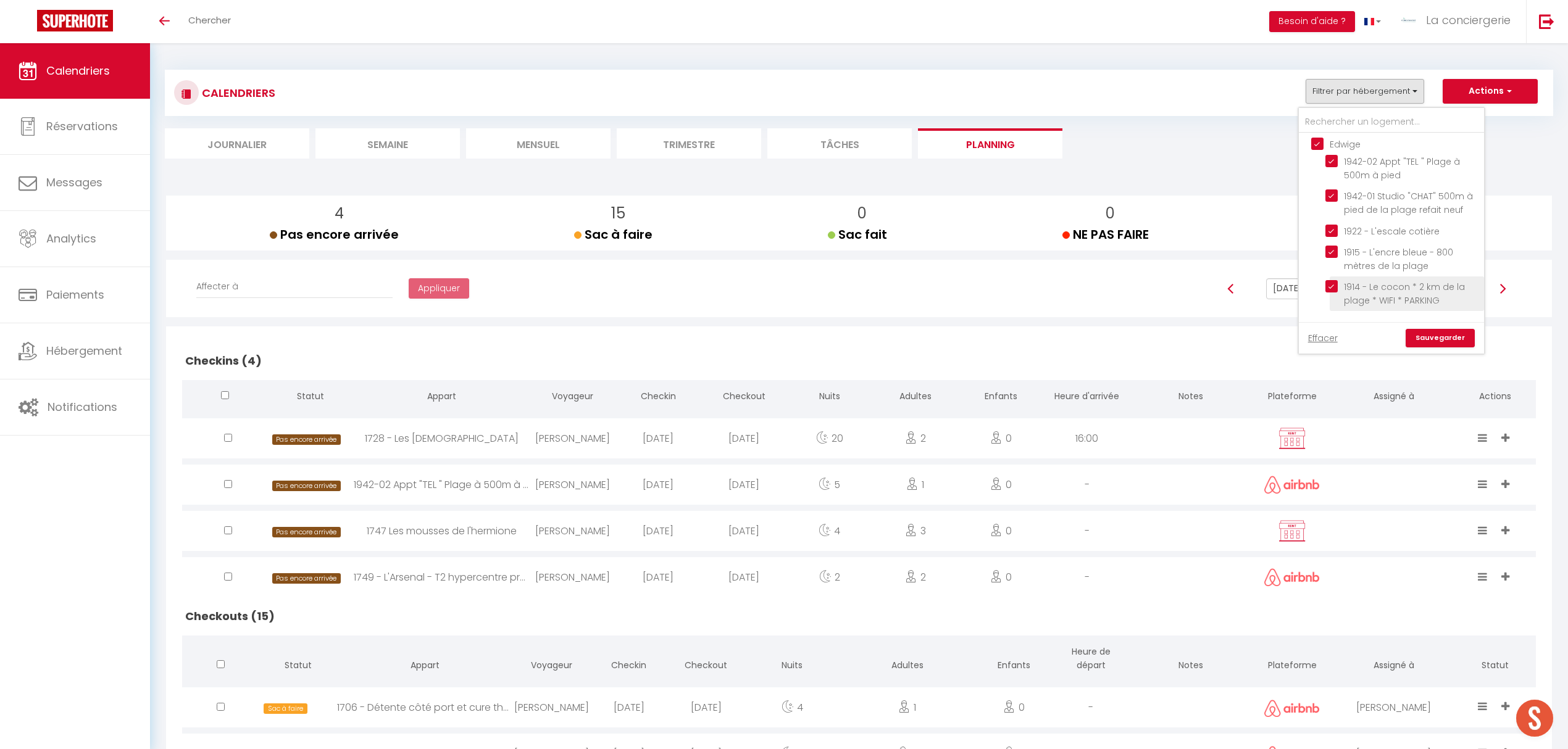
scroll to position [823, 0]
click at [1322, 303] on input "[PERSON_NAME]" at bounding box center [1403, 309] width 185 height 13
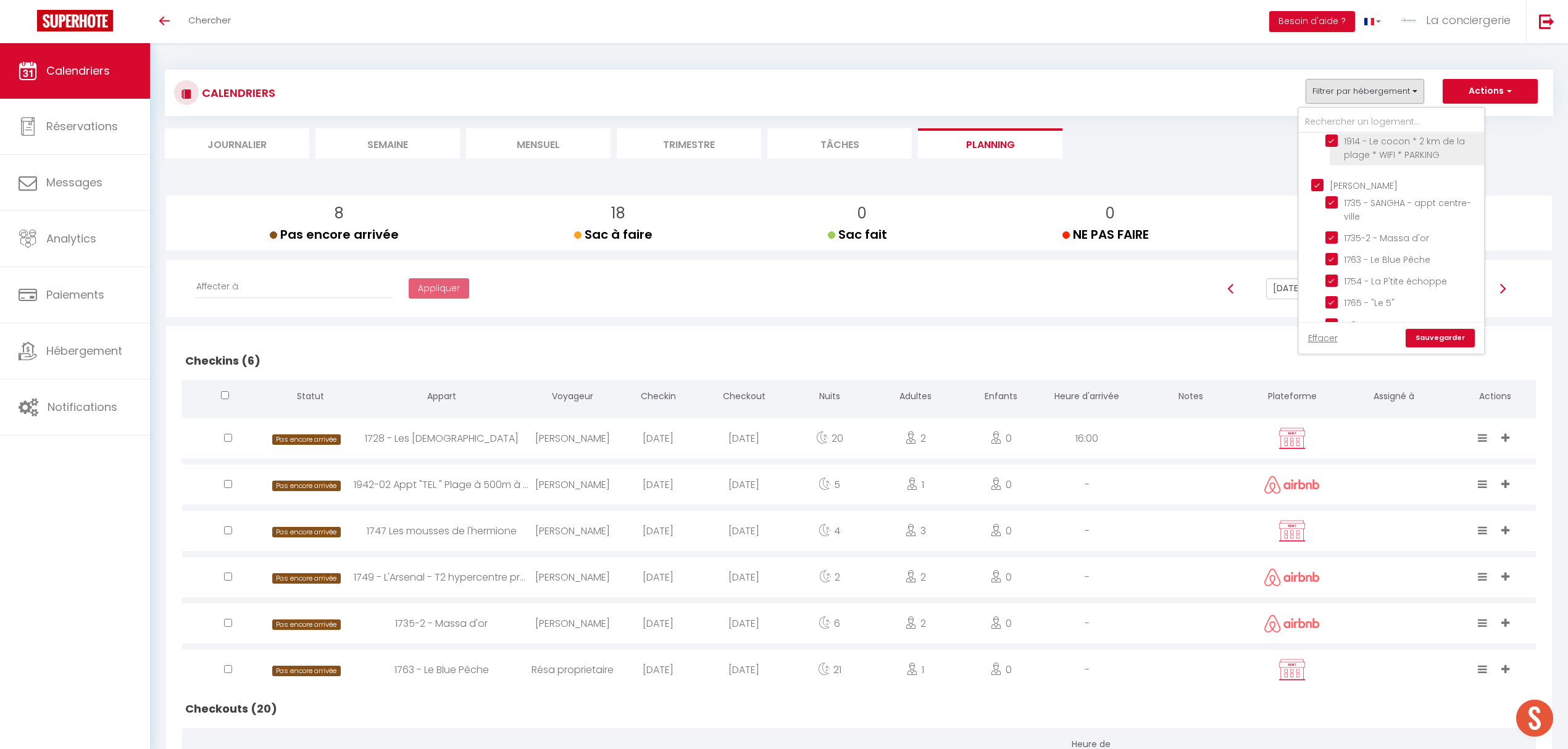
scroll to position [1070, 0]
click at [1316, 227] on input "emilienne" at bounding box center [1403, 233] width 185 height 13
click at [1319, 254] on input "Clothilde" at bounding box center [1403, 260] width 185 height 13
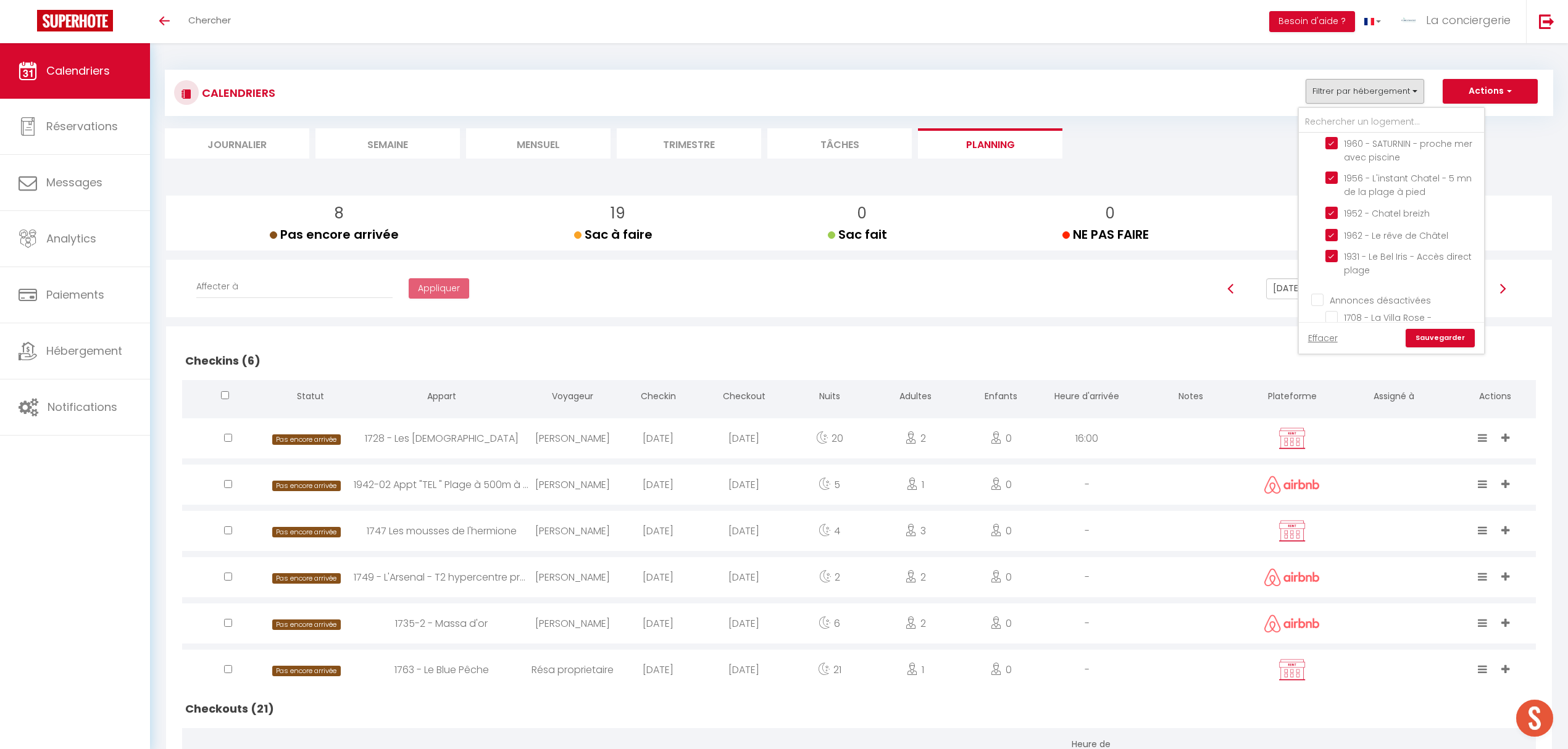
click at [1443, 337] on link "Sauvegarder" at bounding box center [1440, 339] width 69 height 19
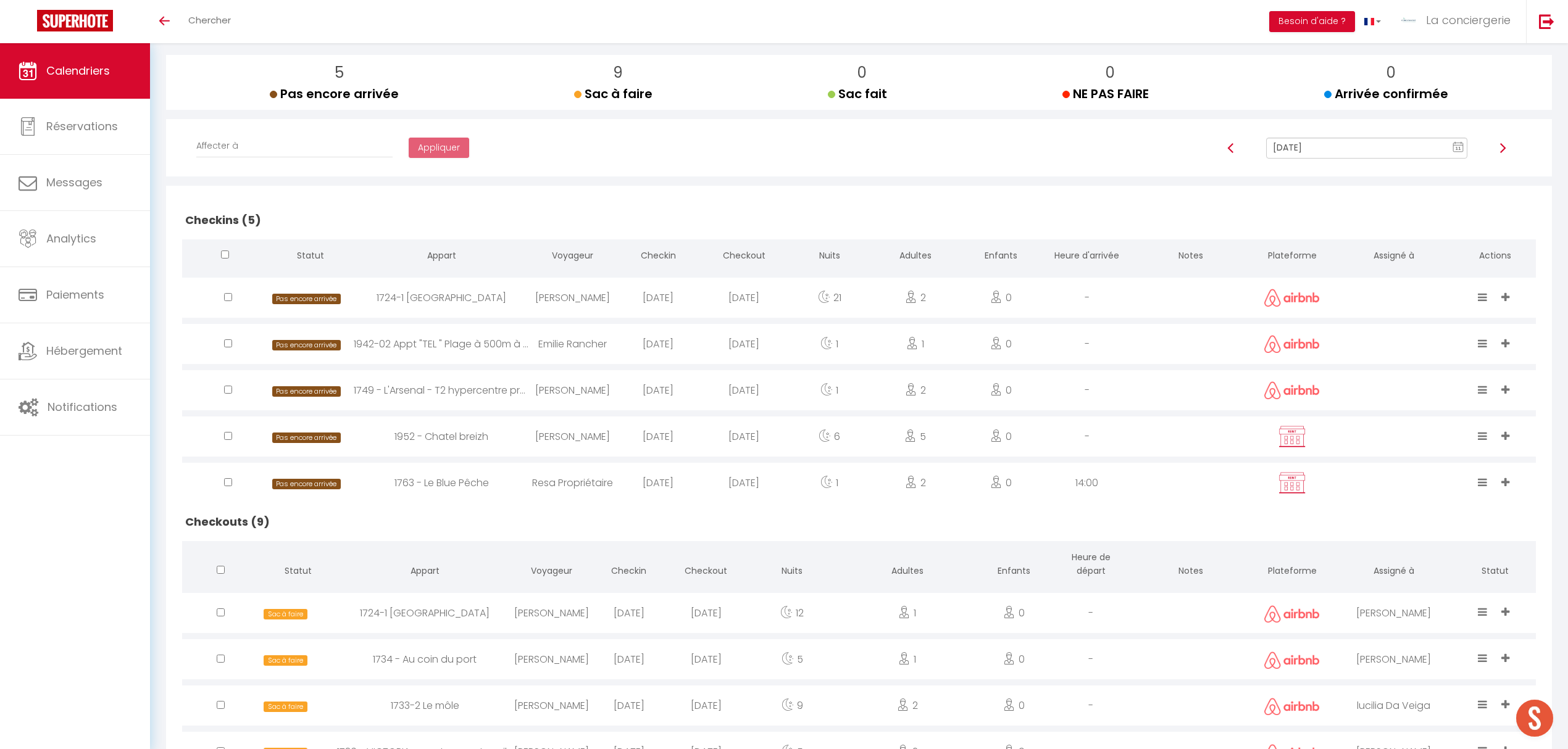
scroll to position [99, 0]
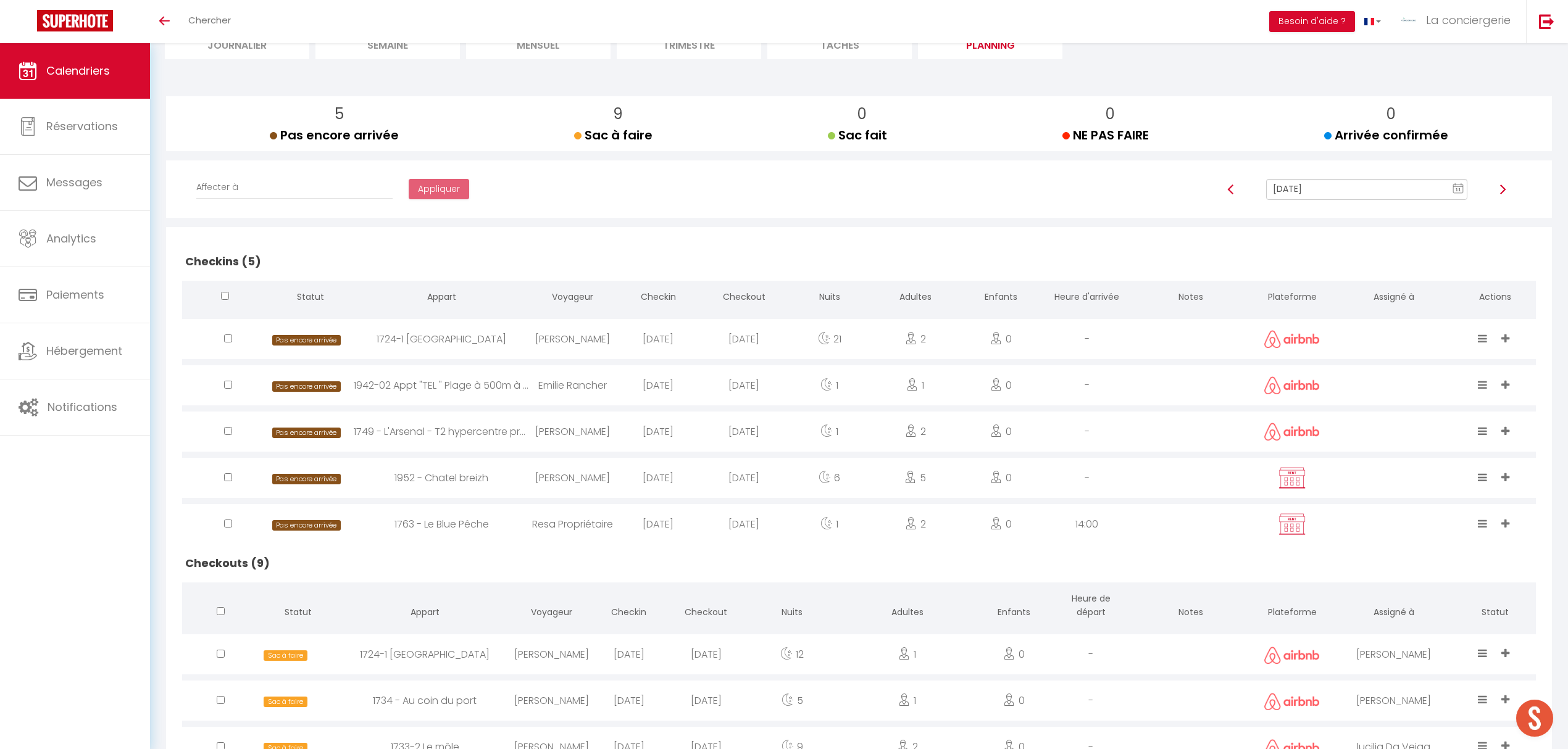
click at [1501, 190] on img at bounding box center [1502, 190] width 10 height 10
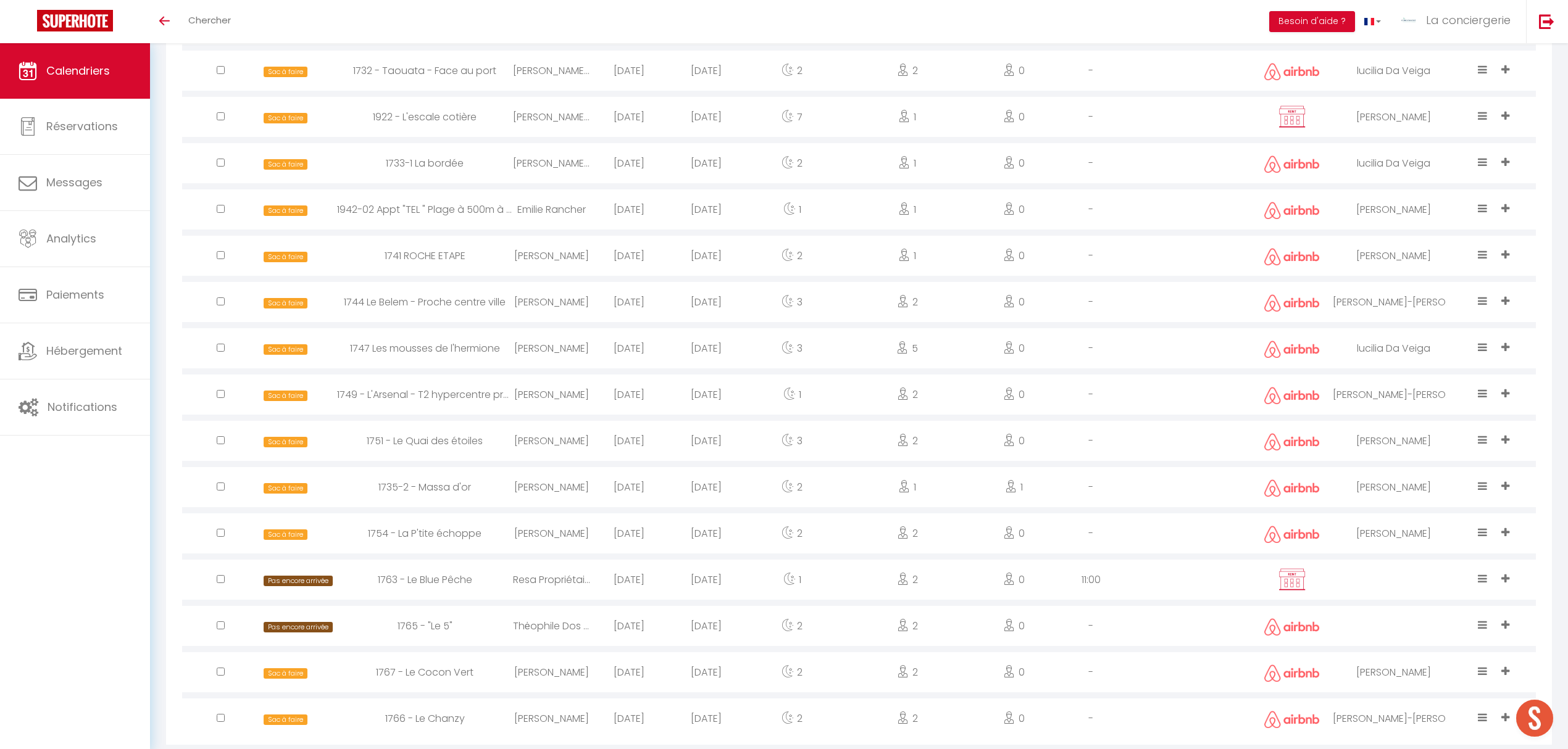
scroll to position [1025, 0]
